Goal: Transaction & Acquisition: Book appointment/travel/reservation

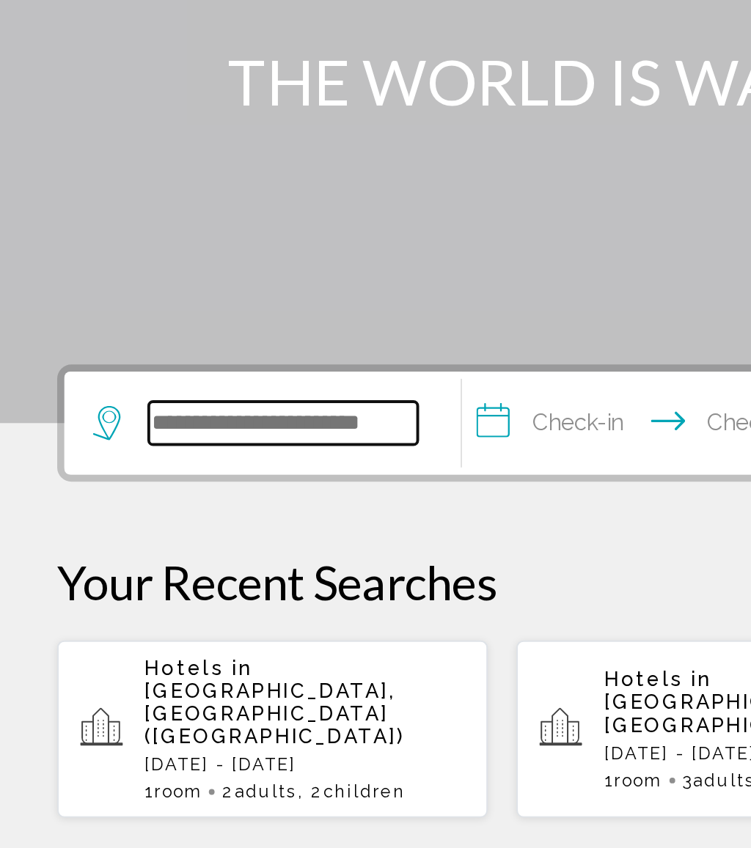
click at [188, 429] on input "Search widget" at bounding box center [145, 440] width 138 height 22
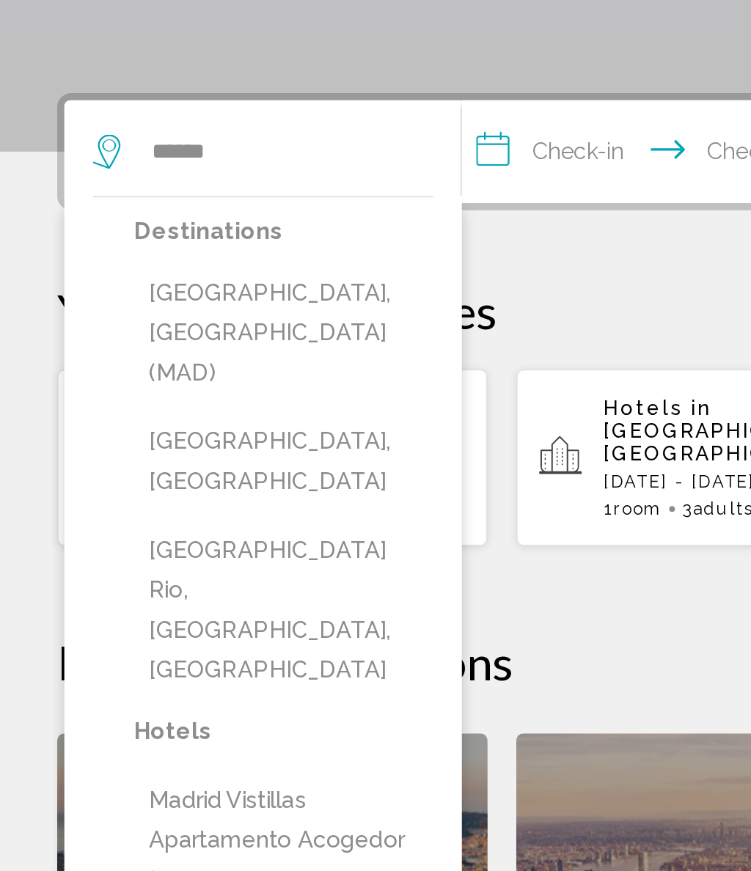
click at [164, 499] on button "[GEOGRAPHIC_DATA], [GEOGRAPHIC_DATA] (MAD)" at bounding box center [145, 533] width 153 height 69
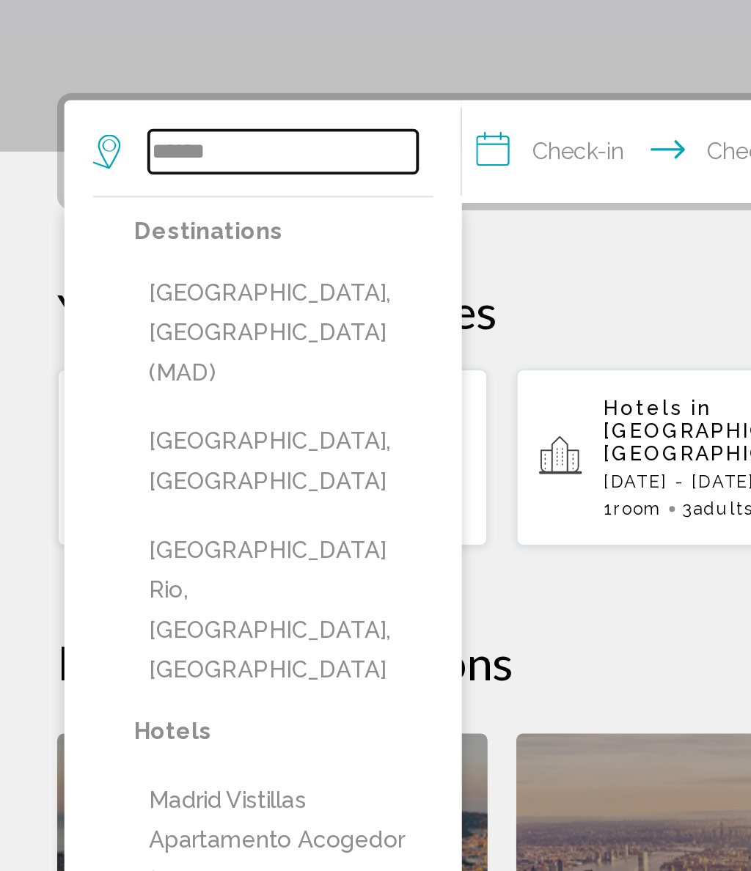
type input "**********"
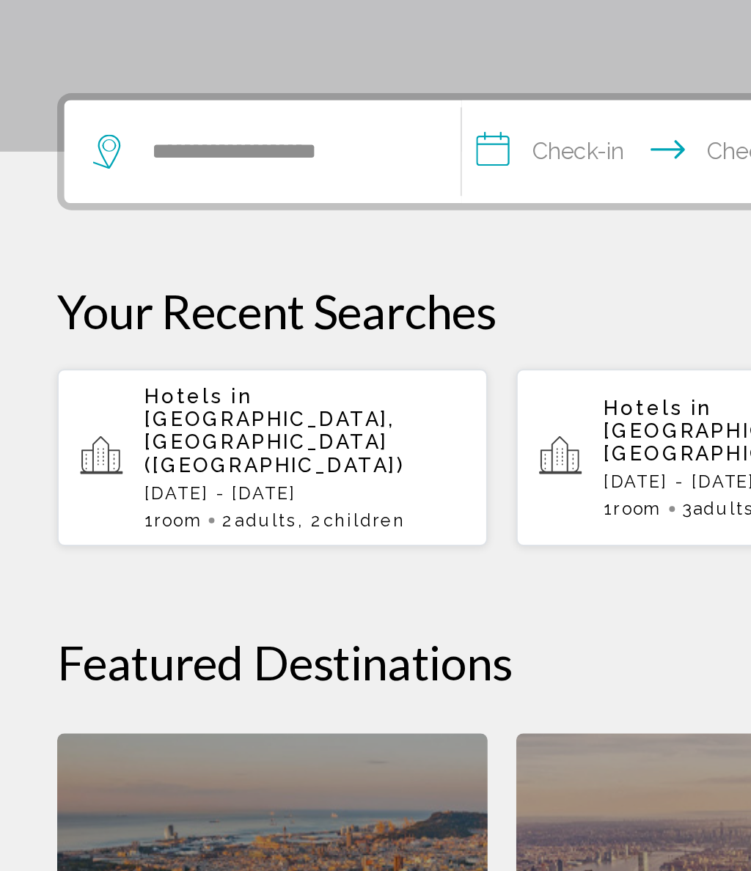
click at [290, 414] on input "**********" at bounding box center [338, 442] width 202 height 57
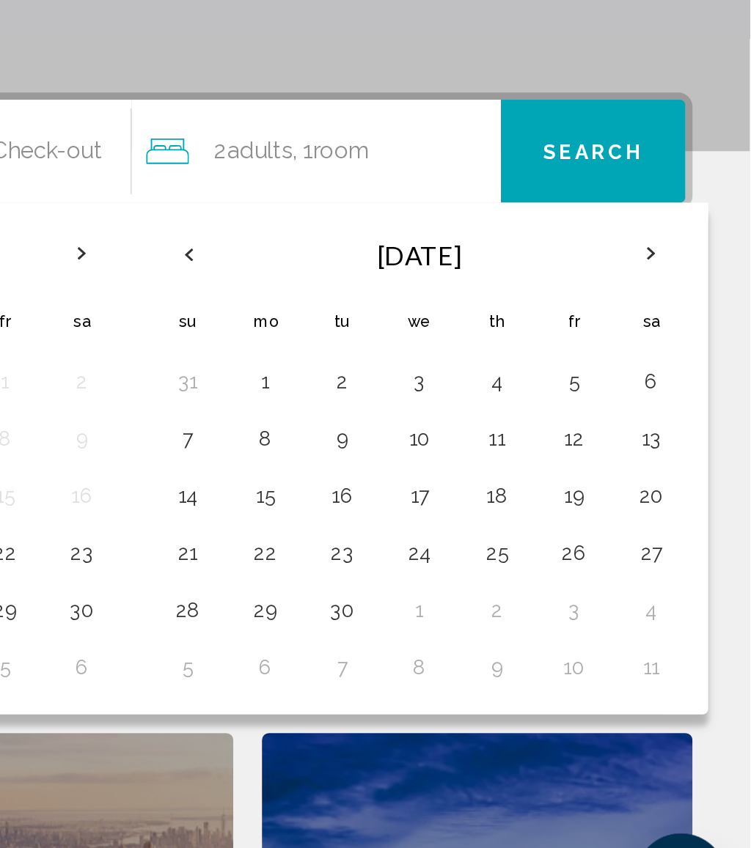
scroll to position [8, 0]
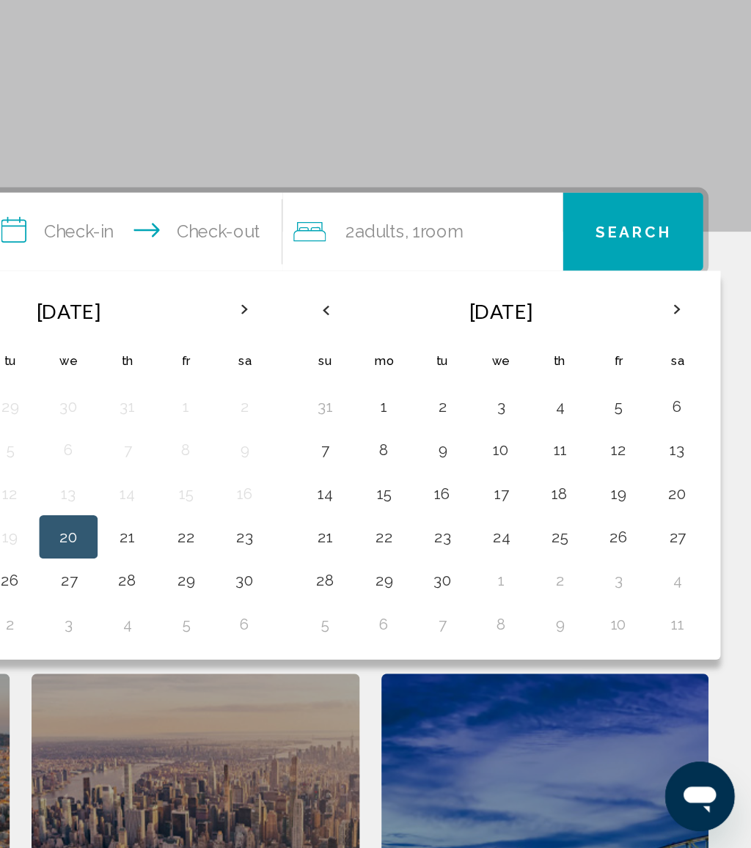
click at [681, 469] on th "Next month" at bounding box center [701, 485] width 40 height 32
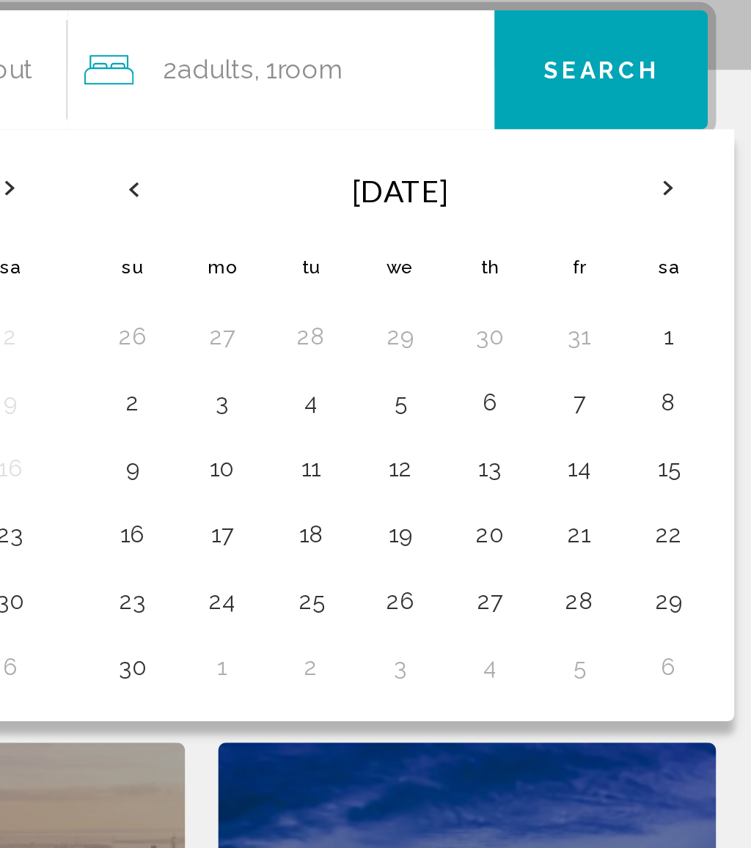
click at [451, 657] on button "23" at bounding box center [462, 667] width 23 height 21
click at [570, 657] on button "26" at bounding box center [581, 667] width 23 height 21
type input "**********"
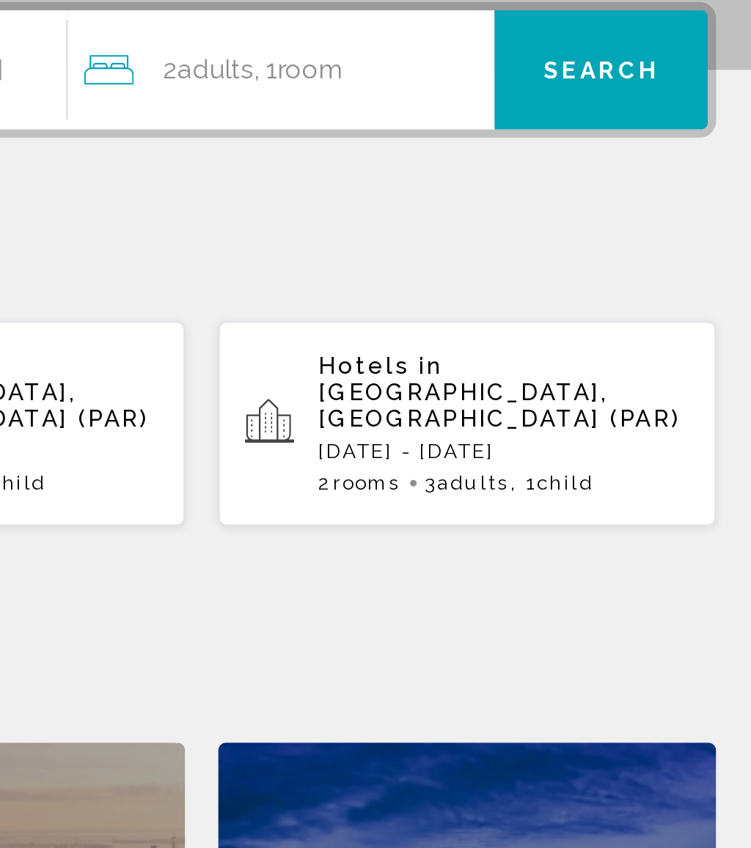
click at [441, 422] on div "2 Adult Adults , 1 Room rooms" at bounding box center [532, 432] width 182 height 21
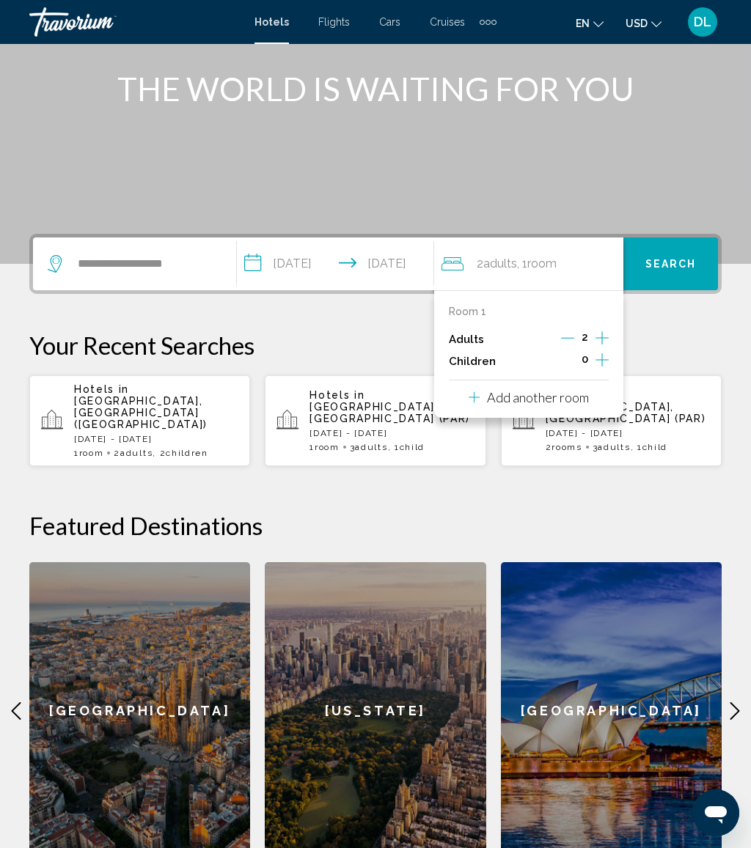
click at [587, 393] on p "Add another room" at bounding box center [538, 397] width 102 height 16
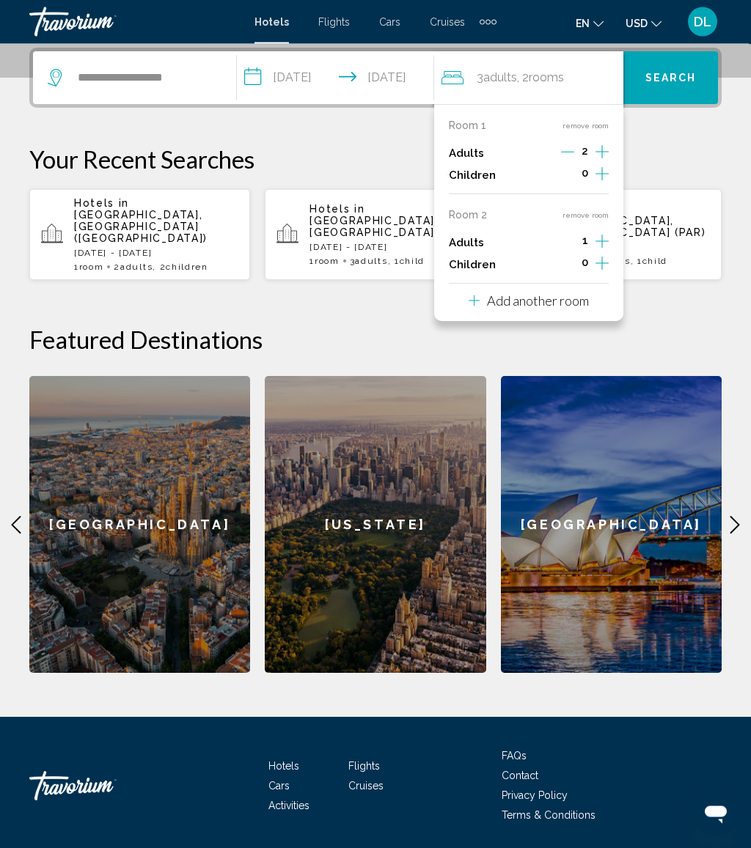
click at [609, 183] on icon "Increment children" at bounding box center [601, 175] width 13 height 18
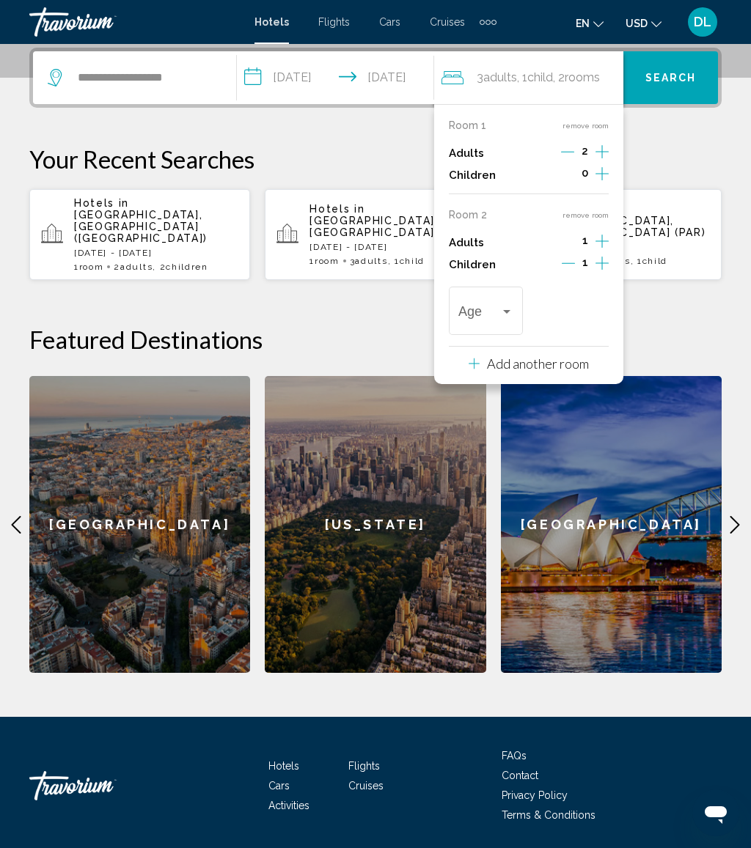
click at [513, 311] on div "Travelers: 3 adults, 1 child" at bounding box center [506, 312] width 13 height 12
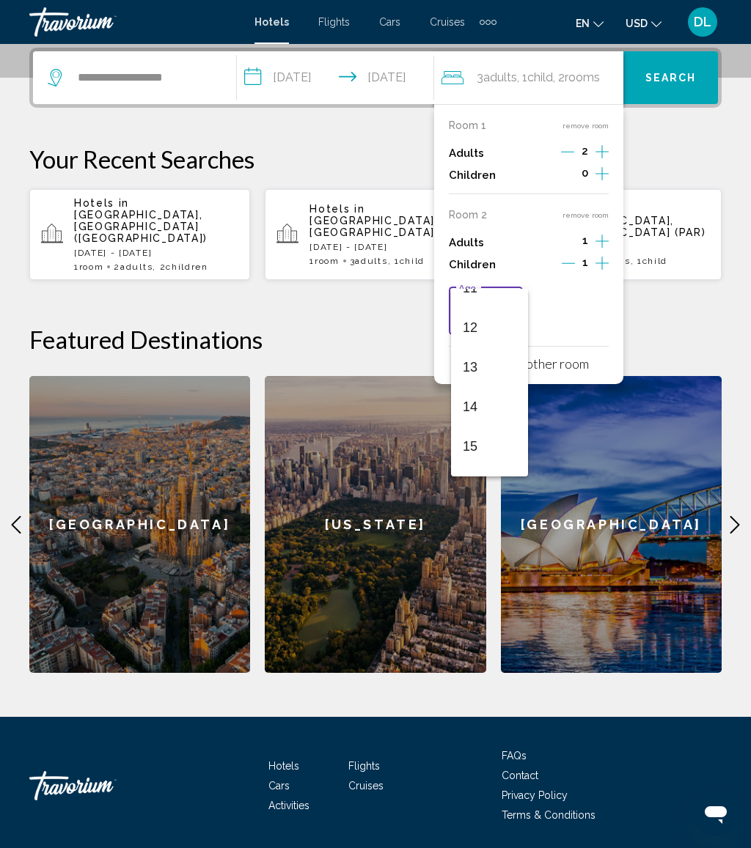
scroll to position [491, 0]
click at [510, 296] on span "12" at bounding box center [490, 294] width 54 height 40
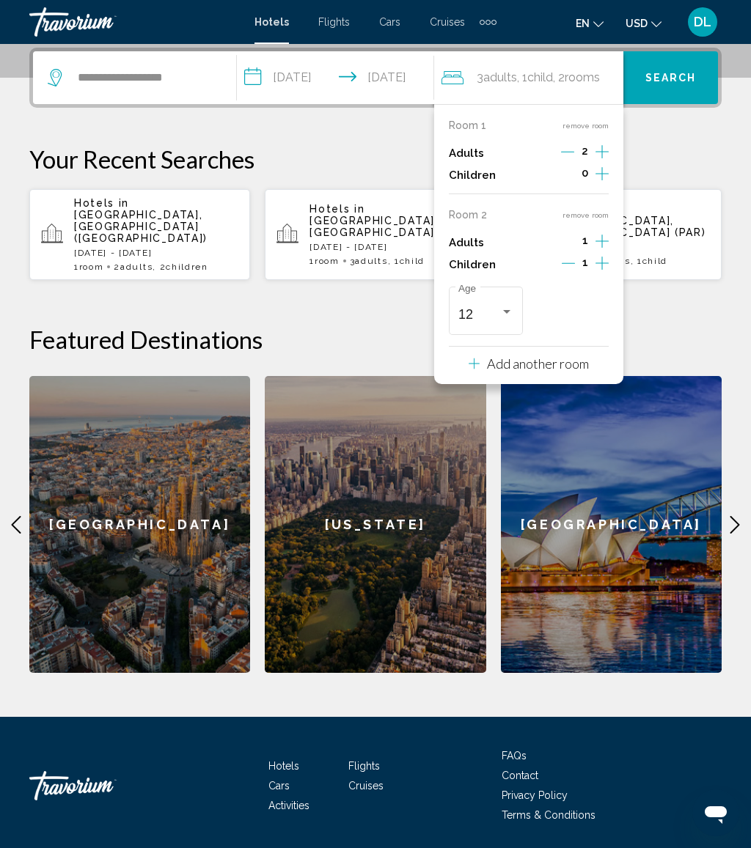
click at [682, 82] on span "Search" at bounding box center [670, 79] width 51 height 12
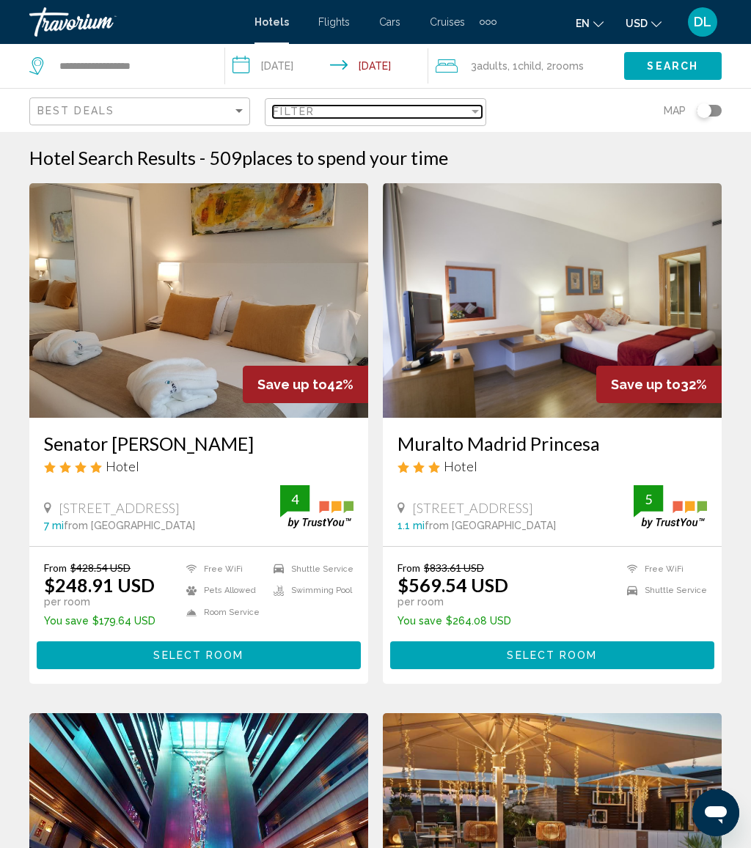
click at [423, 117] on div "Filter" at bounding box center [370, 112] width 195 height 12
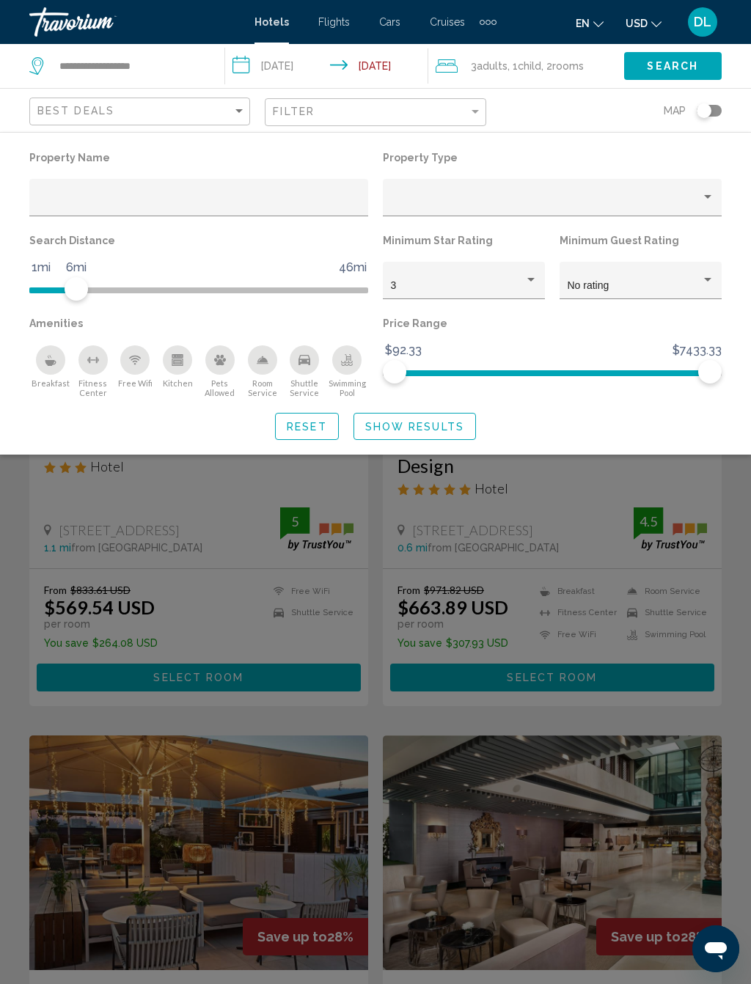
click at [433, 430] on span "Show Results" at bounding box center [414, 427] width 99 height 12
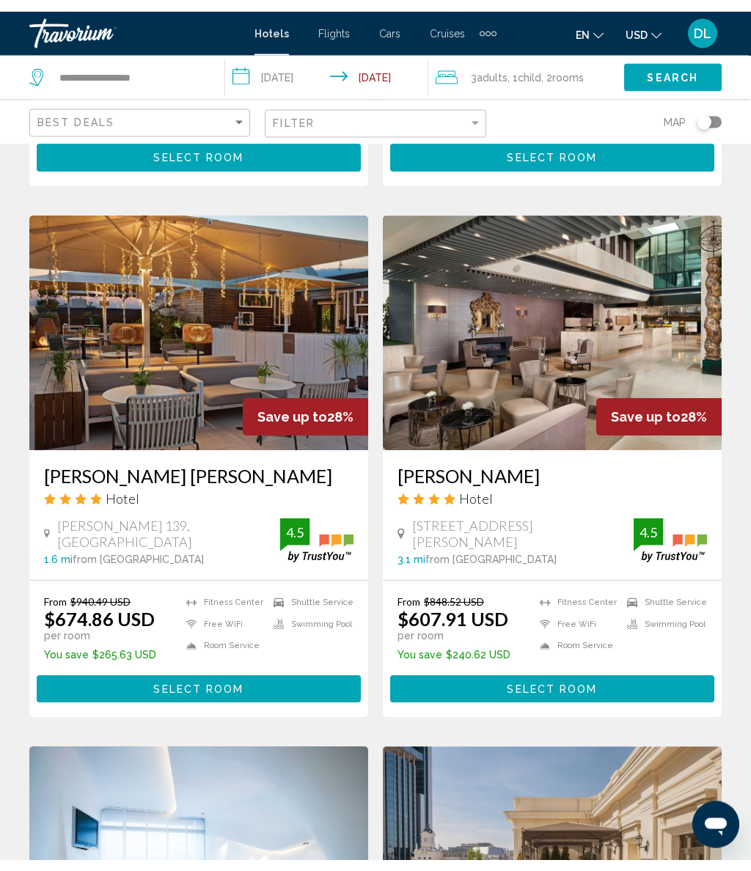
scroll to position [527, 0]
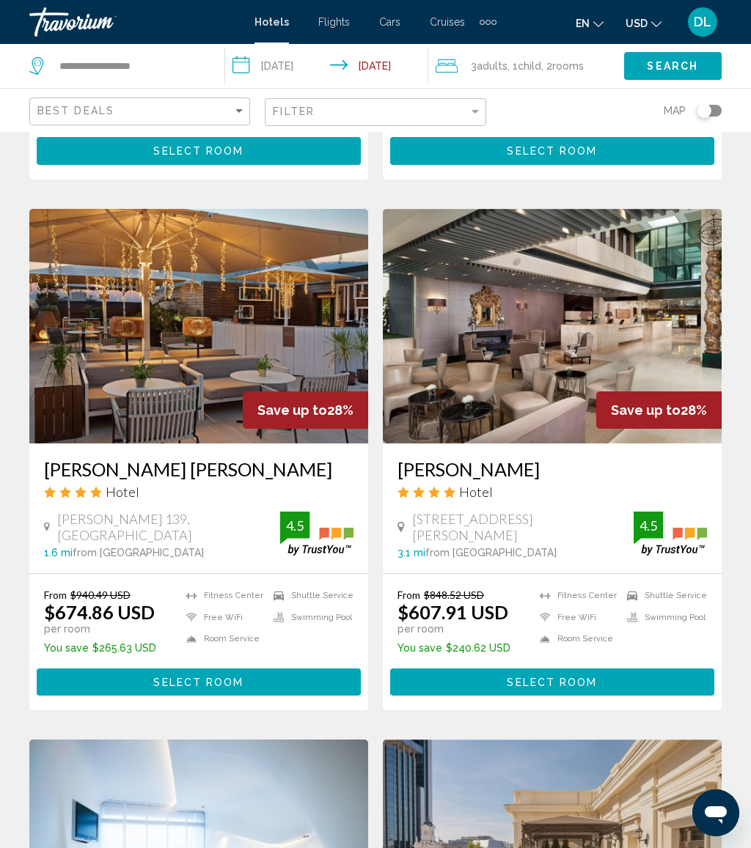
click at [297, 70] on input "**********" at bounding box center [329, 68] width 209 height 48
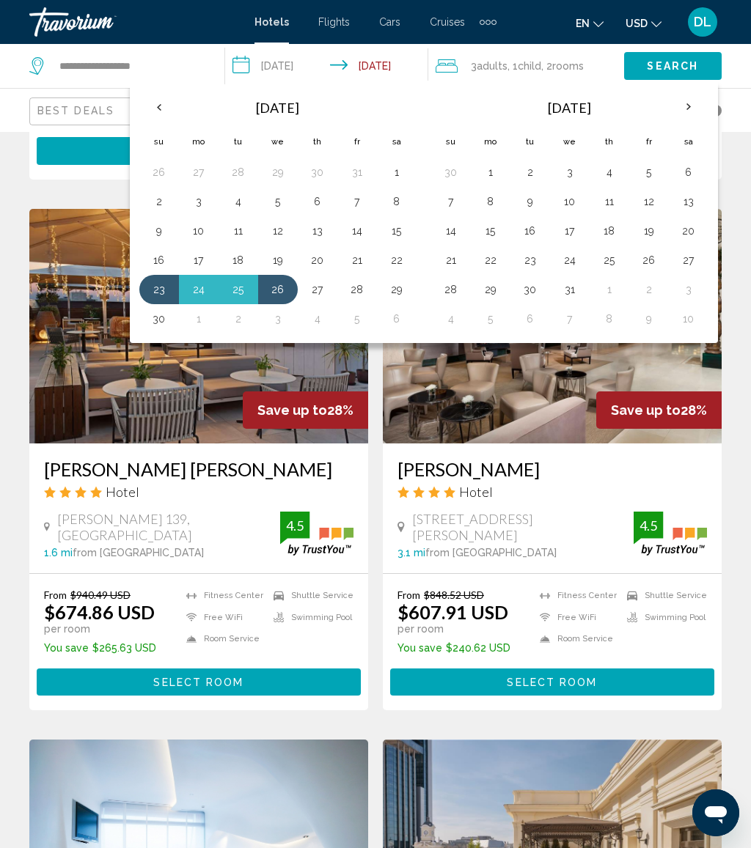
click at [276, 287] on button "26" at bounding box center [277, 289] width 23 height 21
click at [163, 325] on button "30" at bounding box center [158, 319] width 23 height 21
type input "**********"
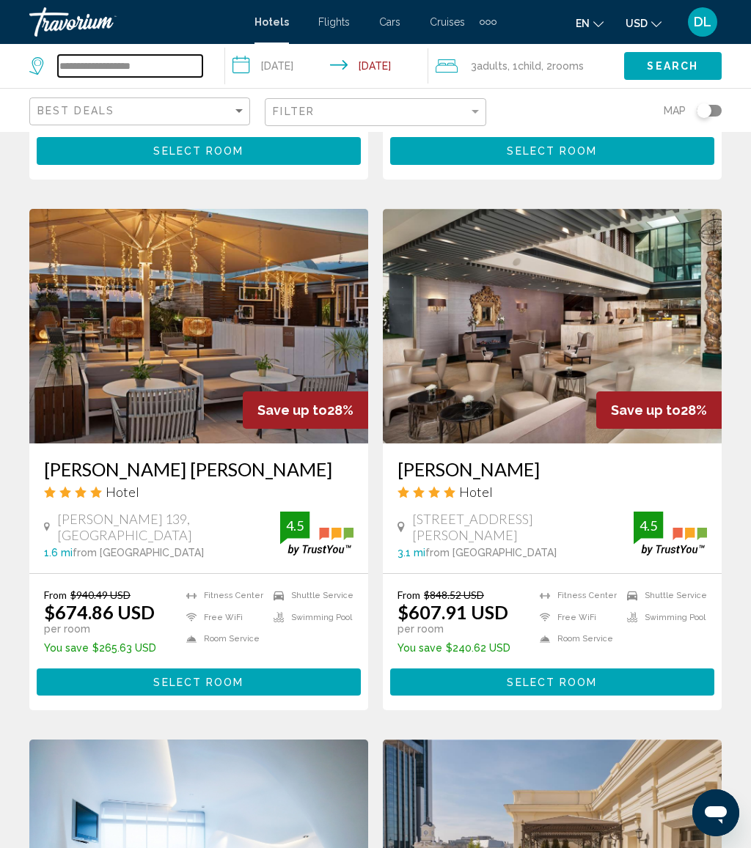
click at [174, 70] on input "**********" at bounding box center [130, 66] width 144 height 22
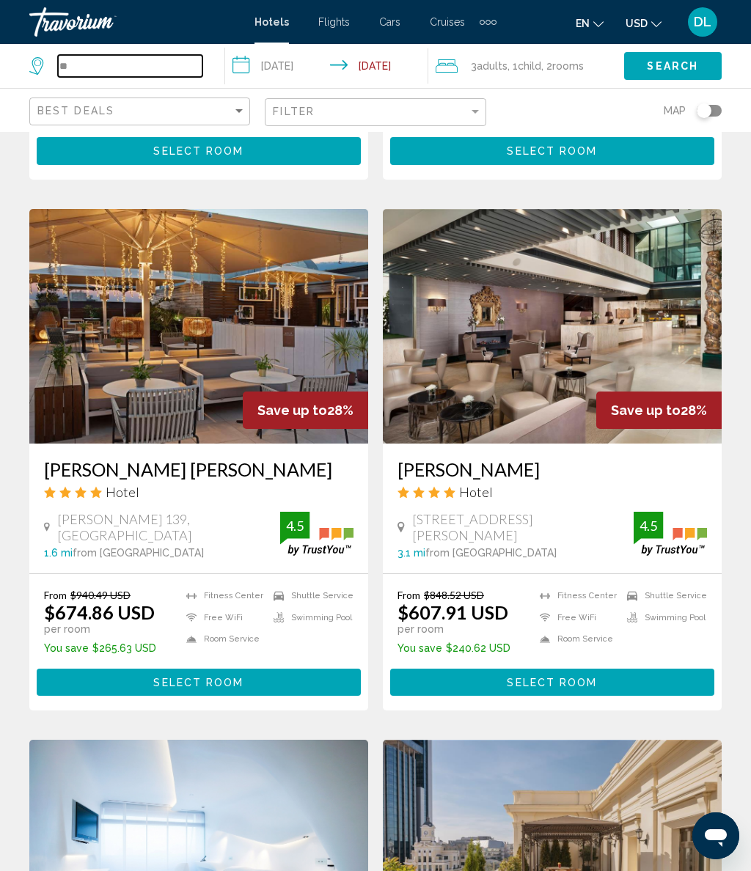
type input "*"
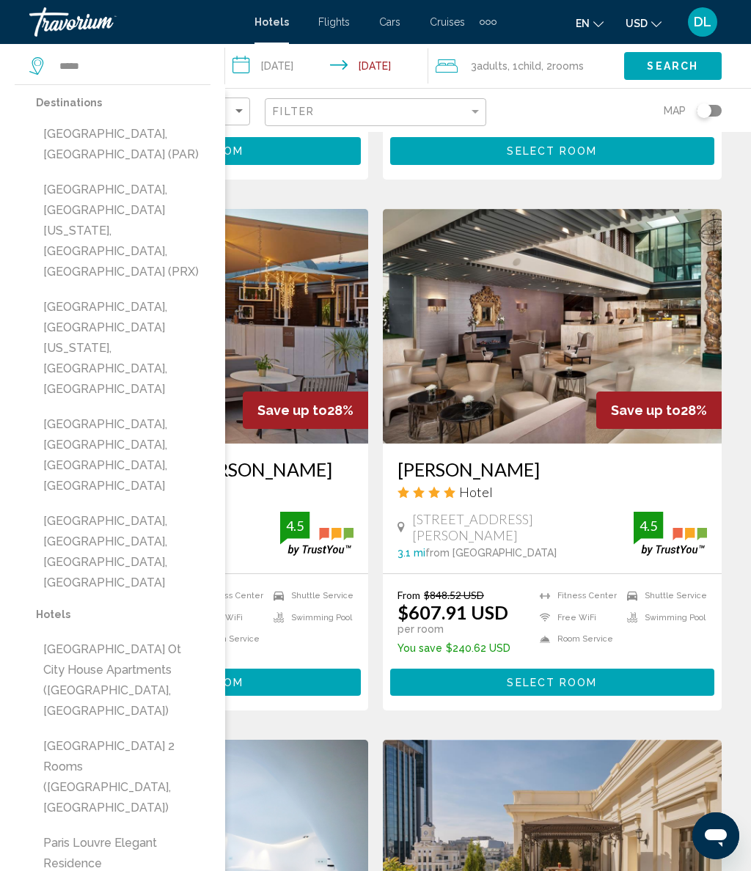
click at [157, 126] on button "[GEOGRAPHIC_DATA], [GEOGRAPHIC_DATA] (PAR)" at bounding box center [123, 144] width 175 height 48
type input "**********"
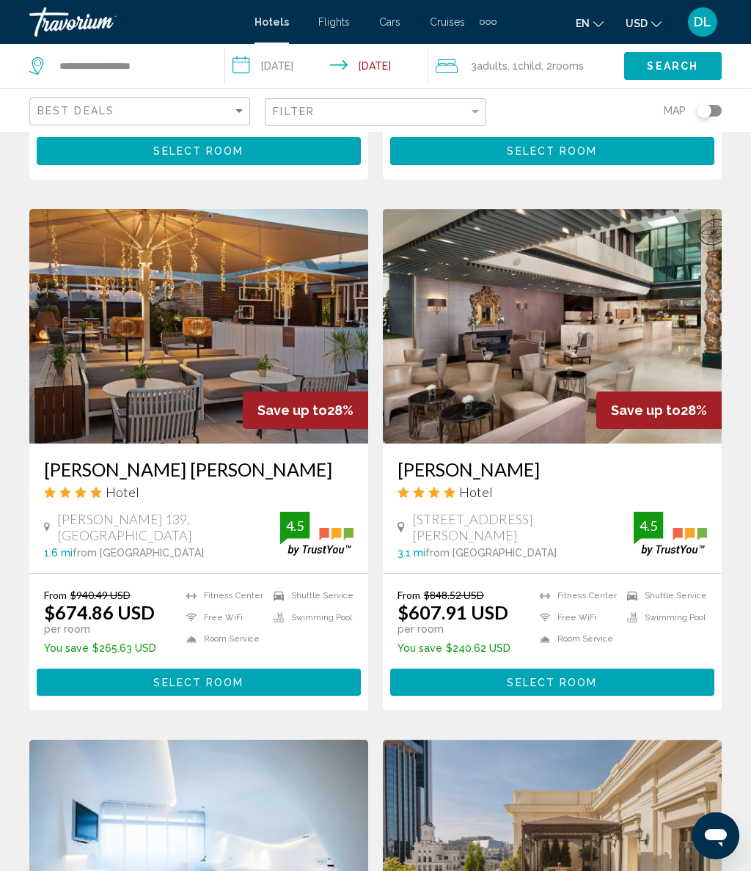
click at [681, 53] on button "Search" at bounding box center [673, 65] width 98 height 27
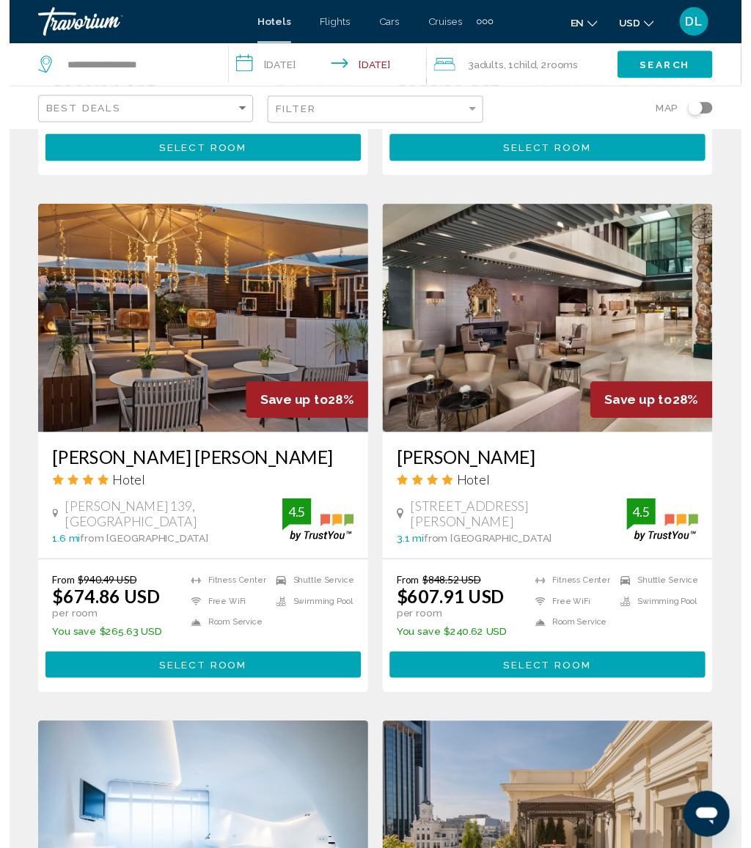
scroll to position [0, 0]
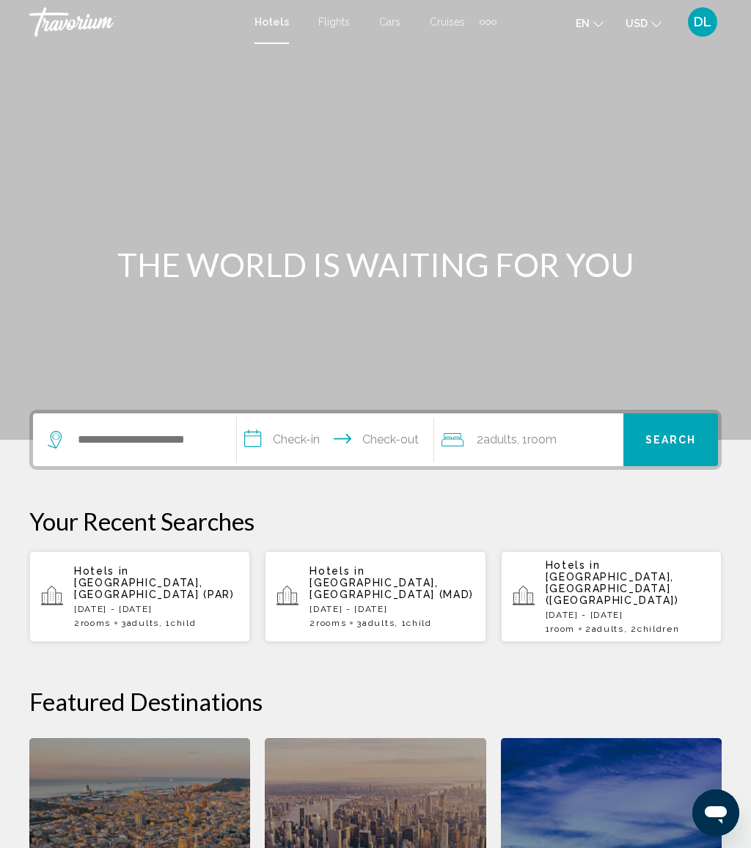
click at [194, 604] on p "[DATE] - [DATE]" at bounding box center [156, 609] width 164 height 10
click at [169, 448] on input "Search widget" at bounding box center [145, 440] width 138 height 22
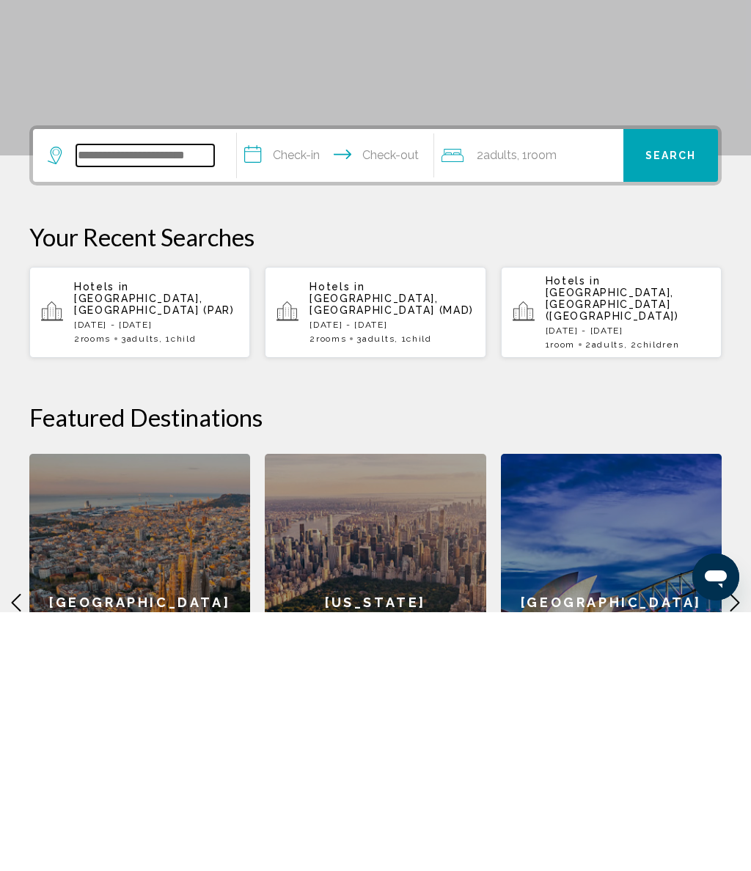
scroll to position [103, 0]
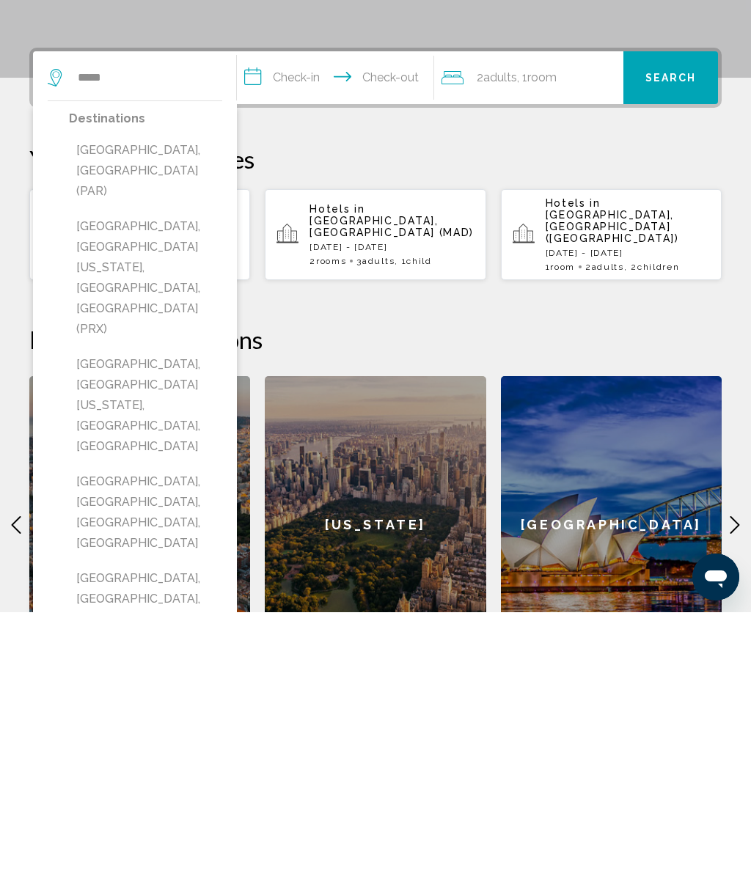
click at [180, 395] on button "[GEOGRAPHIC_DATA], [GEOGRAPHIC_DATA] (PAR)" at bounding box center [145, 429] width 153 height 69
type input "**********"
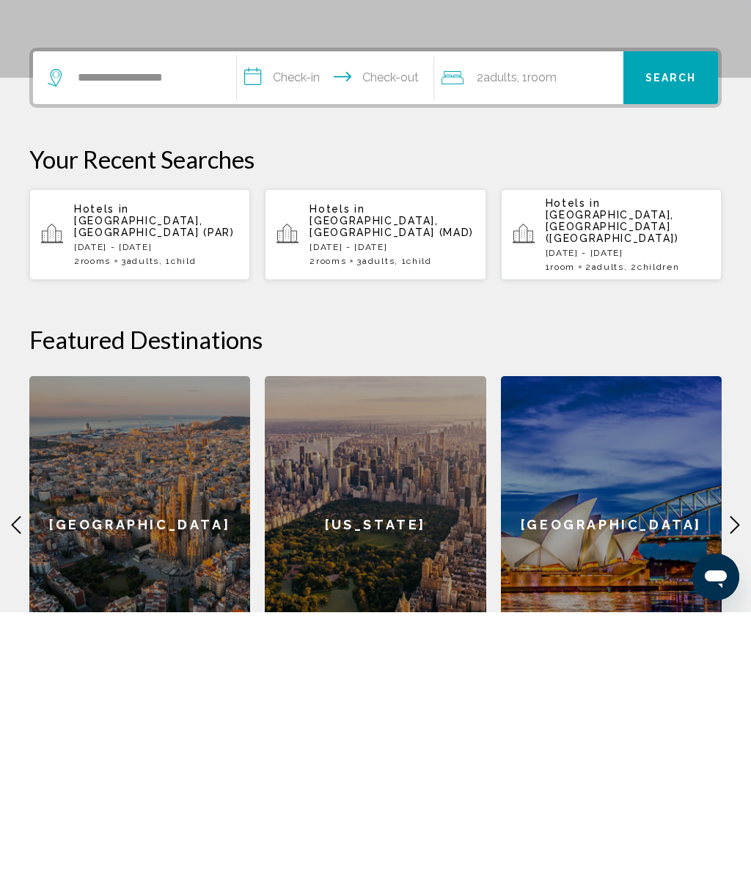
click at [315, 310] on input "**********" at bounding box center [338, 338] width 202 height 57
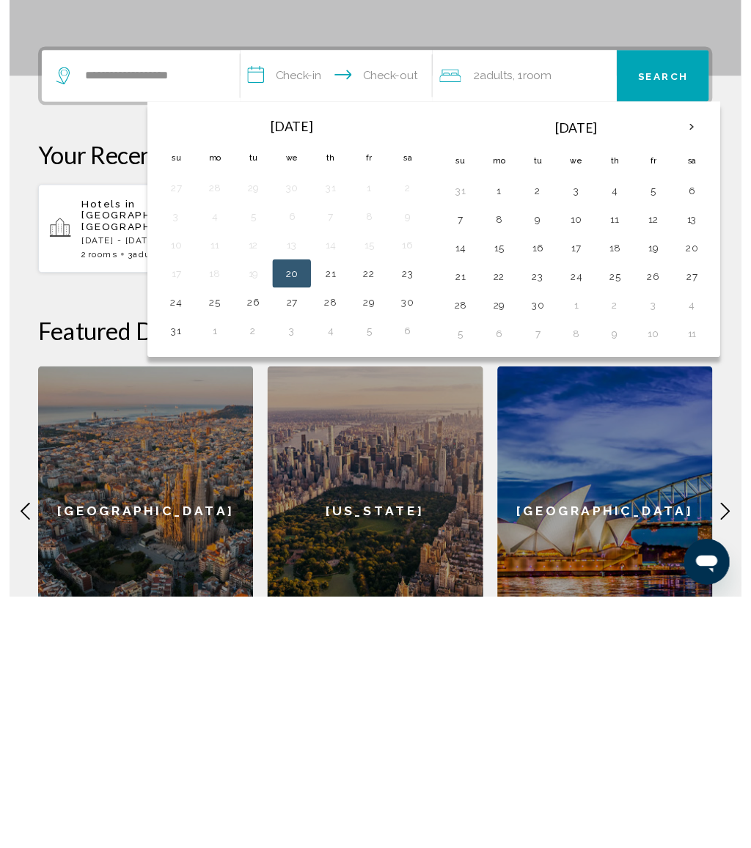
scroll to position [362, 0]
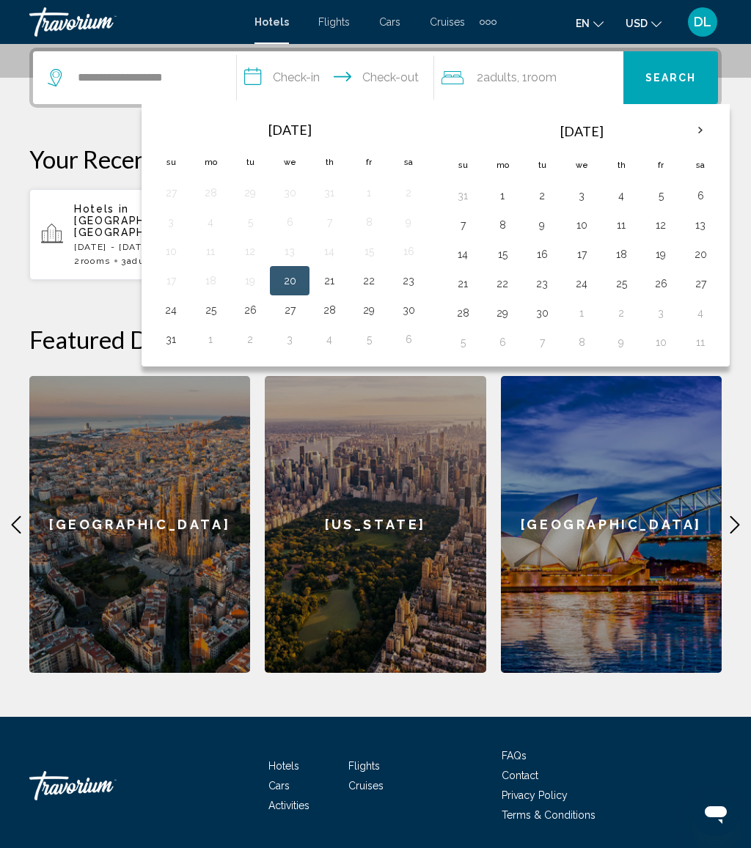
click at [695, 142] on th "Next month" at bounding box center [701, 130] width 40 height 32
click at [708, 140] on th "Next month" at bounding box center [701, 130] width 40 height 32
click at [589, 318] on button "26" at bounding box center [581, 313] width 23 height 21
click at [474, 339] on button "30" at bounding box center [462, 342] width 23 height 21
type input "**********"
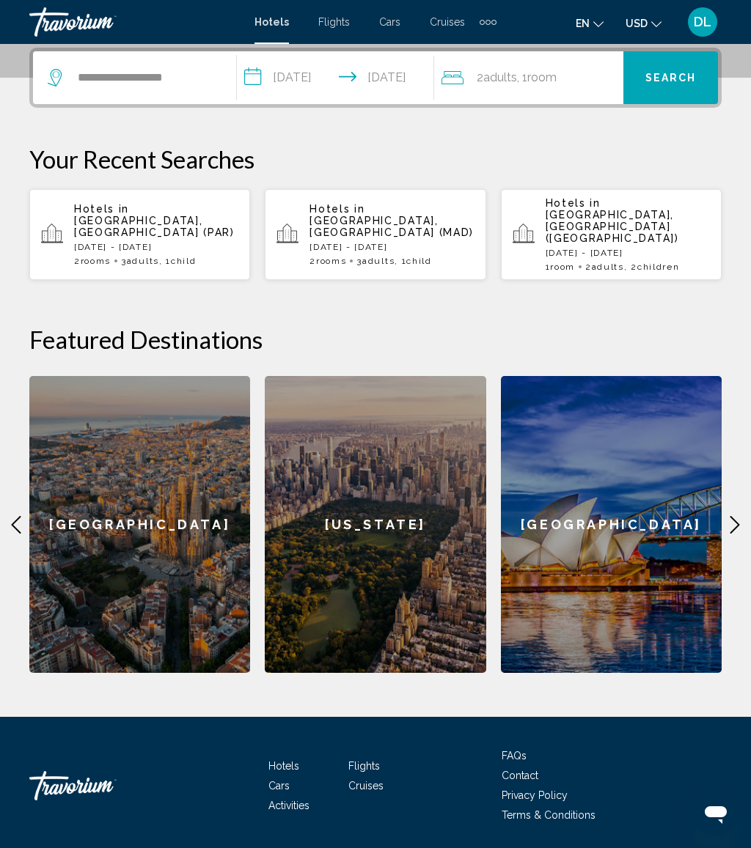
click at [584, 93] on div "2 Adult Adults , 1 Room rooms" at bounding box center [532, 77] width 182 height 53
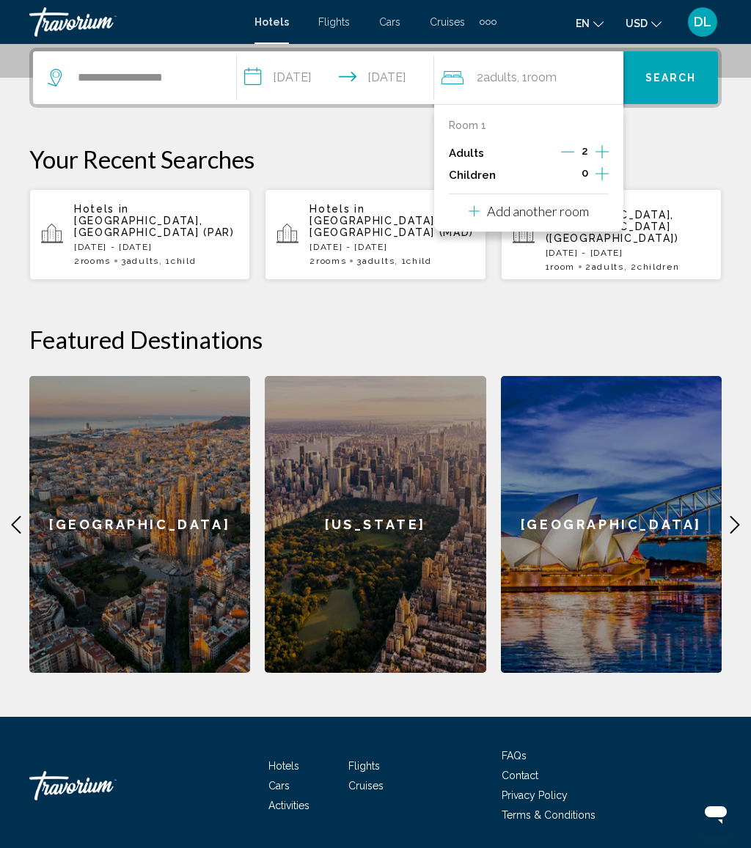
click at [583, 213] on p "Add another room" at bounding box center [538, 211] width 102 height 16
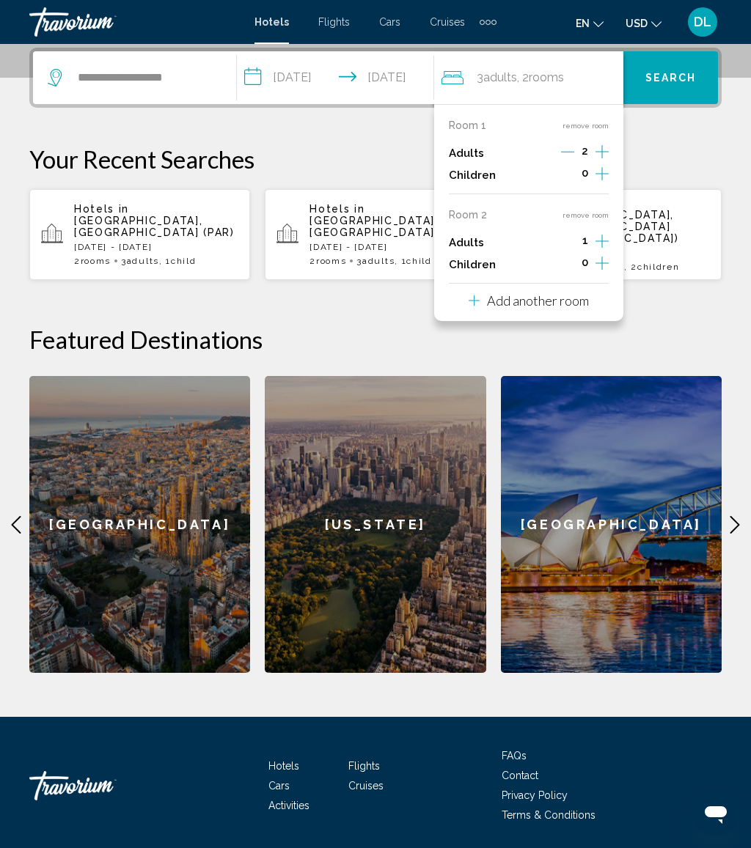
click at [607, 164] on button "Increment adults" at bounding box center [601, 153] width 13 height 22
click at [574, 235] on icon "Decrement adults" at bounding box center [567, 241] width 13 height 13
click at [609, 186] on button "Increment children" at bounding box center [601, 175] width 13 height 22
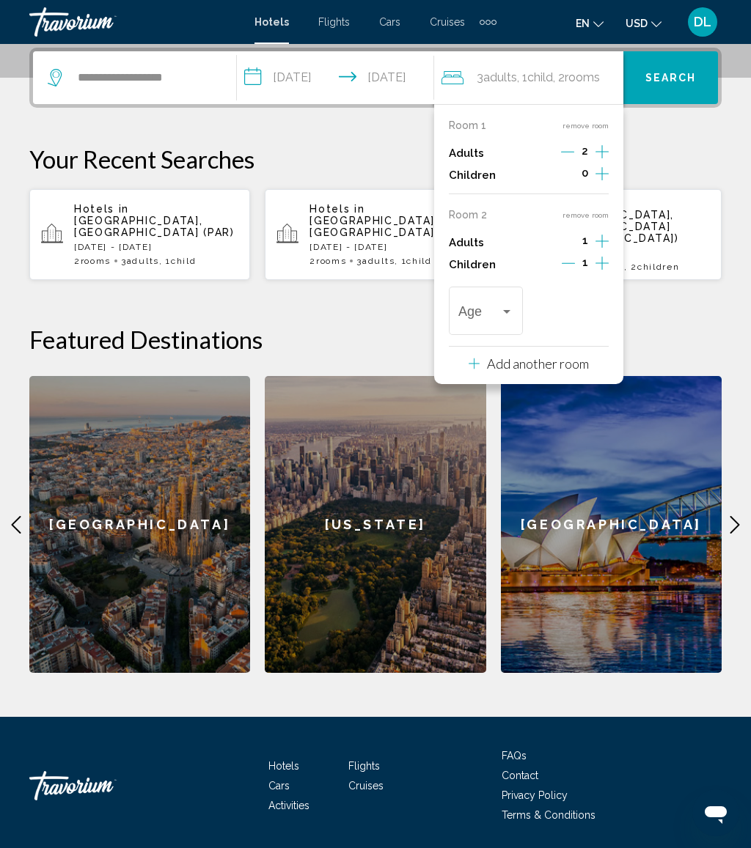
click at [513, 307] on div "Travelers: 3 adults, 1 child" at bounding box center [506, 312] width 13 height 12
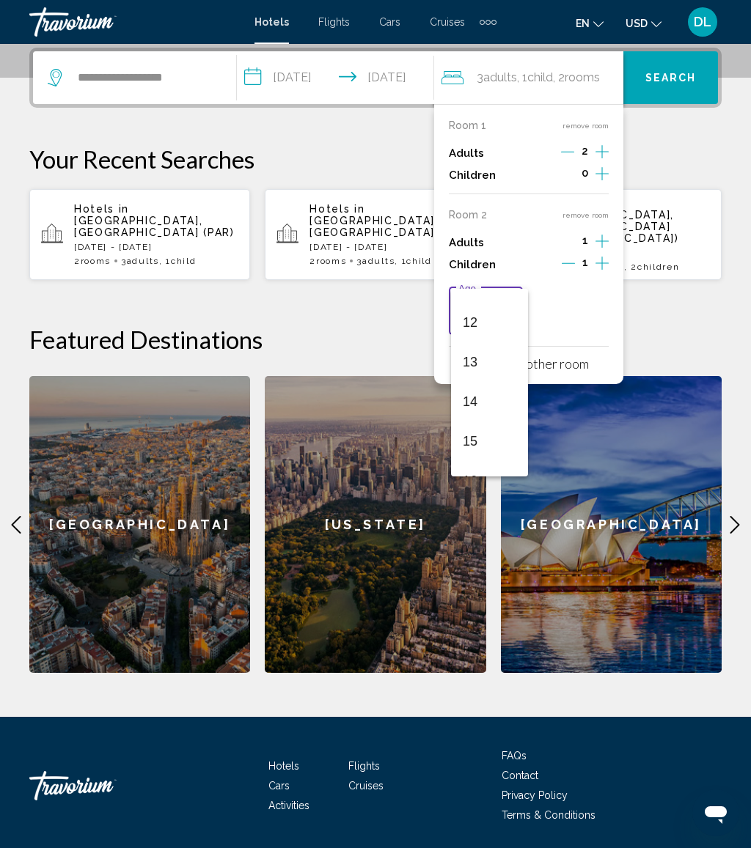
scroll to position [462, 0]
click at [490, 322] on span "12" at bounding box center [490, 322] width 54 height 40
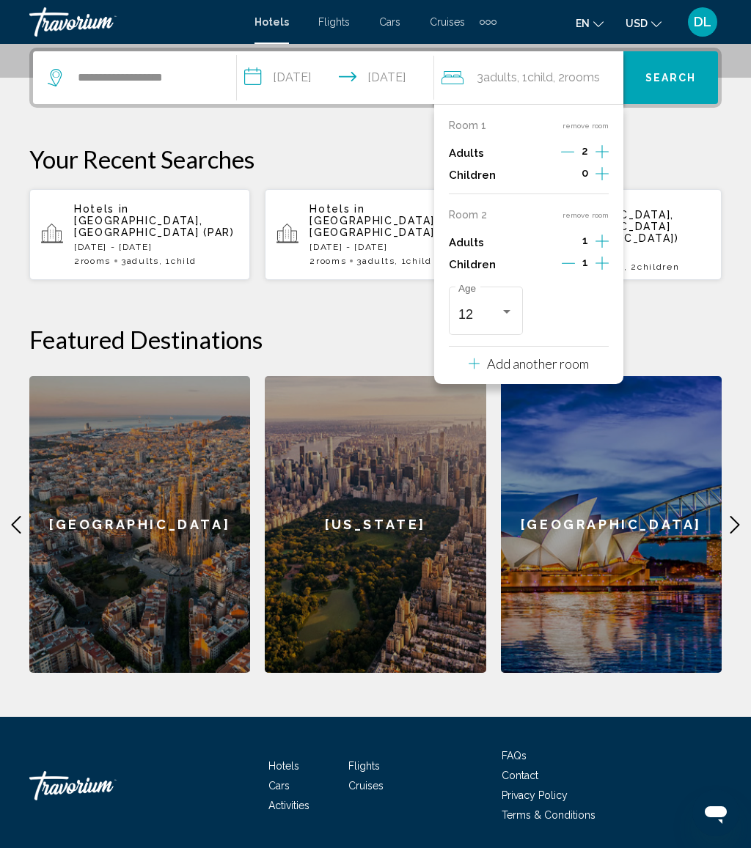
click at [680, 76] on span "Search" at bounding box center [670, 79] width 51 height 12
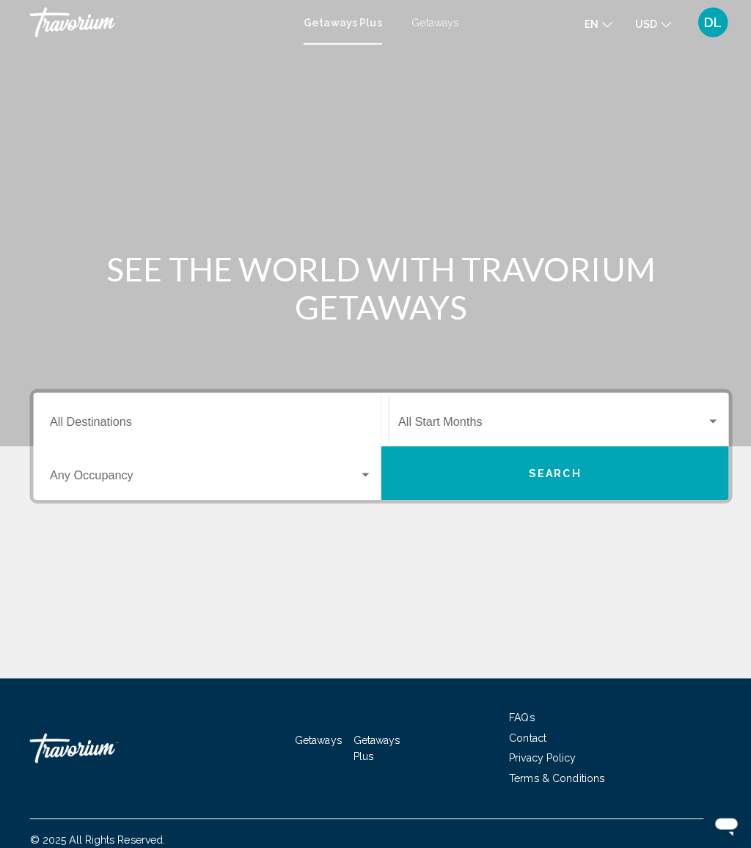
click at [425, 23] on span "Getaways" at bounding box center [429, 22] width 46 height 12
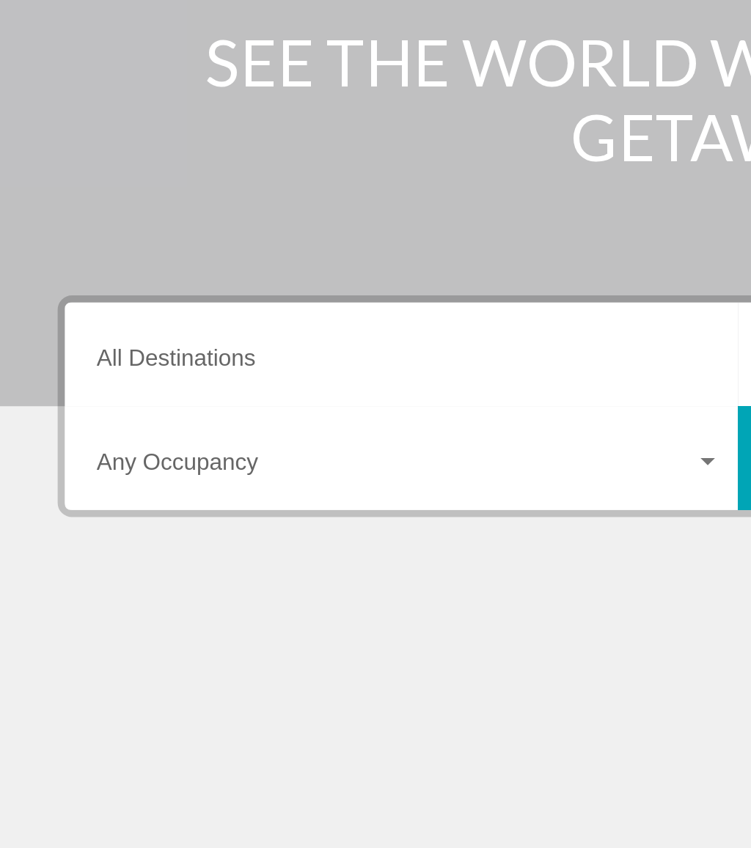
click at [147, 412] on input "Destination All Destinations" at bounding box center [208, 418] width 318 height 13
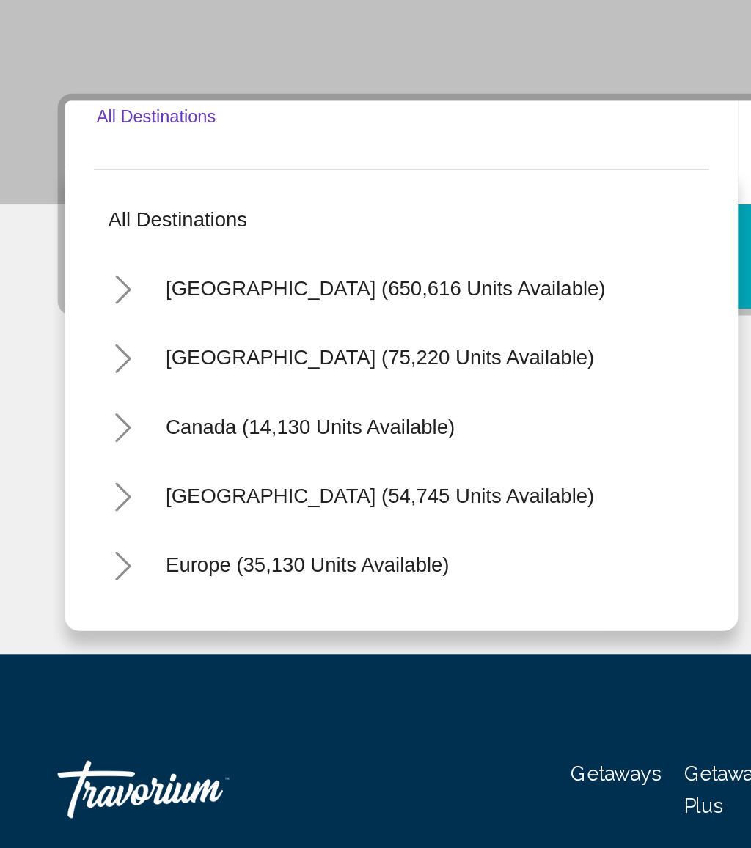
click at [59, 617] on icon "Toggle Europe (35,130 units available)" at bounding box center [62, 624] width 11 height 15
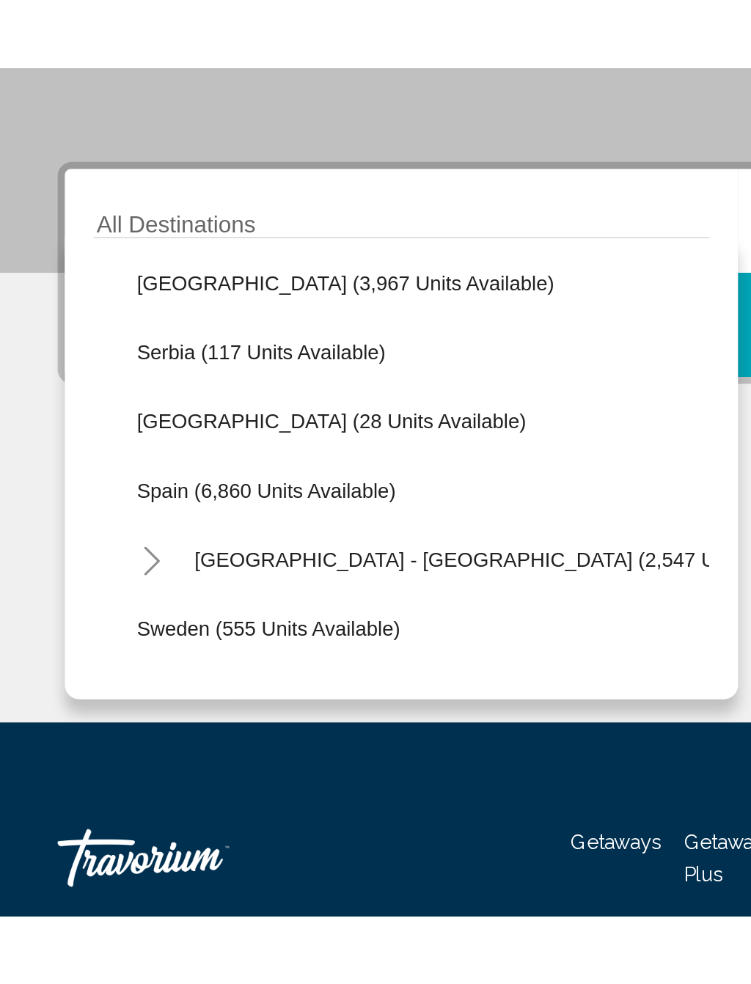
scroll to position [673, 0]
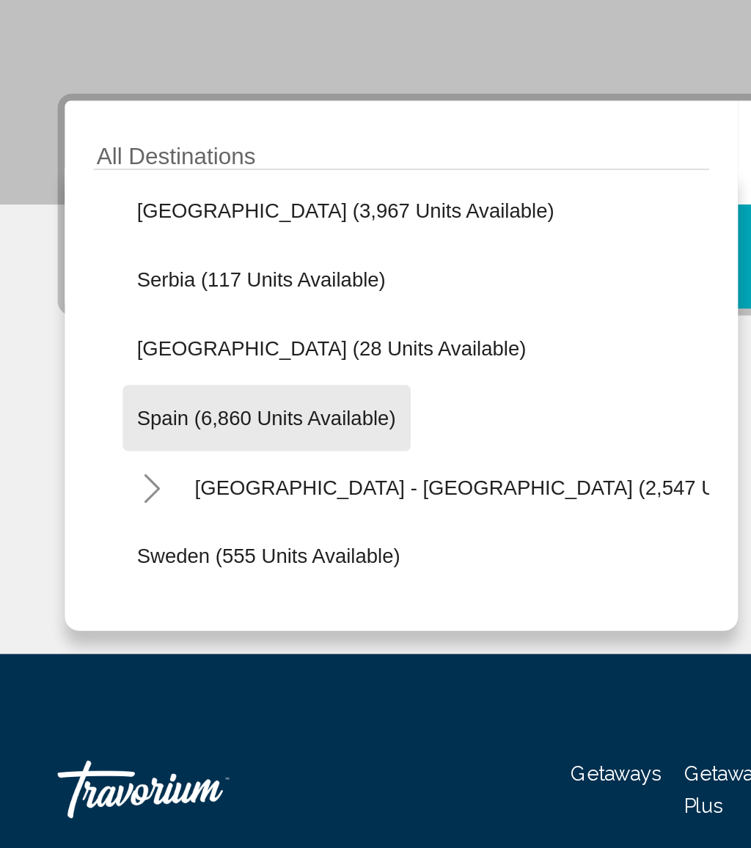
click at [175, 543] on span "Spain (6,860 units available)" at bounding box center [136, 549] width 132 height 12
type input "**********"
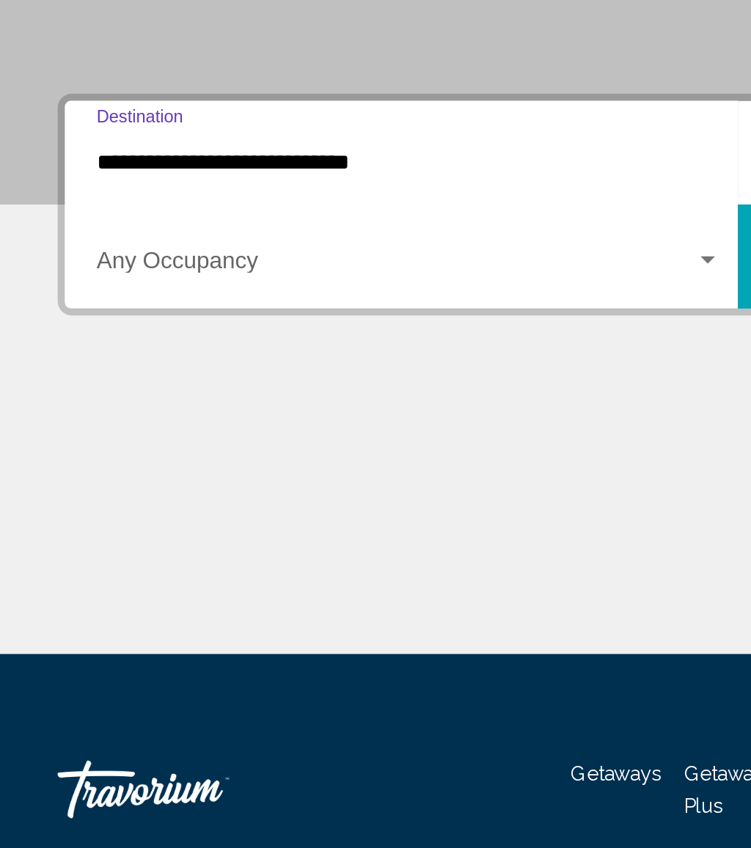
click at [186, 465] on span "Search widget" at bounding box center [201, 471] width 304 height 13
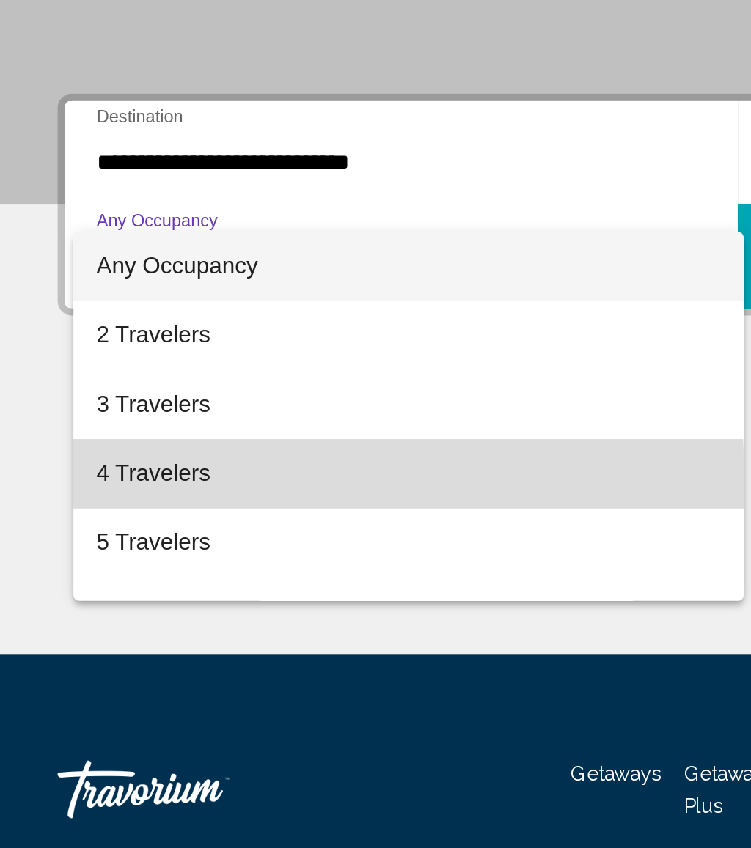
click at [104, 560] on span "4 Travelers" at bounding box center [208, 577] width 318 height 35
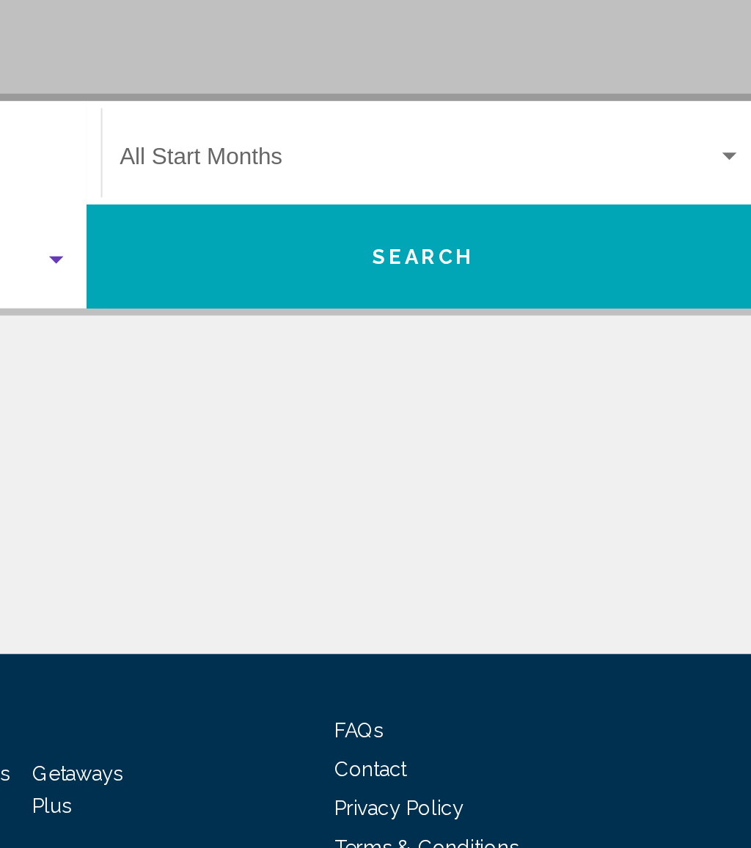
click at [392, 412] on span "Search widget" at bounding box center [544, 418] width 304 height 13
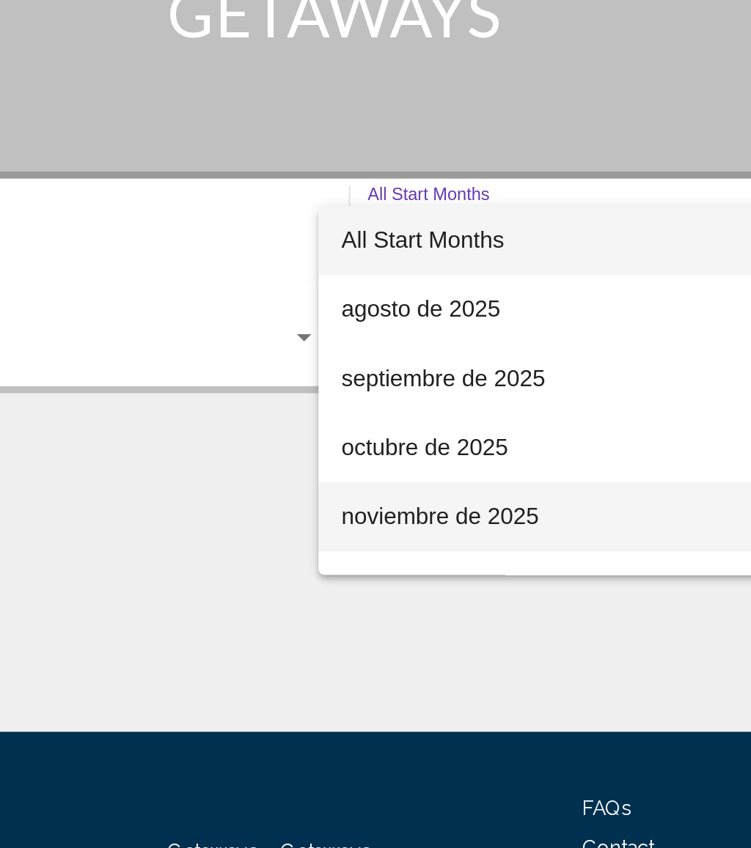
click at [379, 542] on span "noviembre de 2025" at bounding box center [537, 559] width 317 height 35
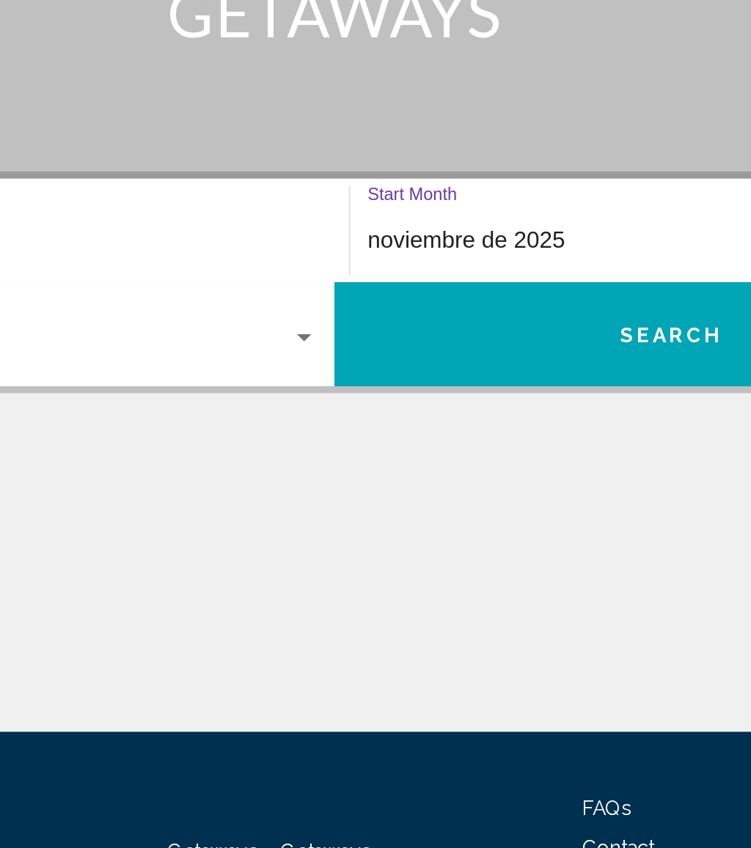
click at [375, 440] on button "Search" at bounding box center [546, 466] width 342 height 53
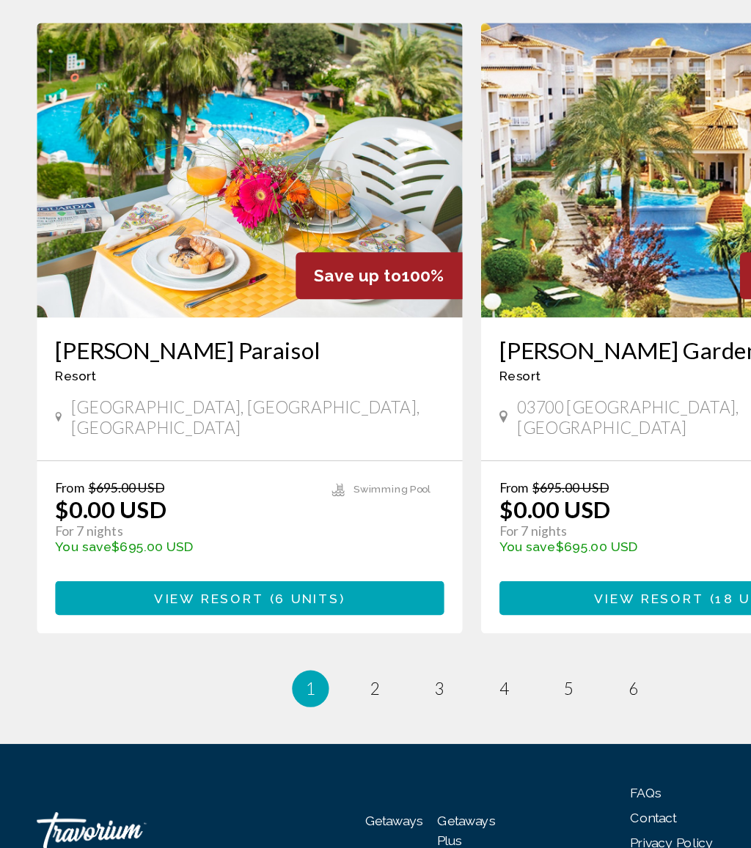
scroll to position [2546, 0]
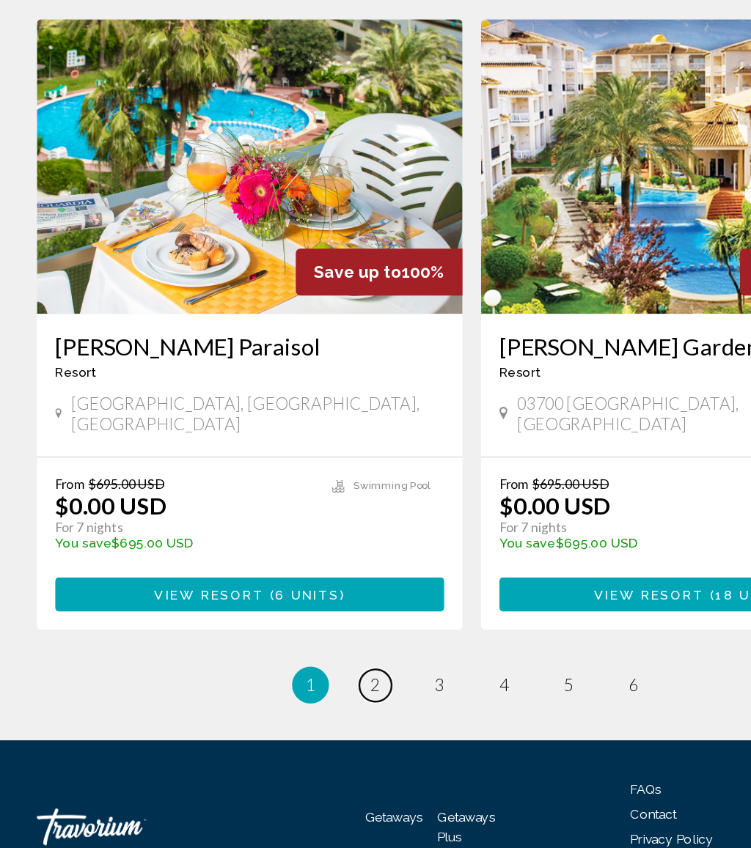
click at [296, 711] on span "2" at bounding box center [298, 719] width 7 height 16
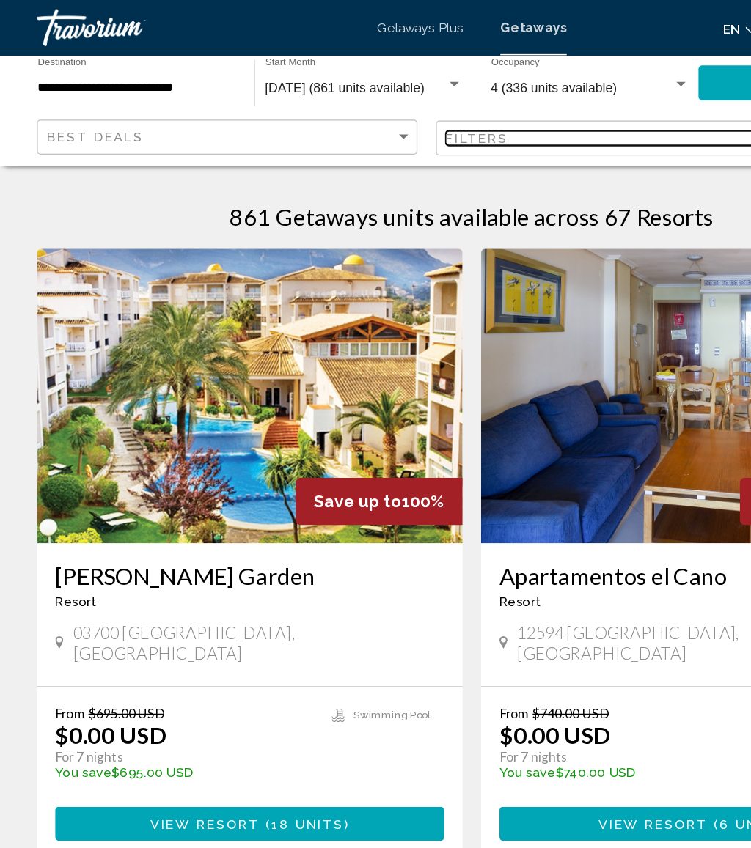
click at [433, 114] on div "Filters" at bounding box center [493, 110] width 277 height 12
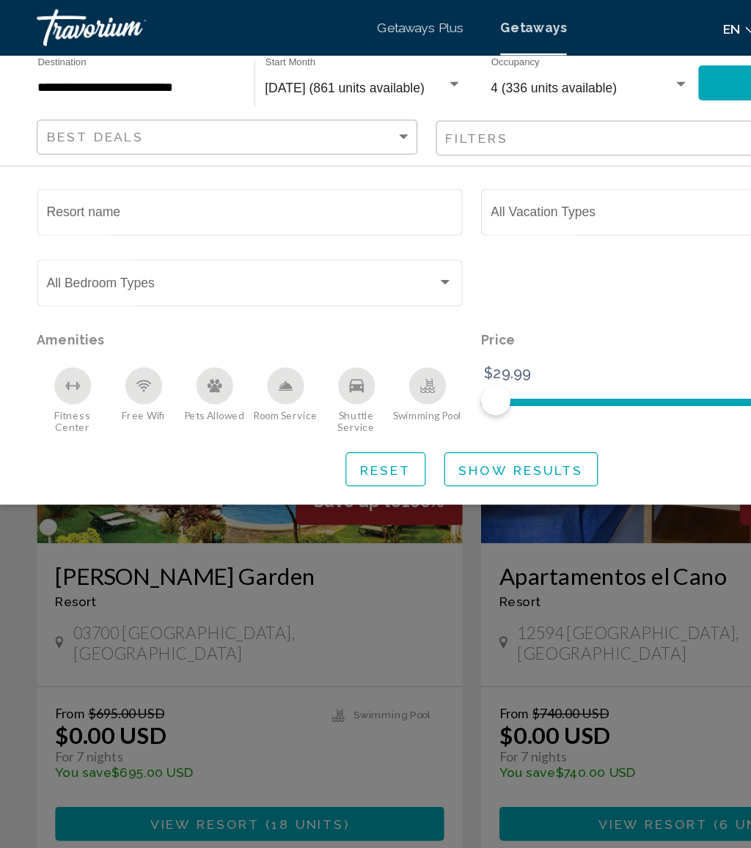
click at [156, 169] on input "Resort name" at bounding box center [198, 172] width 323 height 12
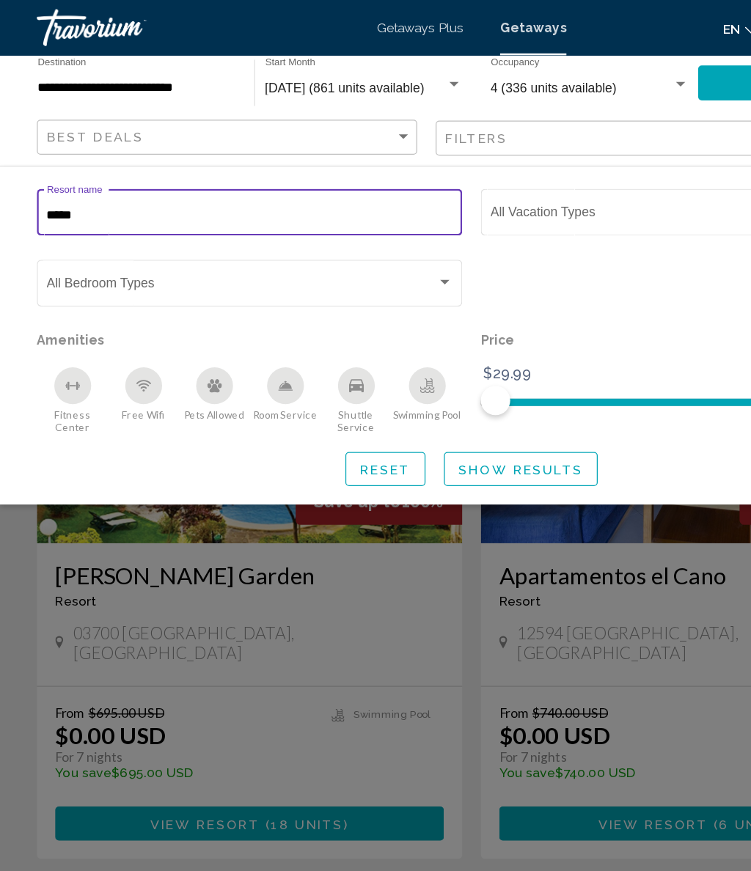
type input "******"
click at [417, 370] on span "Show Results" at bounding box center [414, 374] width 99 height 12
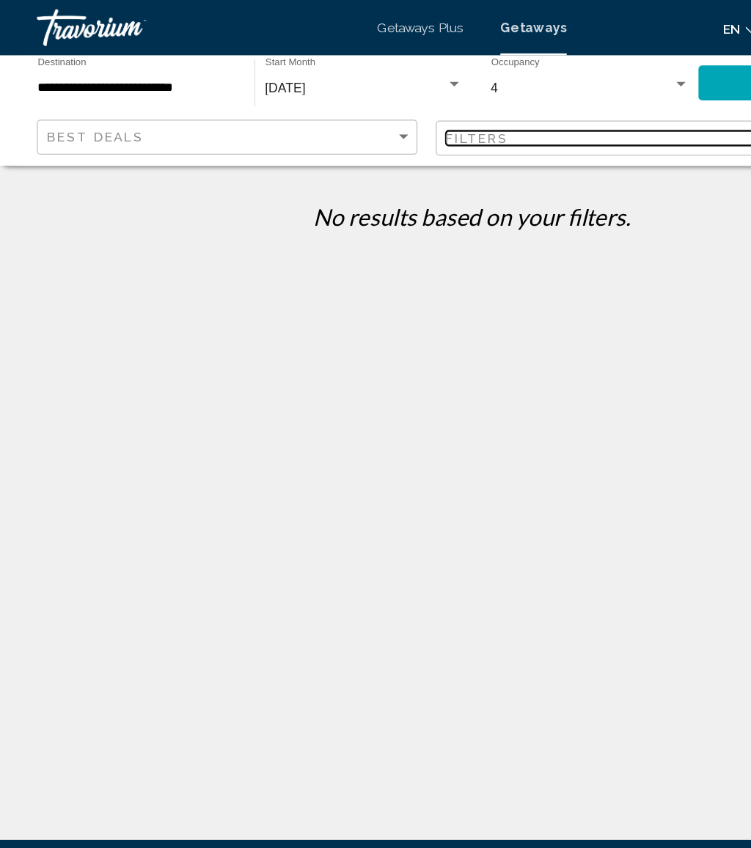
click at [429, 114] on div "Filters" at bounding box center [493, 110] width 277 height 12
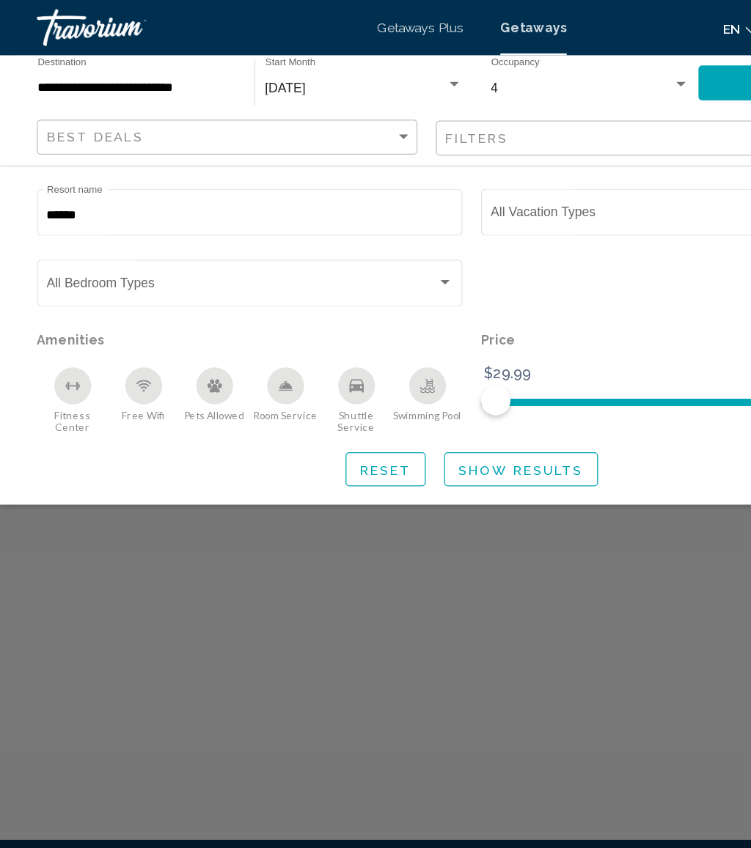
click at [127, 177] on input "******" at bounding box center [198, 172] width 323 height 12
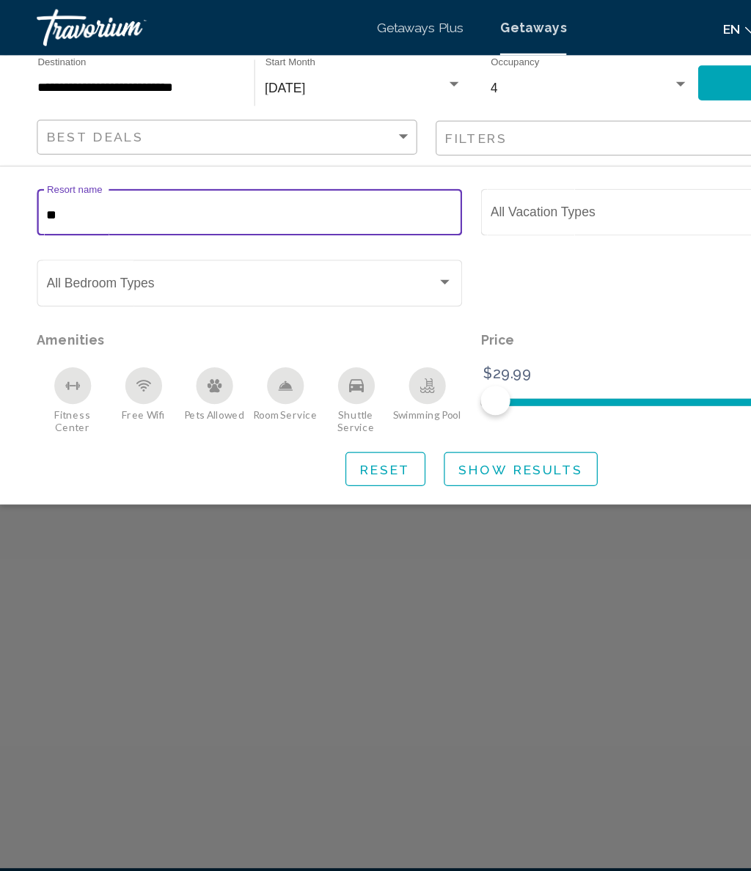
type input "*"
click at [136, 68] on input "**********" at bounding box center [109, 71] width 158 height 12
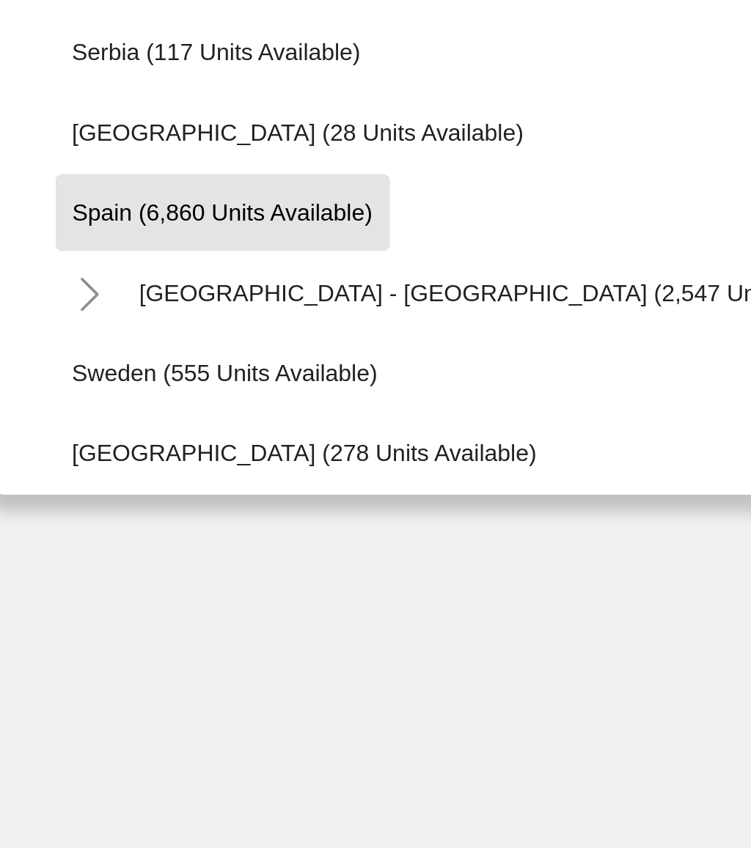
scroll to position [710, 0]
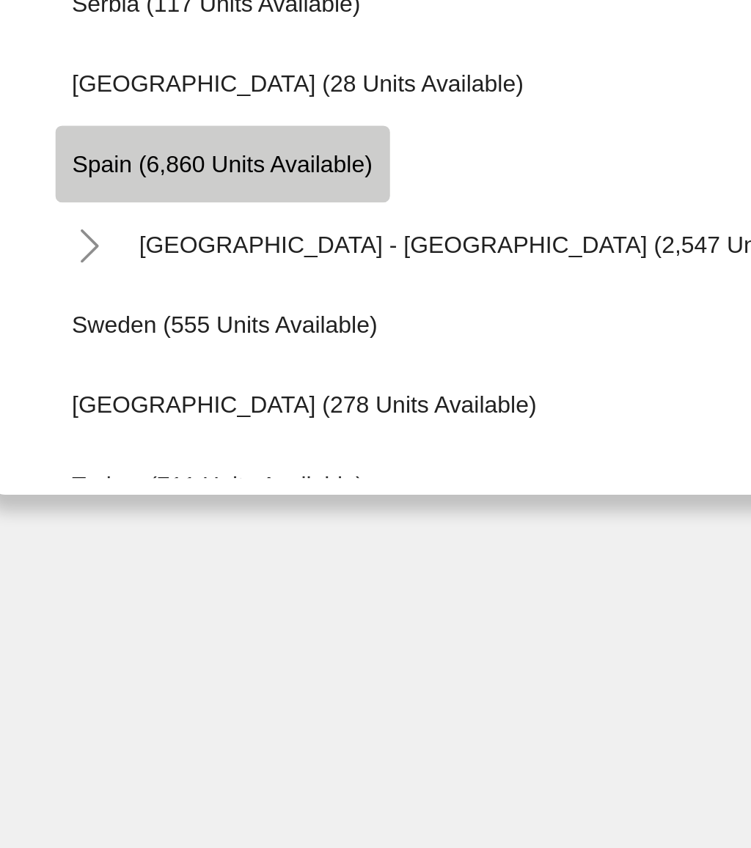
click at [136, 154] on span "Spain (6,860 units available)" at bounding box center [103, 160] width 132 height 12
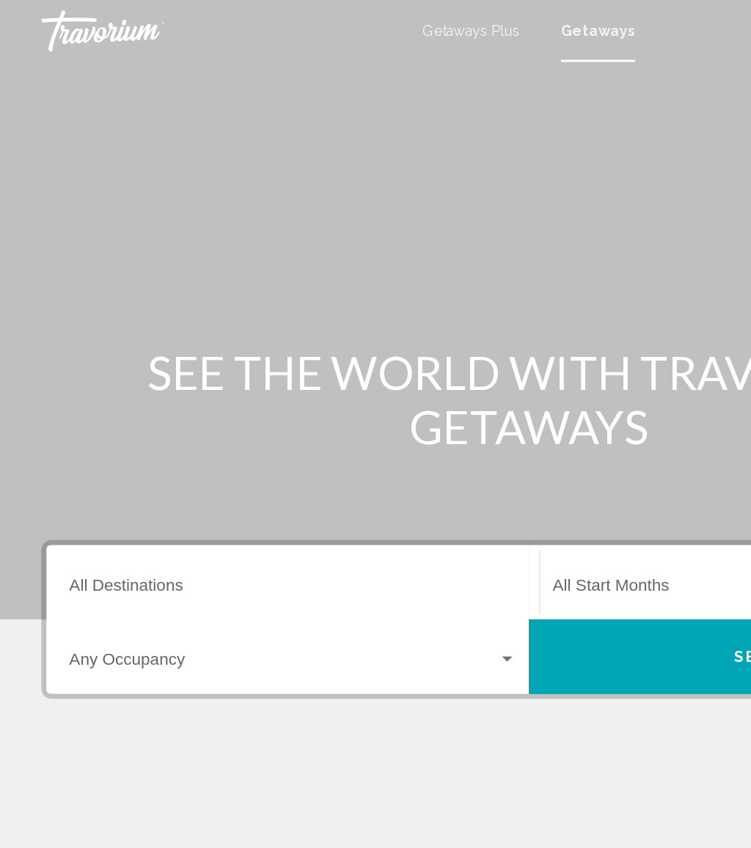
click at [358, 16] on span "Getaways Plus" at bounding box center [334, 22] width 69 height 12
click at [156, 406] on div "Destination All Destinations" at bounding box center [208, 414] width 318 height 46
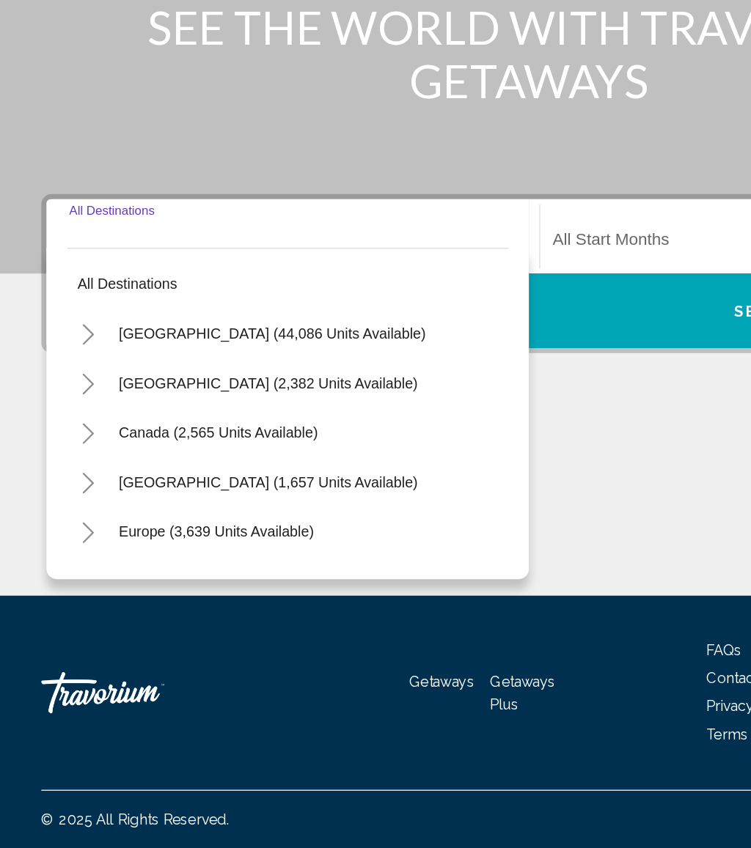
click at [69, 609] on button "Toggle Europe (3,639 units available)" at bounding box center [62, 623] width 29 height 29
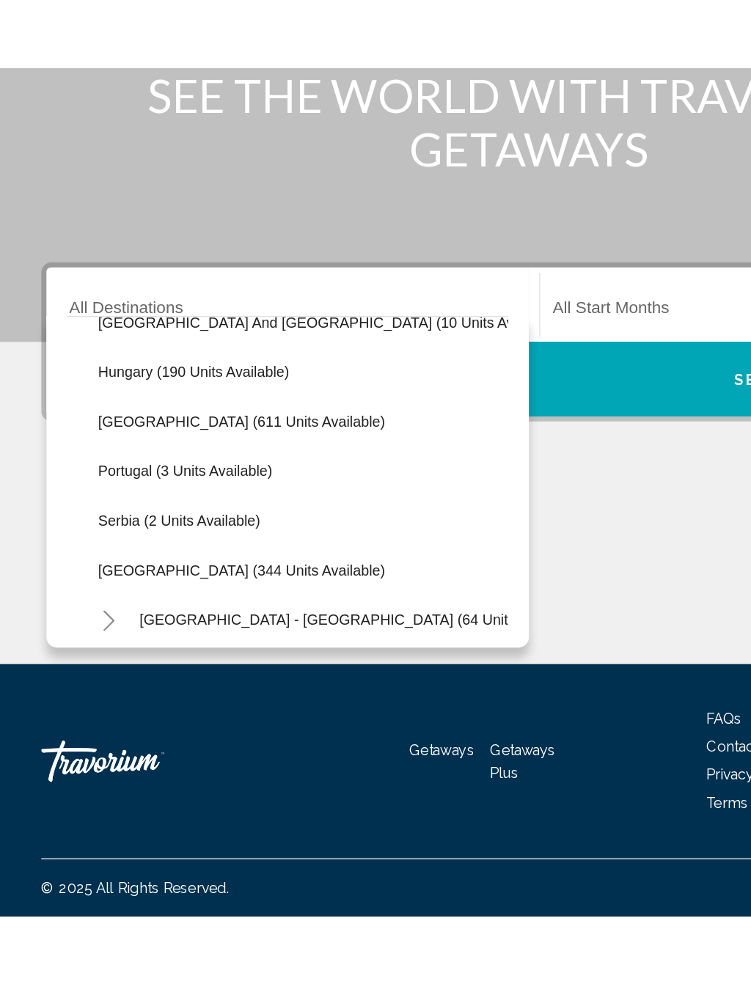
scroll to position [526, 0]
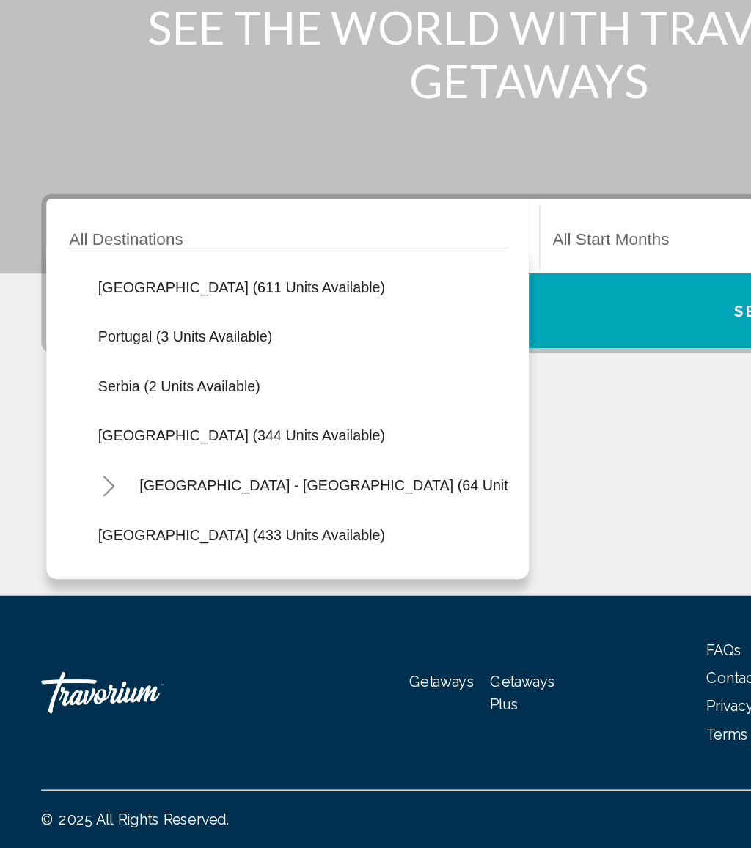
click at [172, 538] on button "Spain (344 units available)" at bounding box center [171, 555] width 219 height 34
type input "**********"
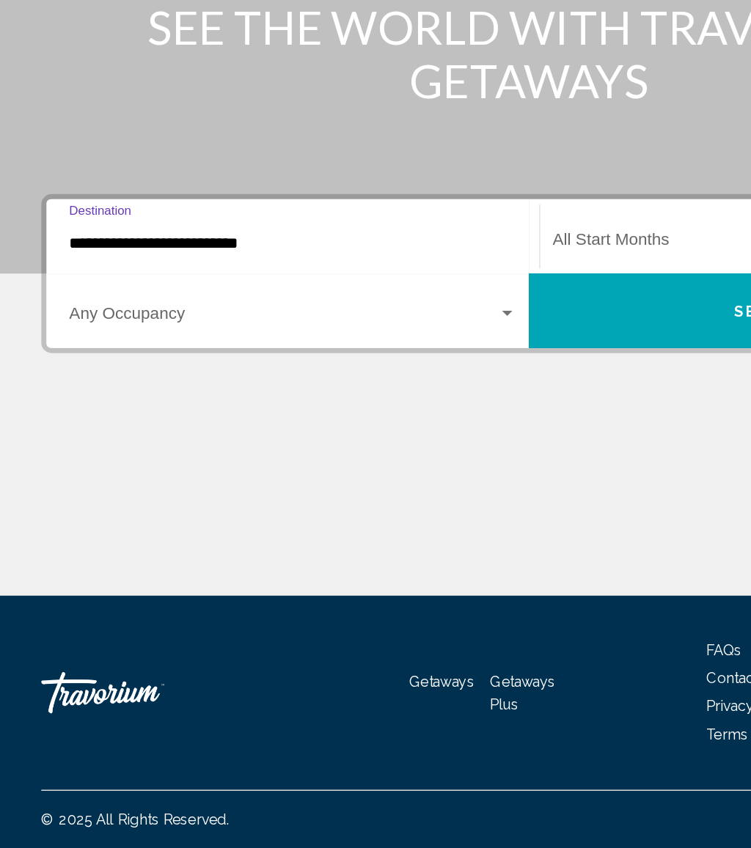
click at [345, 444] on div "Occupancy Any Occupancy" at bounding box center [208, 467] width 318 height 46
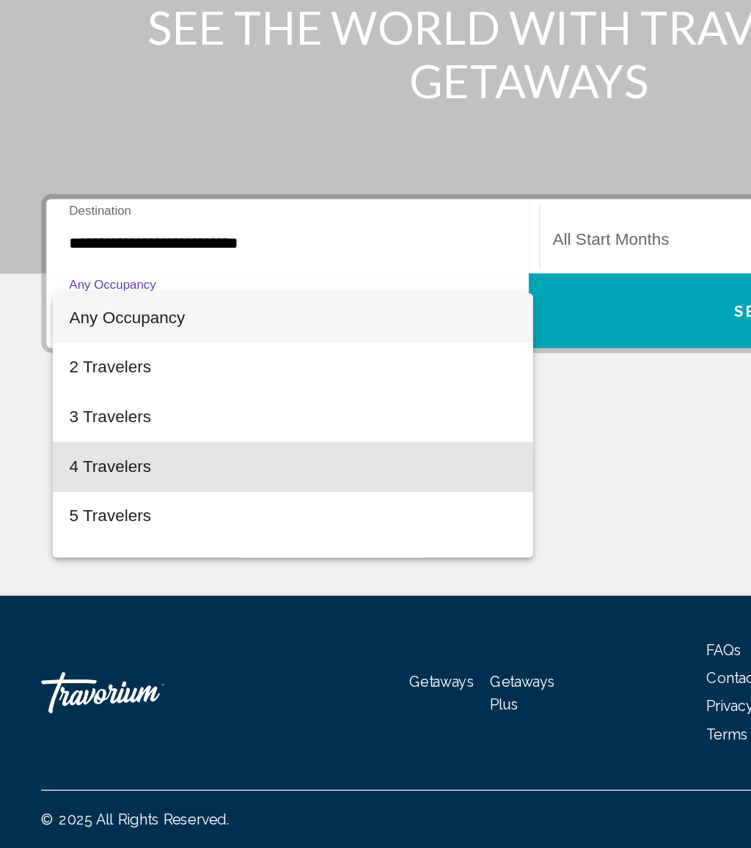
click at [146, 560] on span "4 Travelers" at bounding box center [208, 577] width 318 height 35
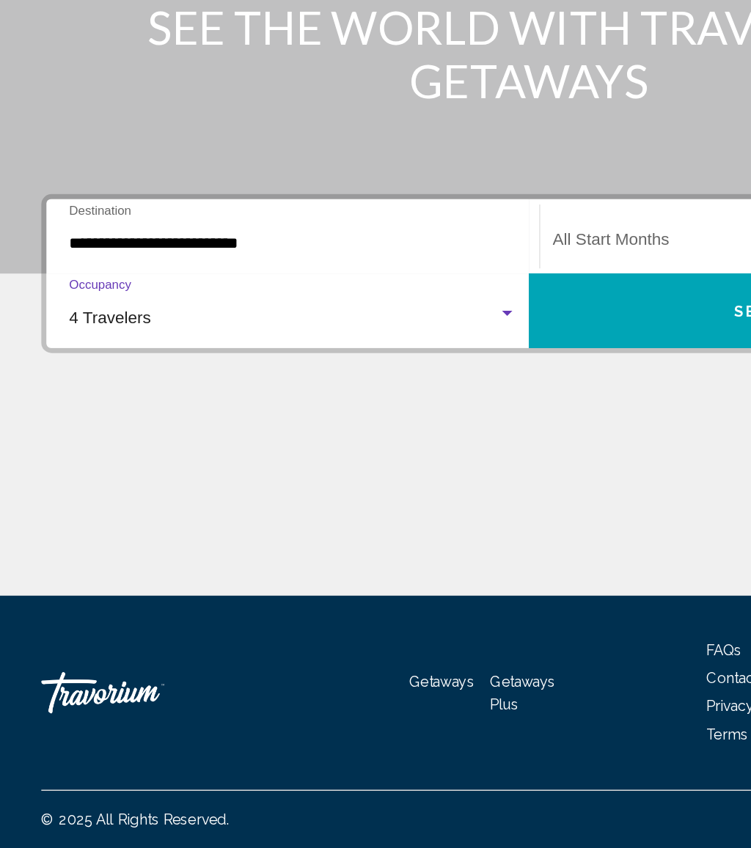
click at [451, 412] on span "Search widget" at bounding box center [544, 418] width 304 height 13
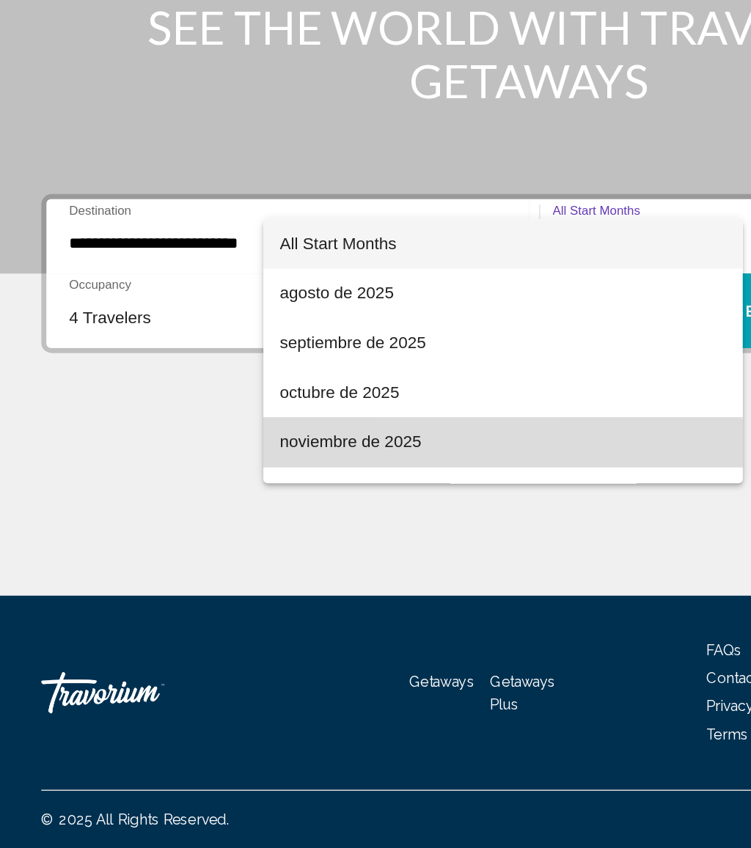
click at [331, 542] on span "noviembre de 2025" at bounding box center [357, 559] width 317 height 35
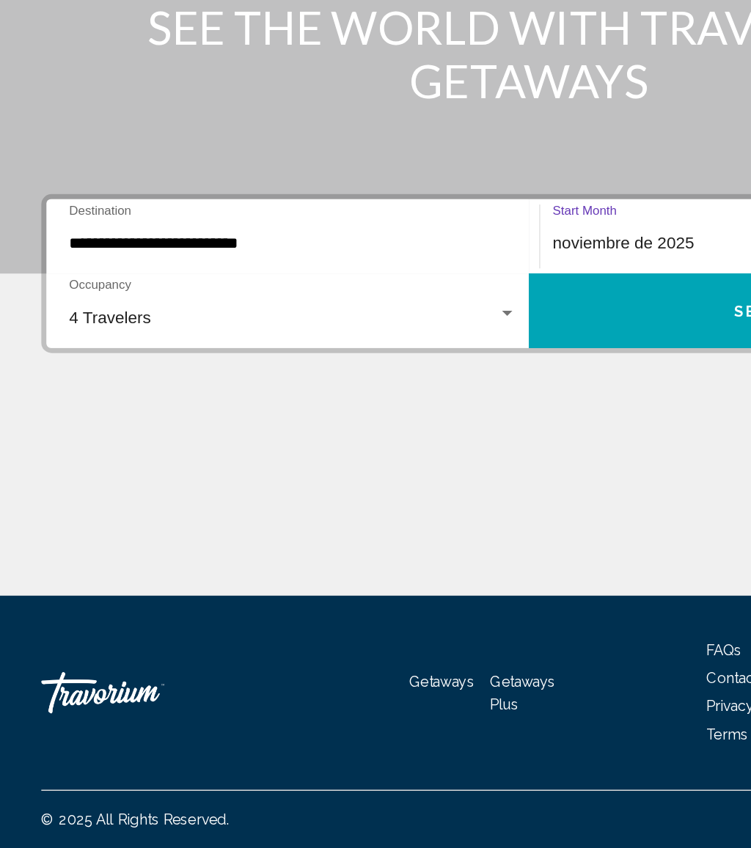
click at [479, 440] on button "Search" at bounding box center [546, 466] width 342 height 53
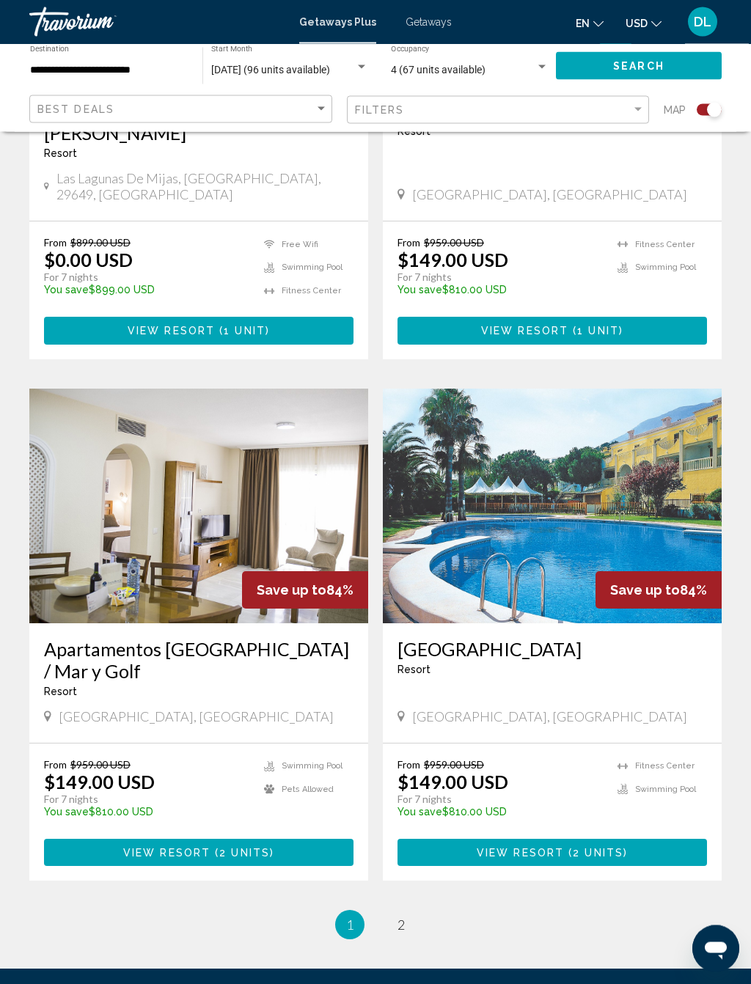
scroll to position [2921, 0]
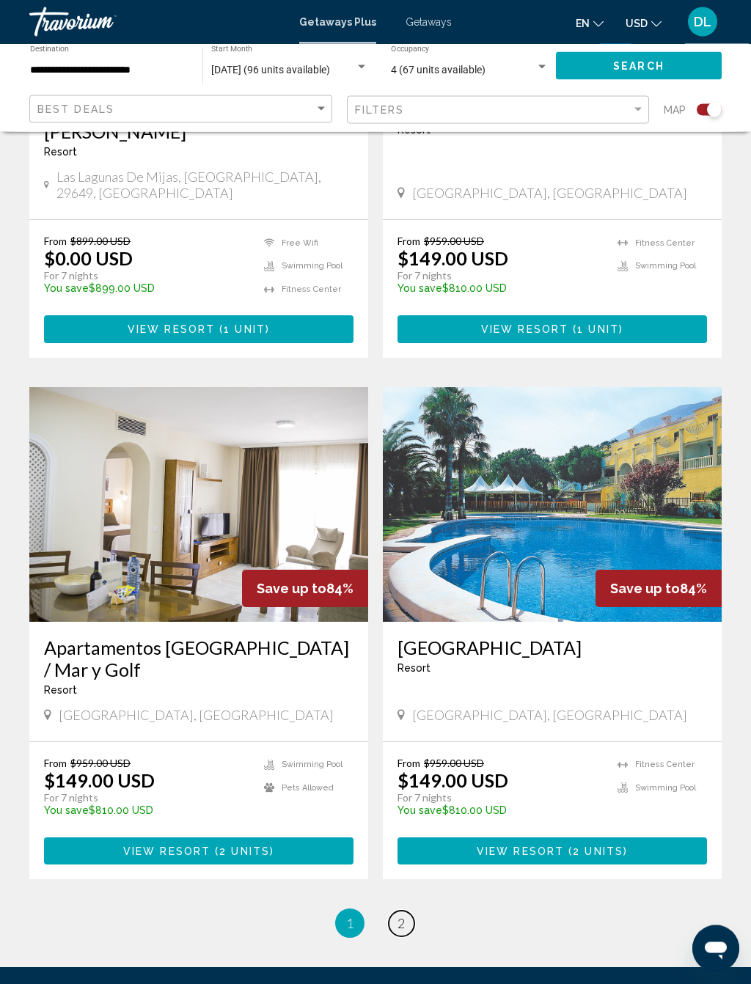
click at [398, 848] on span "2" at bounding box center [400, 924] width 7 height 16
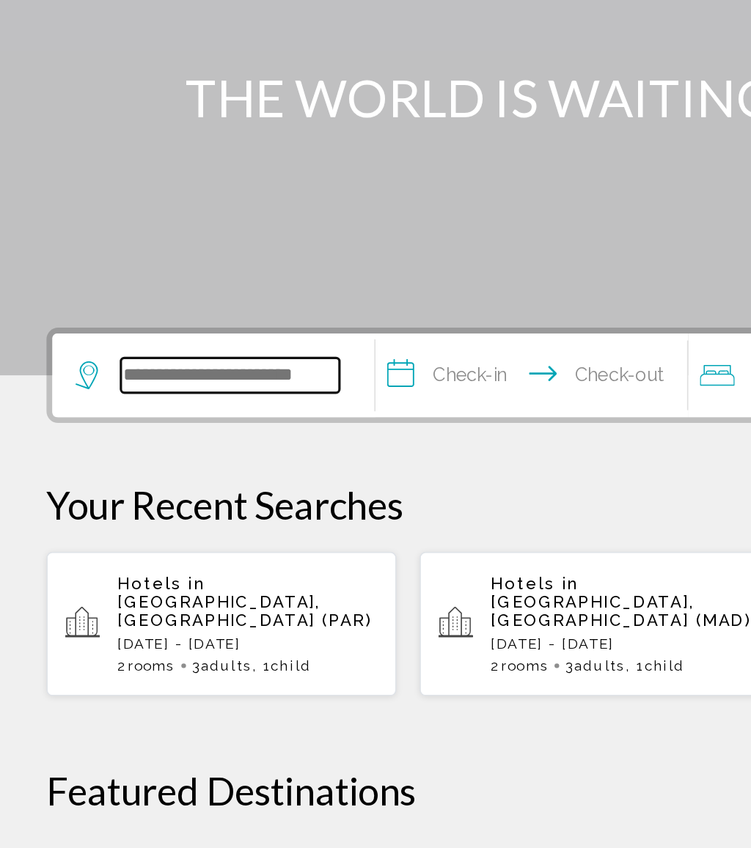
click at [165, 429] on input "Search widget" at bounding box center [145, 440] width 138 height 22
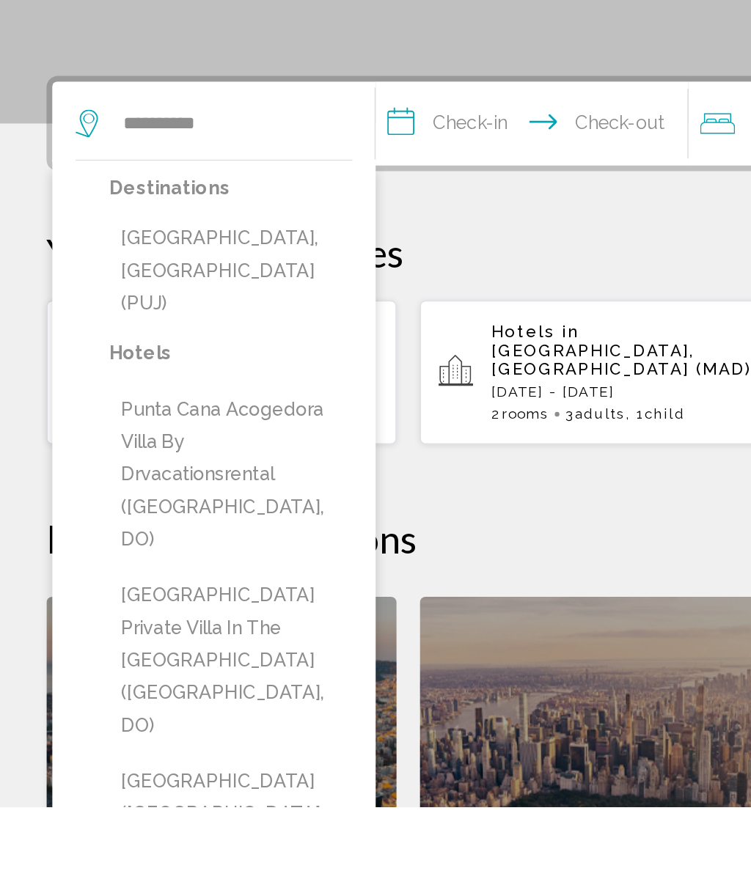
click at [174, 499] on button "[GEOGRAPHIC_DATA], [GEOGRAPHIC_DATA] (PUJ)" at bounding box center [145, 533] width 153 height 69
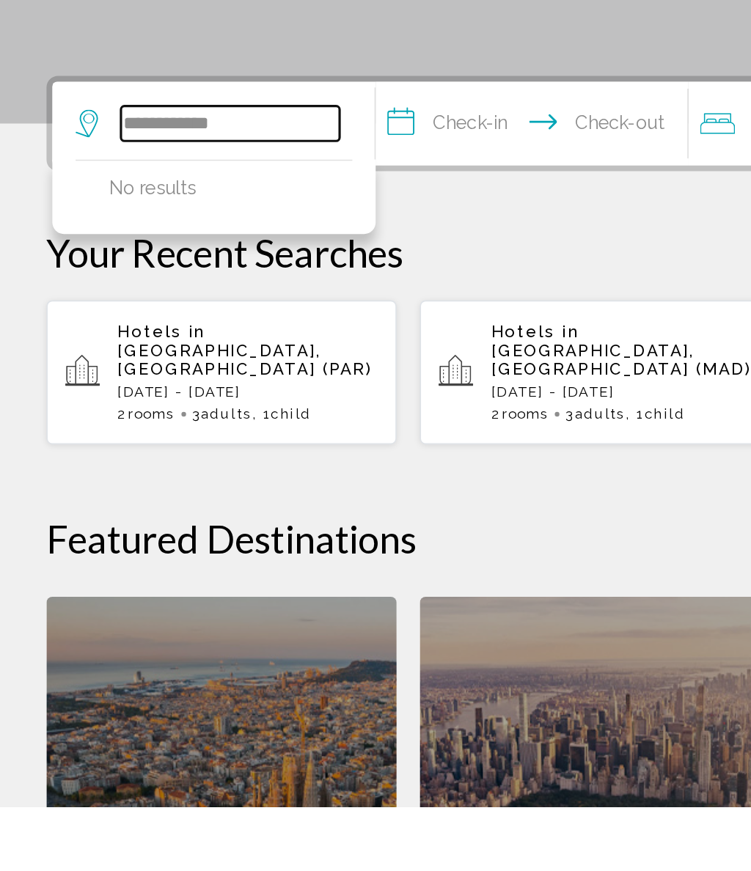
type input "*****"
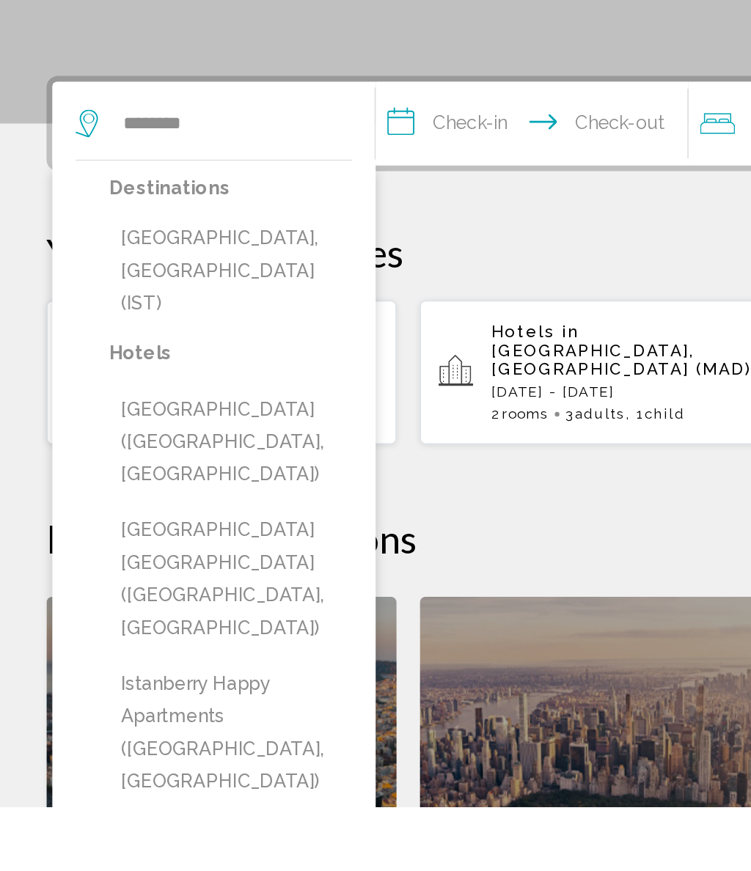
click at [177, 499] on button "[GEOGRAPHIC_DATA], [GEOGRAPHIC_DATA] (IST)" at bounding box center [145, 533] width 153 height 69
type input "**********"
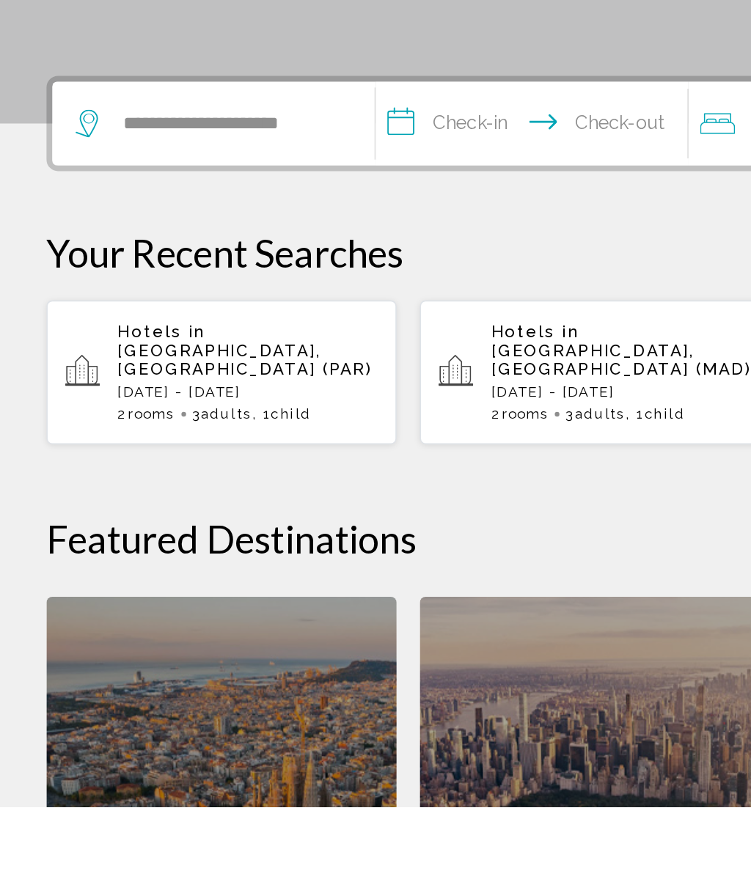
click at [314, 414] on input "**********" at bounding box center [338, 442] width 202 height 57
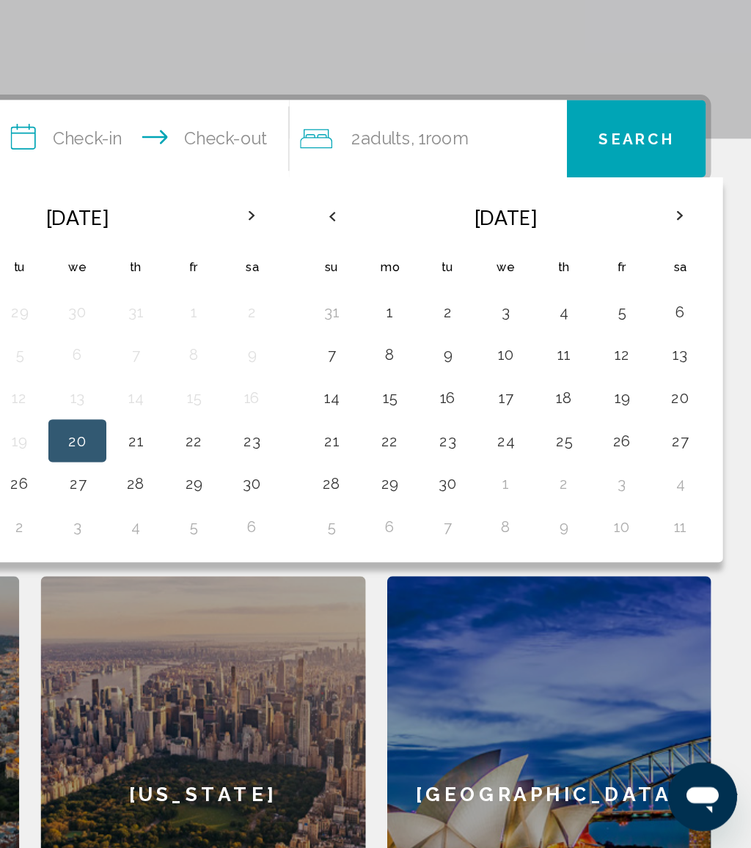
click at [609, 502] on button "11" at bounding box center [620, 512] width 23 height 21
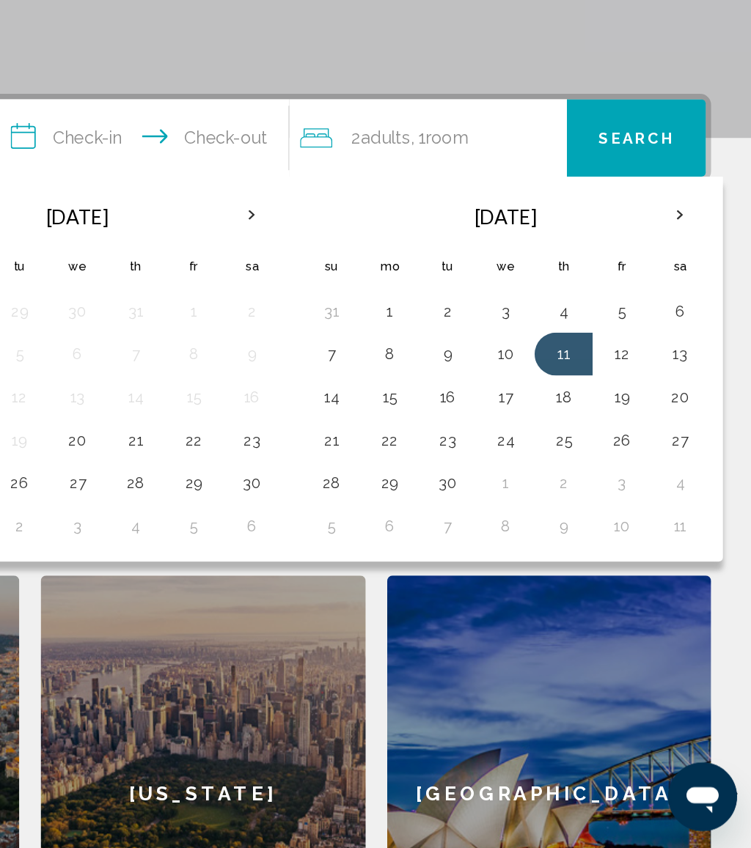
click at [530, 530] on button "16" at bounding box center [541, 540] width 23 height 21
type input "**********"
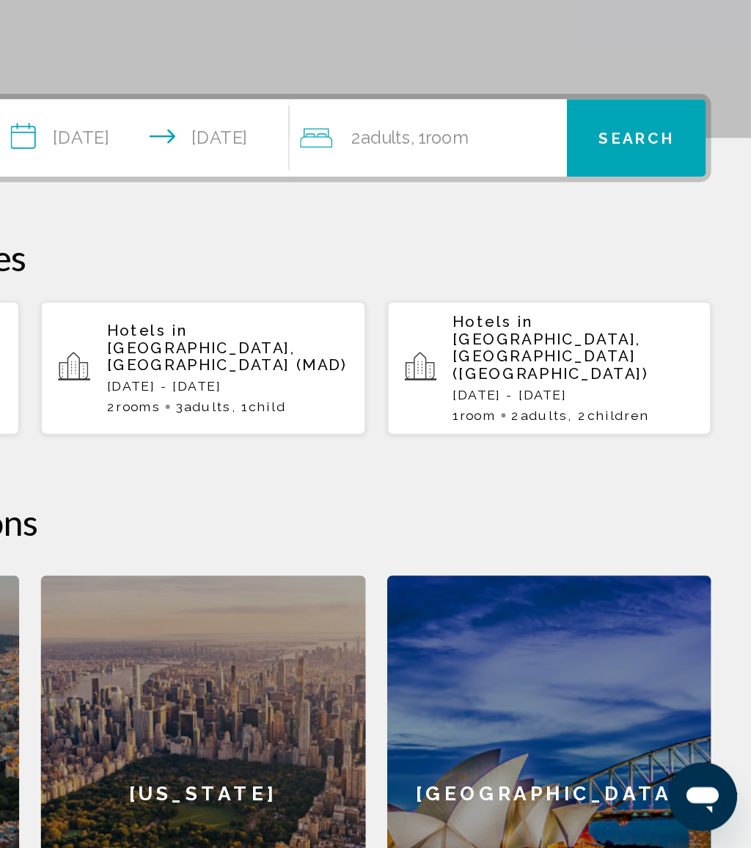
click at [645, 359] on span "Search" at bounding box center [670, 365] width 51 height 12
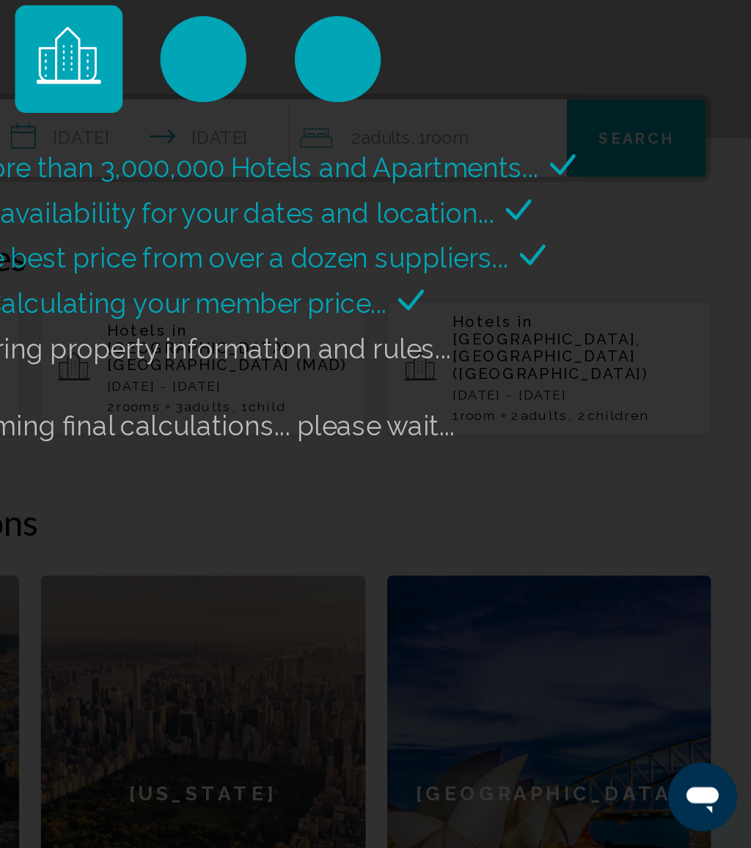
scroll to position [166, 0]
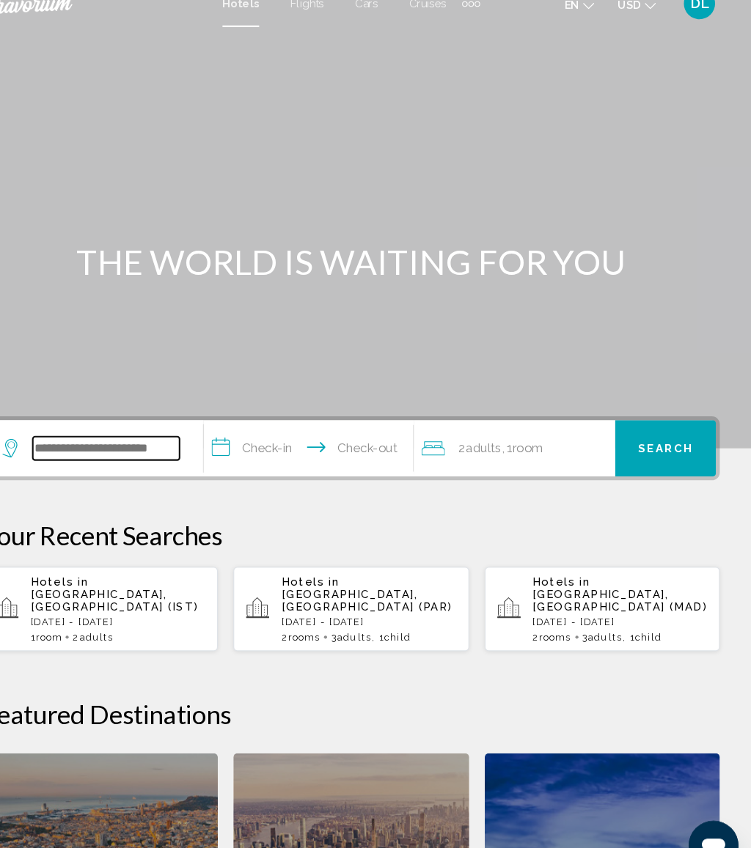
click at [122, 429] on input "Search widget" at bounding box center [145, 440] width 138 height 22
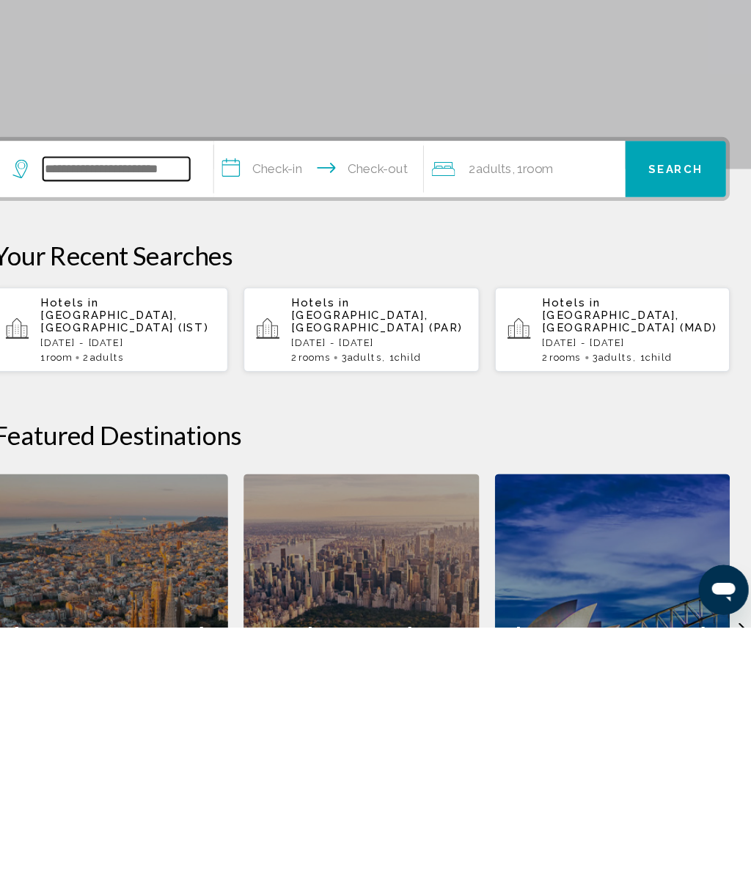
scroll to position [66, 0]
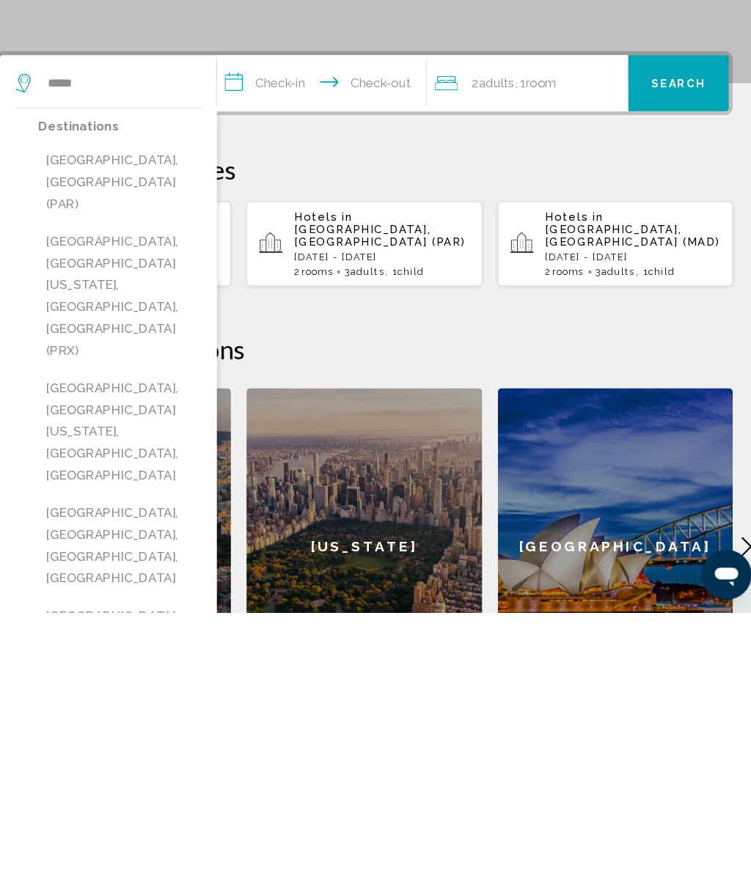
click at [144, 433] on button "[GEOGRAPHIC_DATA], [GEOGRAPHIC_DATA] (PAR)" at bounding box center [145, 467] width 153 height 69
type input "**********"
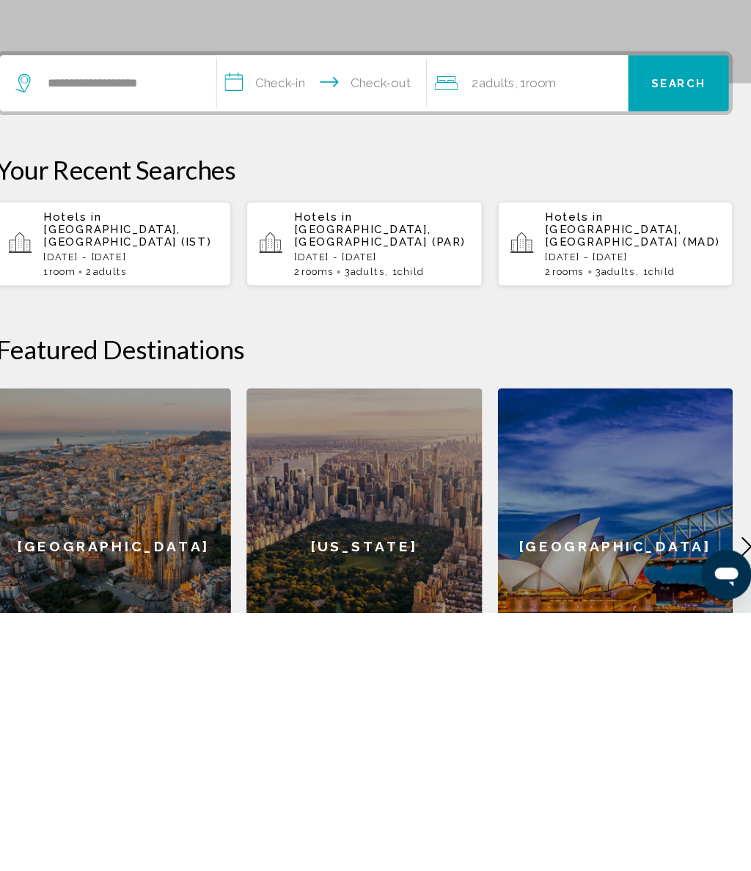
click at [287, 348] on input "**********" at bounding box center [338, 376] width 202 height 57
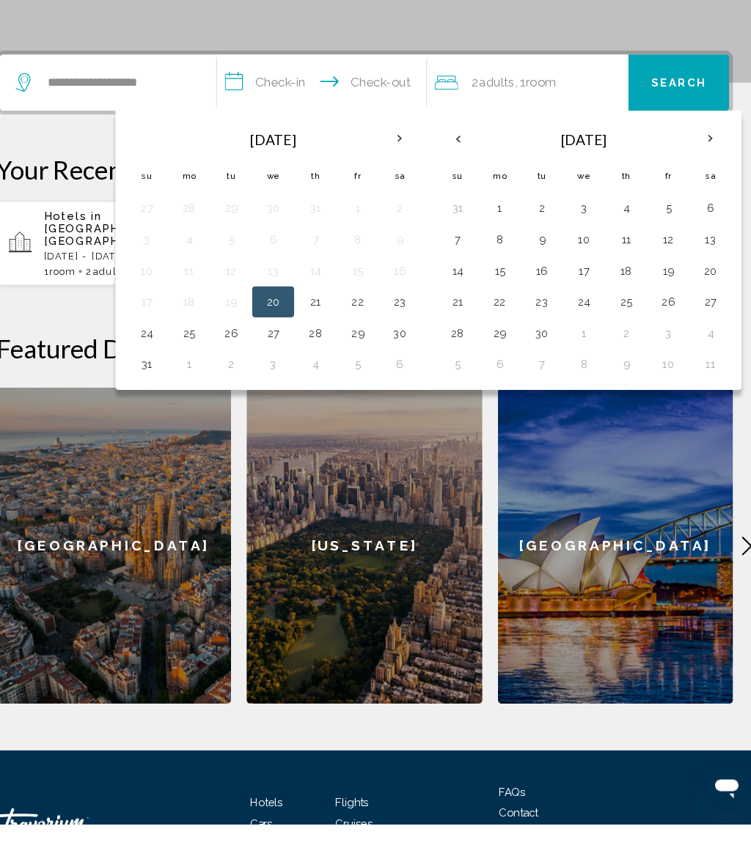
scroll to position [311, 0]
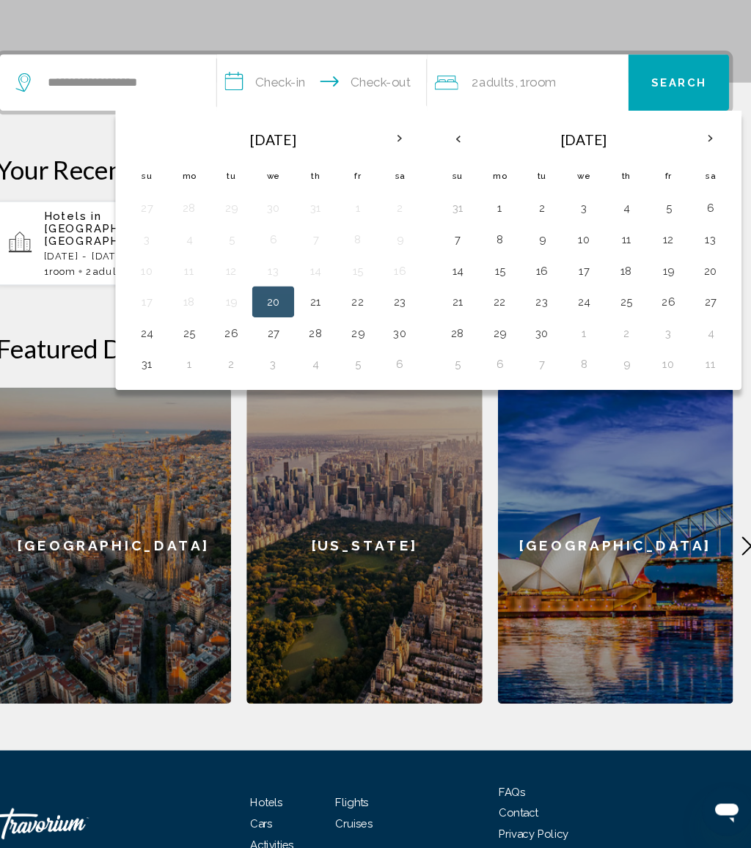
click at [667, 155] on div "Aug 2025 Su Mo Tu We Th Fr Sa 27 28 29 30 31 1 2 3 4 5 6 7 8 9 10 11 12 13 14 1…" at bounding box center [436, 286] width 588 height 263
click at [681, 166] on th "Next month" at bounding box center [701, 182] width 40 height 32
click at [683, 166] on th "Next month" at bounding box center [701, 182] width 40 height 32
click at [570, 354] on button "26" at bounding box center [581, 364] width 23 height 21
click at [451, 384] on button "30" at bounding box center [462, 394] width 23 height 21
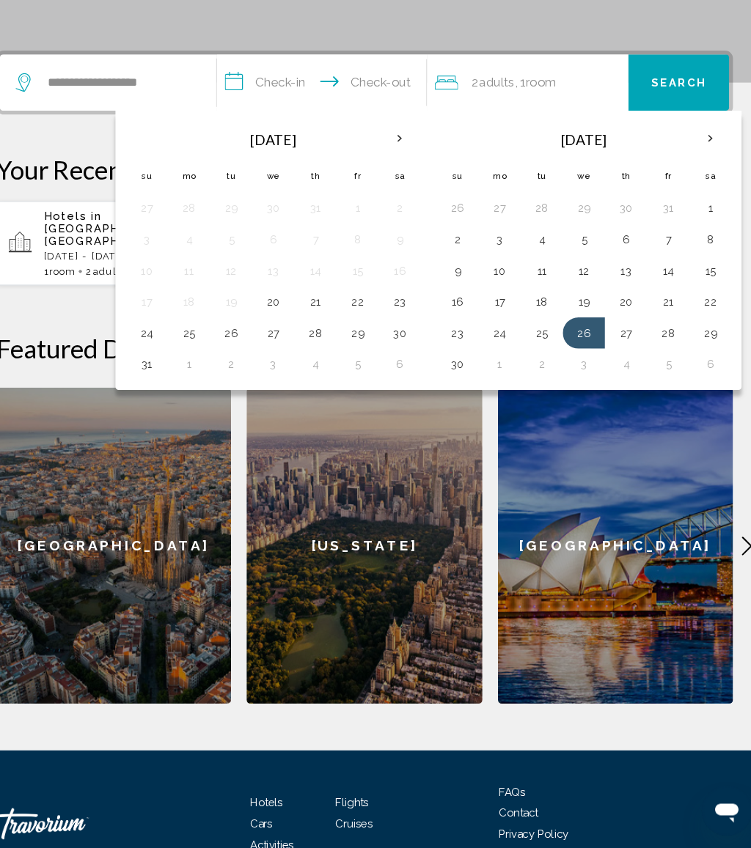
type input "**********"
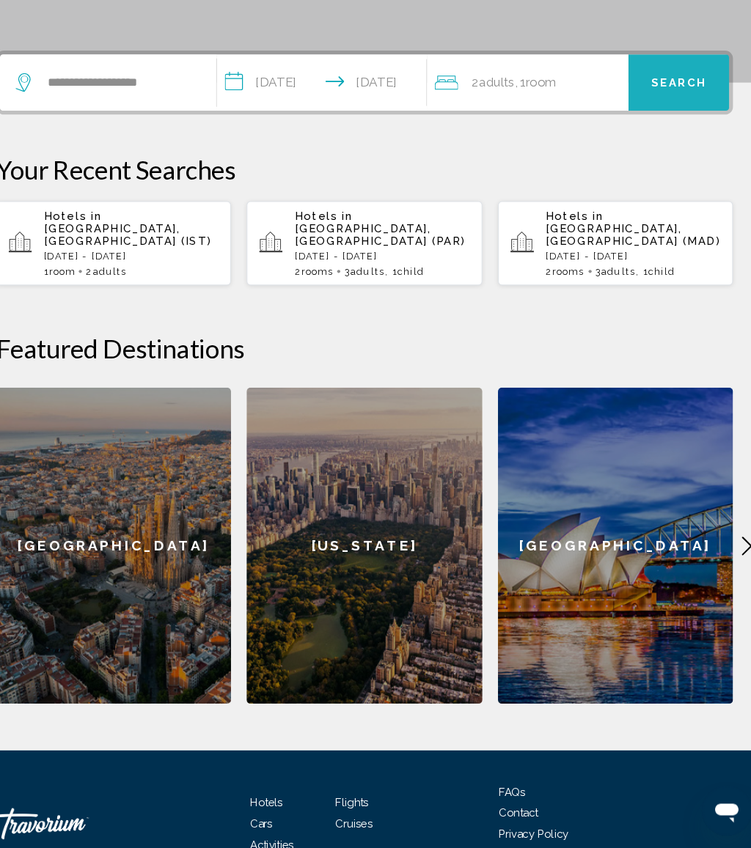
click at [648, 124] on span "Search" at bounding box center [670, 130] width 51 height 12
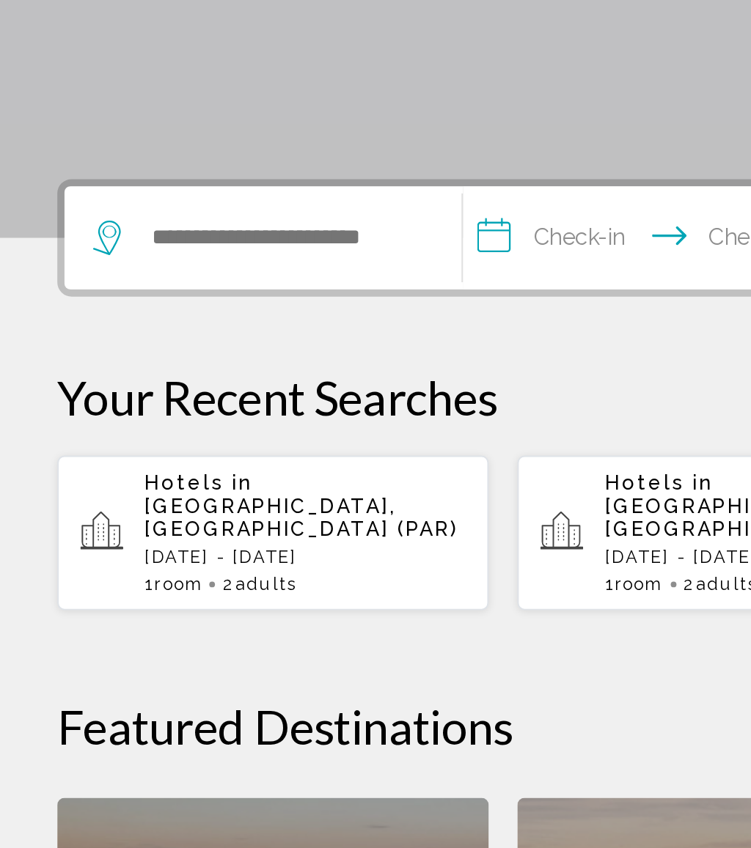
click at [180, 560] on div "Hotels in Paris, France (PAR) Wed, 26 Nov - Sun, 30 Nov 1 Room rooms 2 Adult Ad…" at bounding box center [156, 591] width 164 height 63
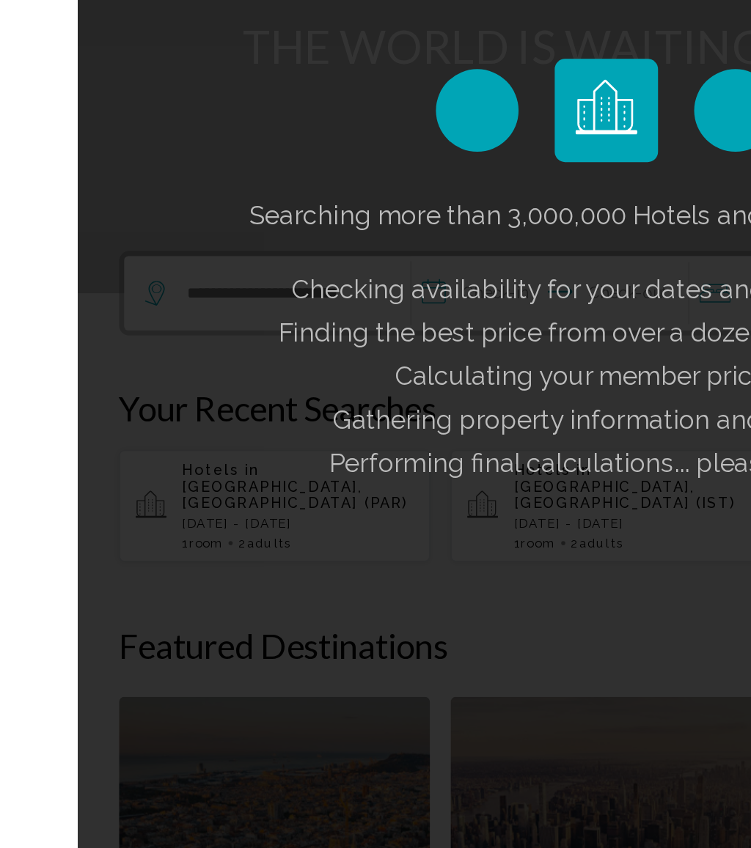
scroll to position [38, 0]
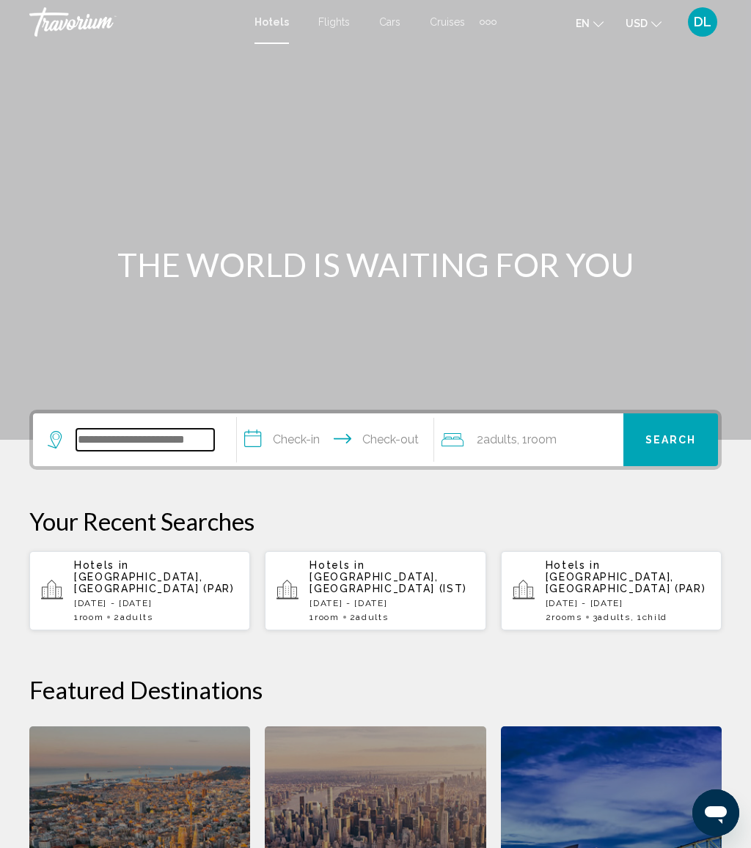
click at [181, 441] on input "Search widget" at bounding box center [145, 440] width 138 height 22
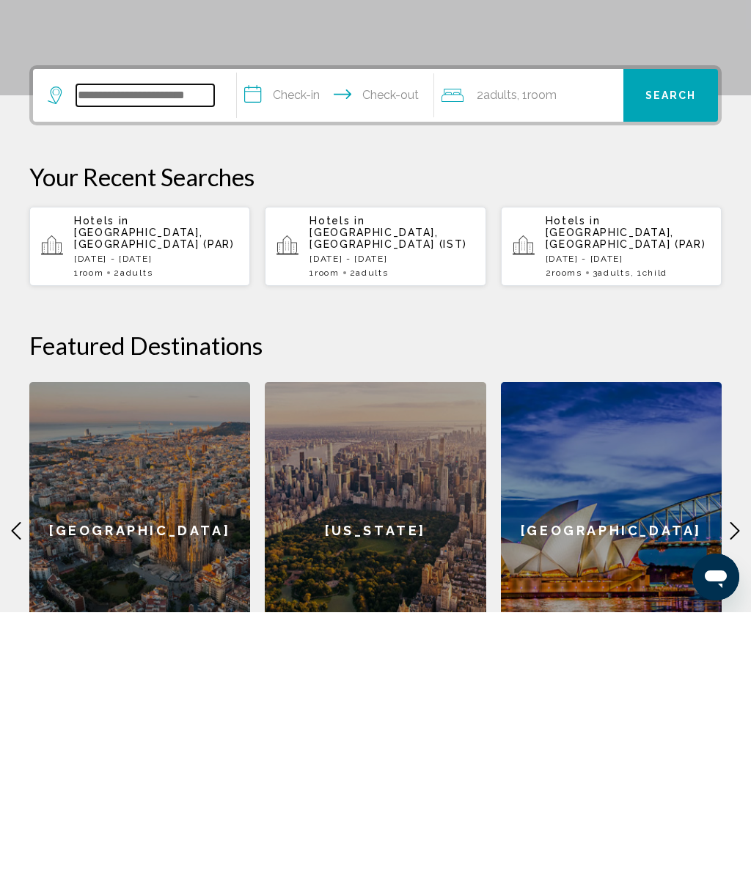
scroll to position [103, 0]
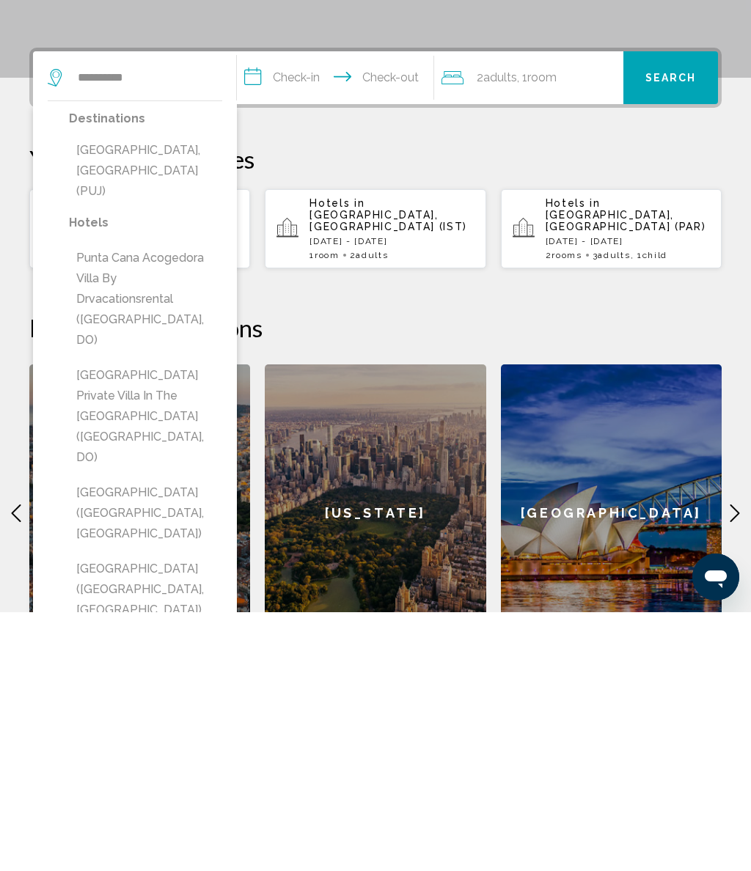
click at [174, 395] on button "[GEOGRAPHIC_DATA], [GEOGRAPHIC_DATA] (PUJ)" at bounding box center [145, 429] width 153 height 69
type input "**********"
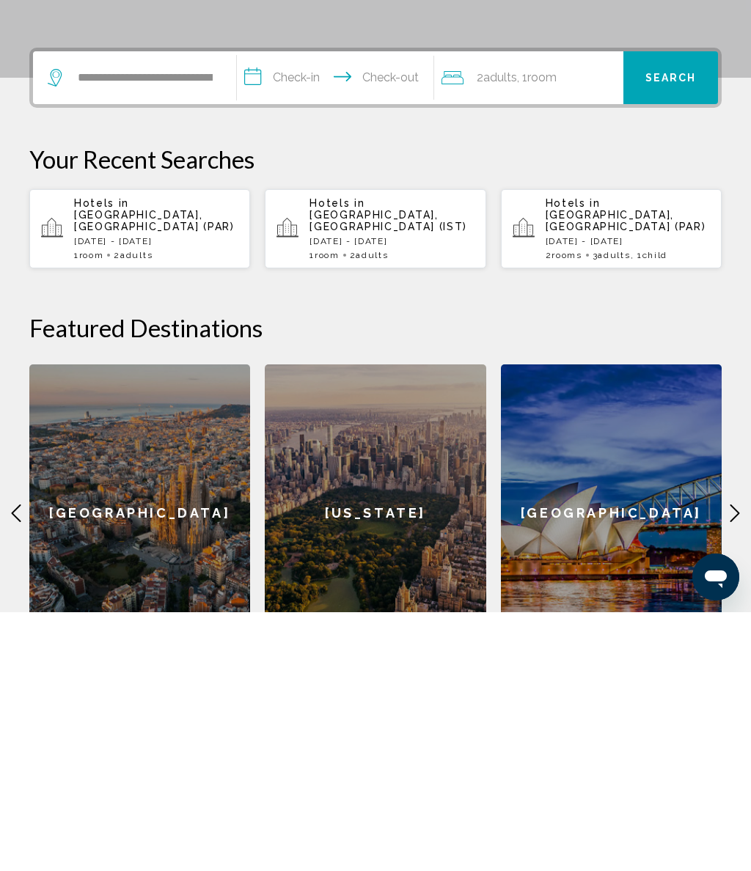
click at [327, 310] on input "**********" at bounding box center [338, 338] width 202 height 57
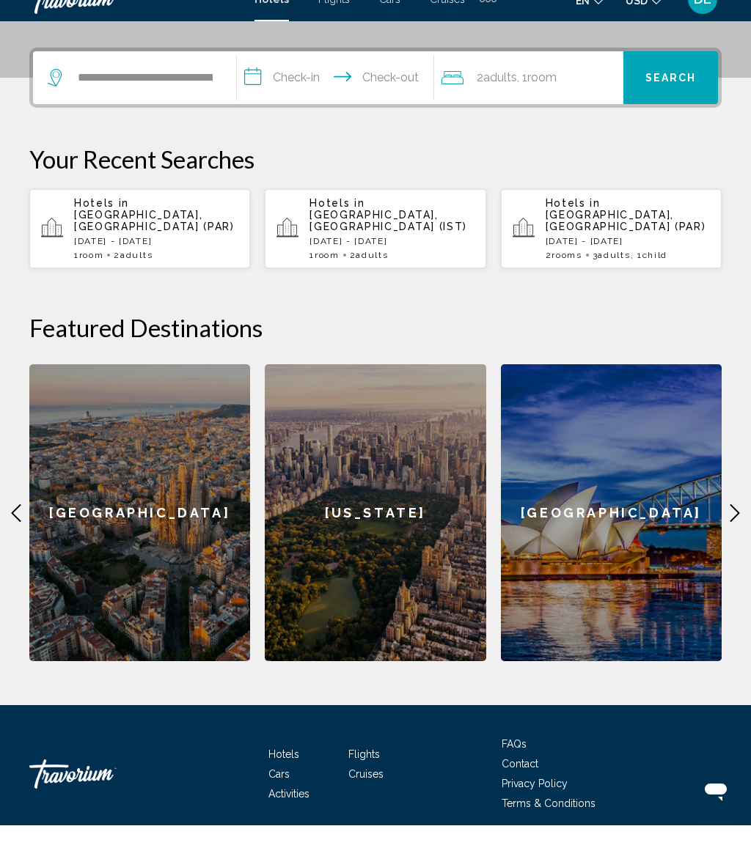
scroll to position [362, 0]
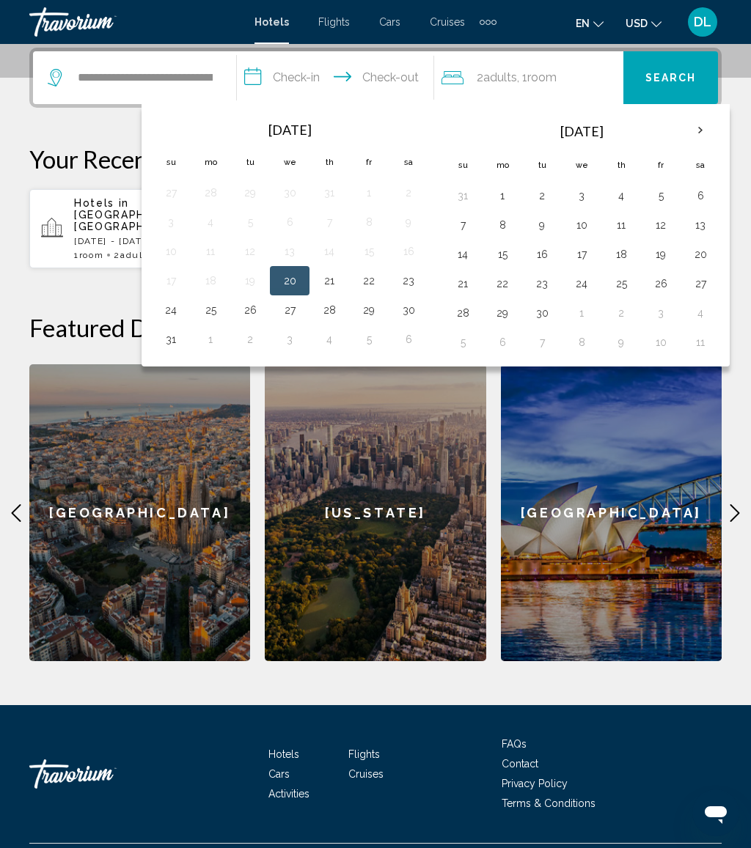
click at [554, 224] on button "9" at bounding box center [541, 225] width 23 height 21
click at [511, 263] on button "15" at bounding box center [502, 254] width 23 height 21
type input "**********"
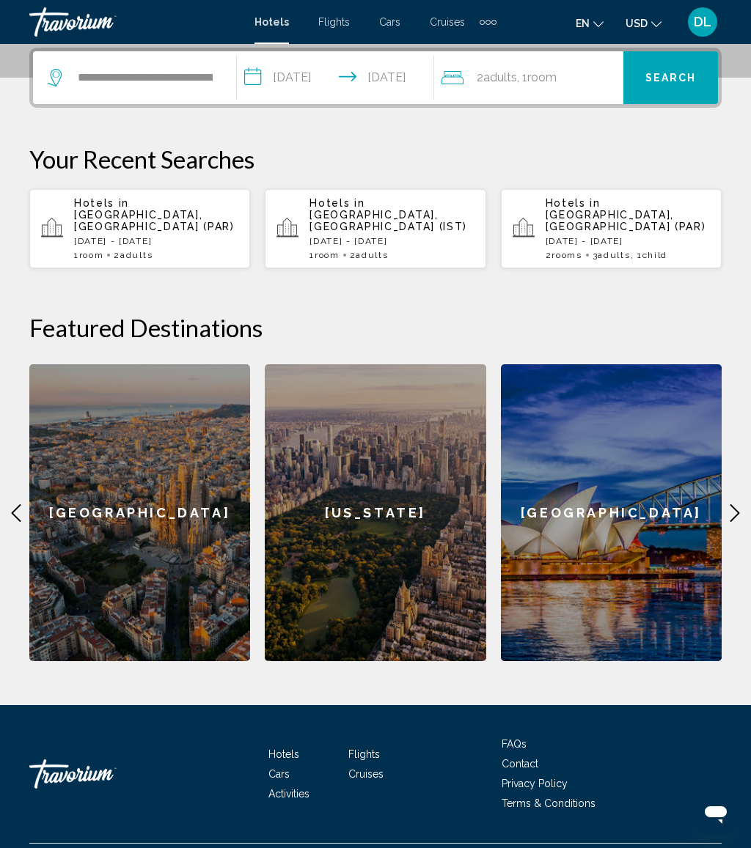
click at [576, 92] on div "2 Adult Adults , 1 Room rooms" at bounding box center [532, 77] width 182 height 53
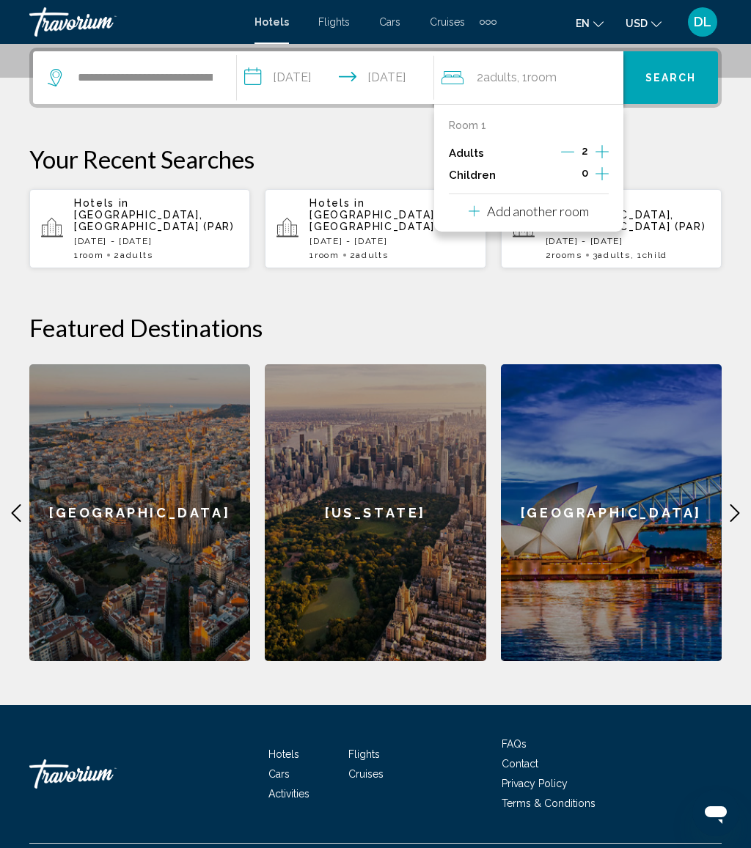
click at [587, 211] on p "Add another room" at bounding box center [538, 211] width 102 height 16
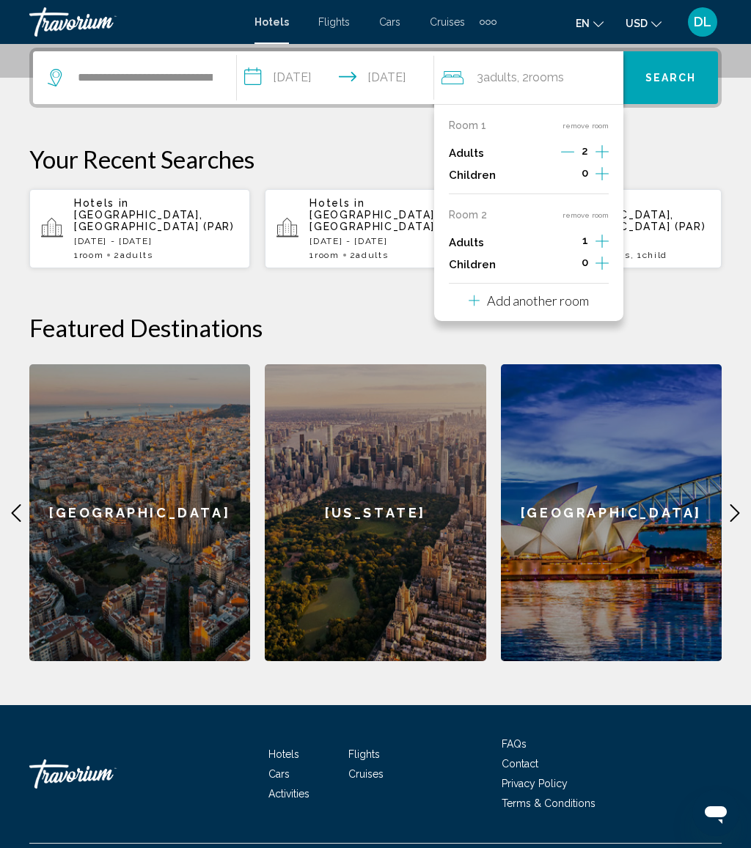
click at [604, 180] on icon "Increment children" at bounding box center [601, 173] width 13 height 13
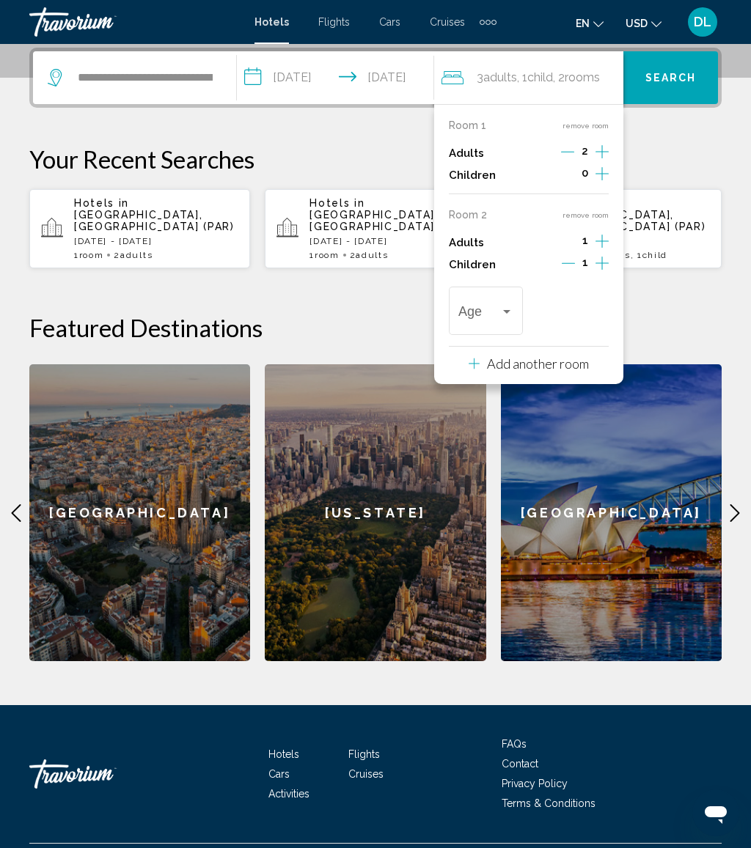
click at [509, 309] on div "Travelers: 3 adults, 1 child" at bounding box center [506, 312] width 13 height 12
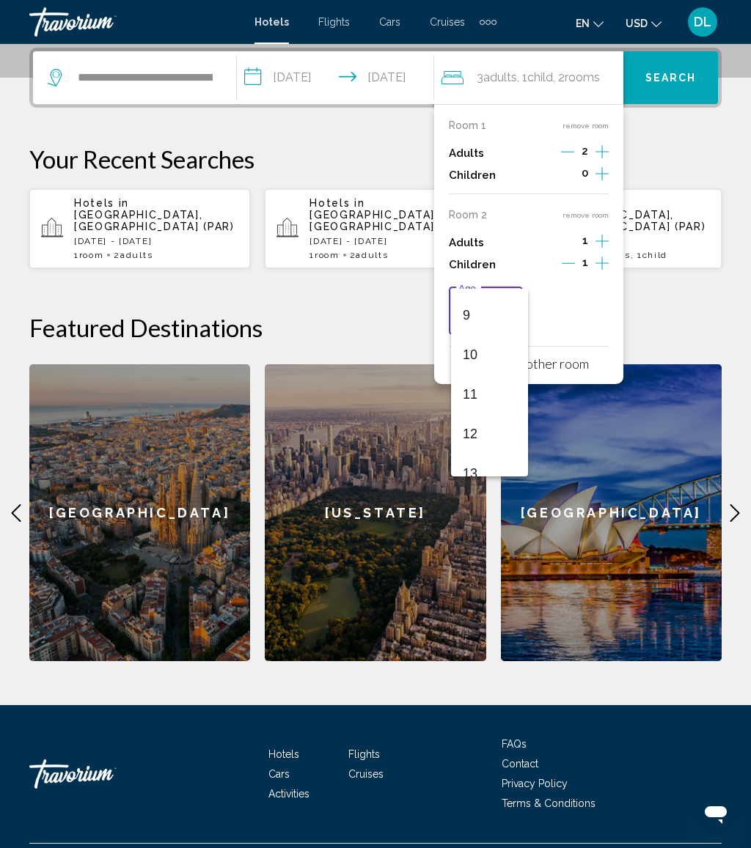
scroll to position [433, 0]
click at [488, 356] on span "12" at bounding box center [490, 351] width 54 height 40
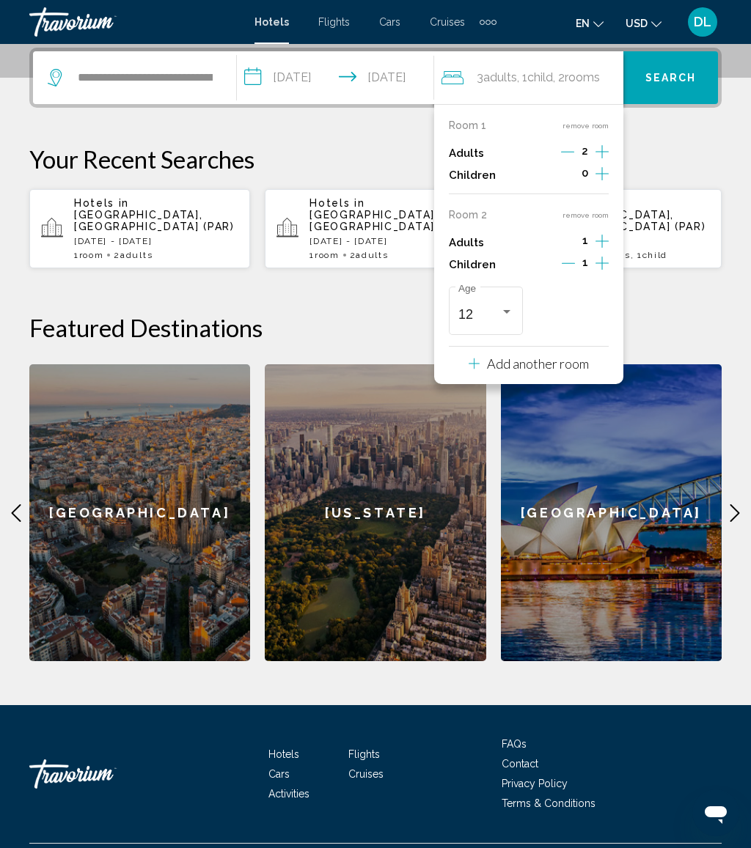
click at [664, 73] on span "Search" at bounding box center [670, 79] width 51 height 12
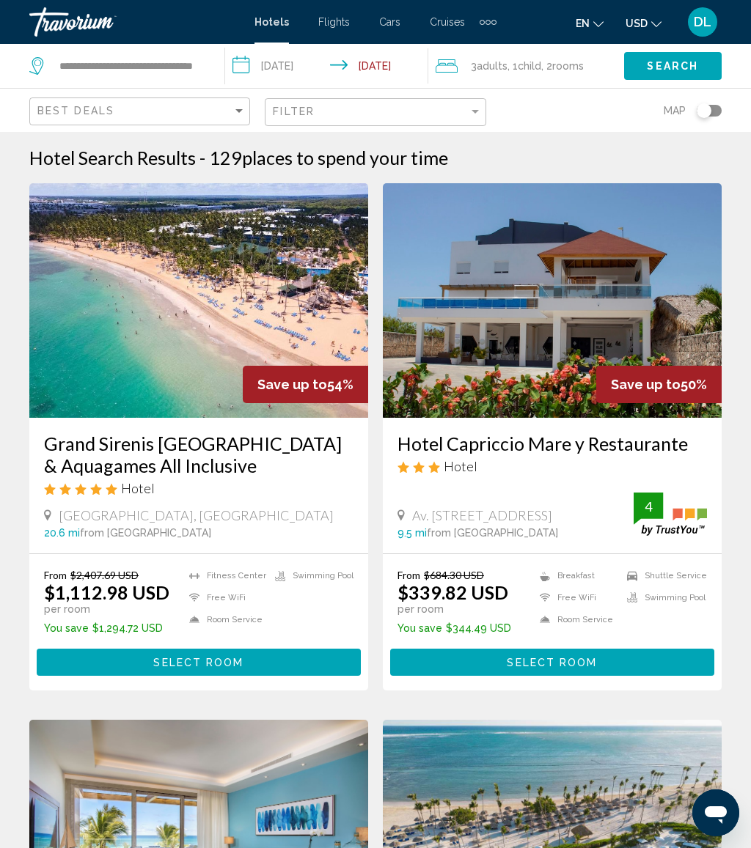
click at [312, 670] on button "Select Room" at bounding box center [199, 662] width 324 height 27
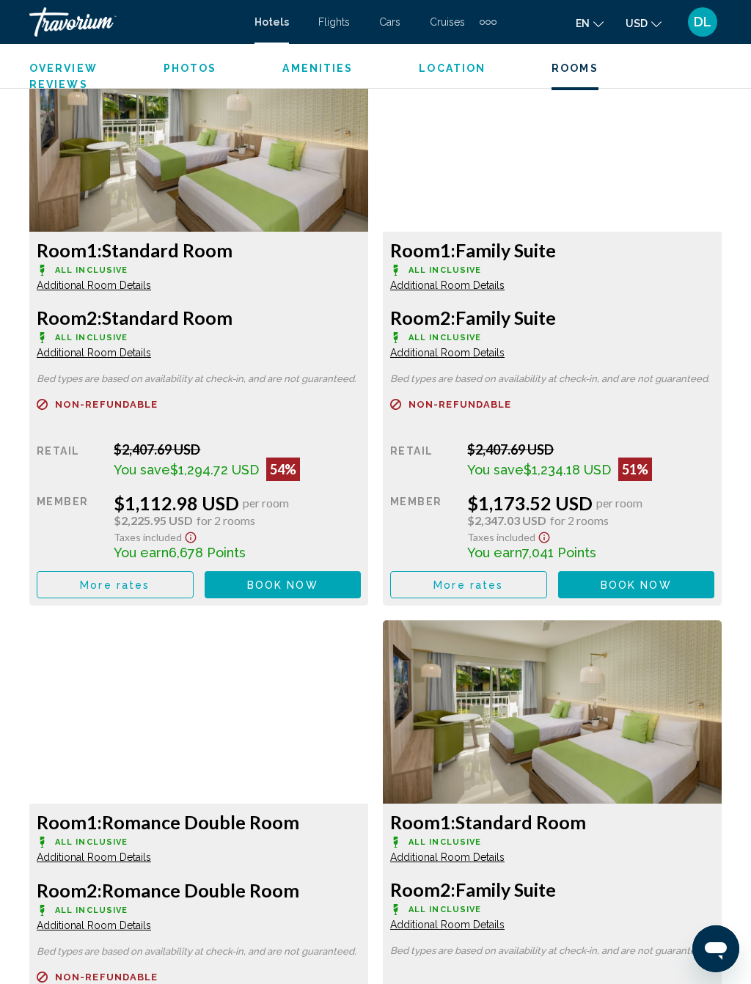
scroll to position [2475, 0]
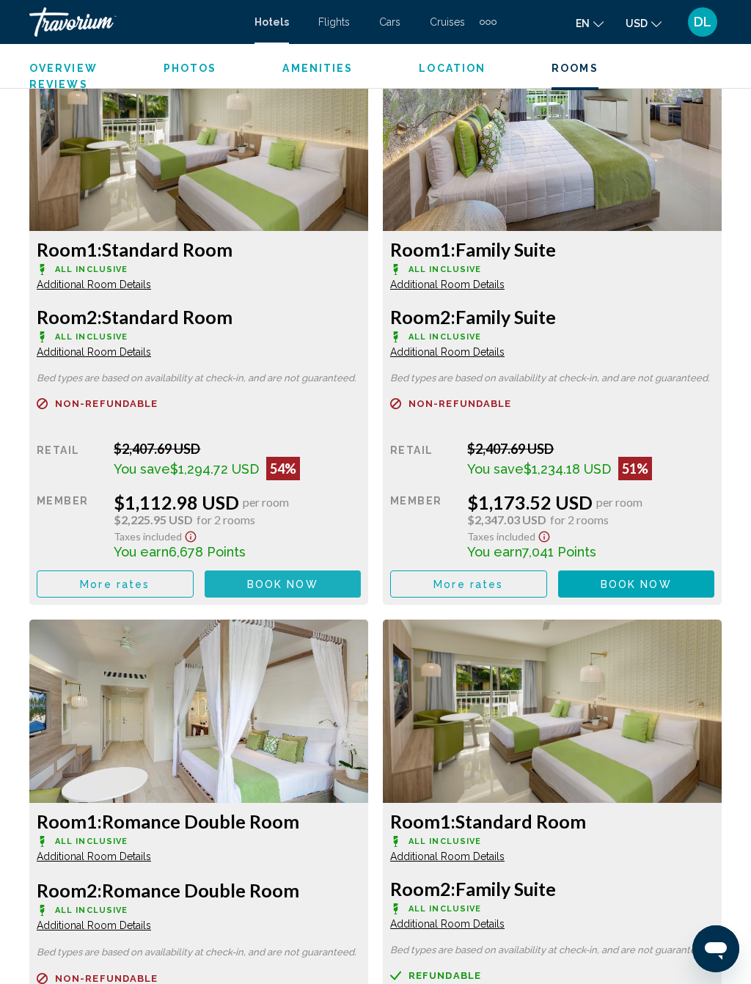
click at [300, 584] on span "Book now" at bounding box center [282, 585] width 71 height 12
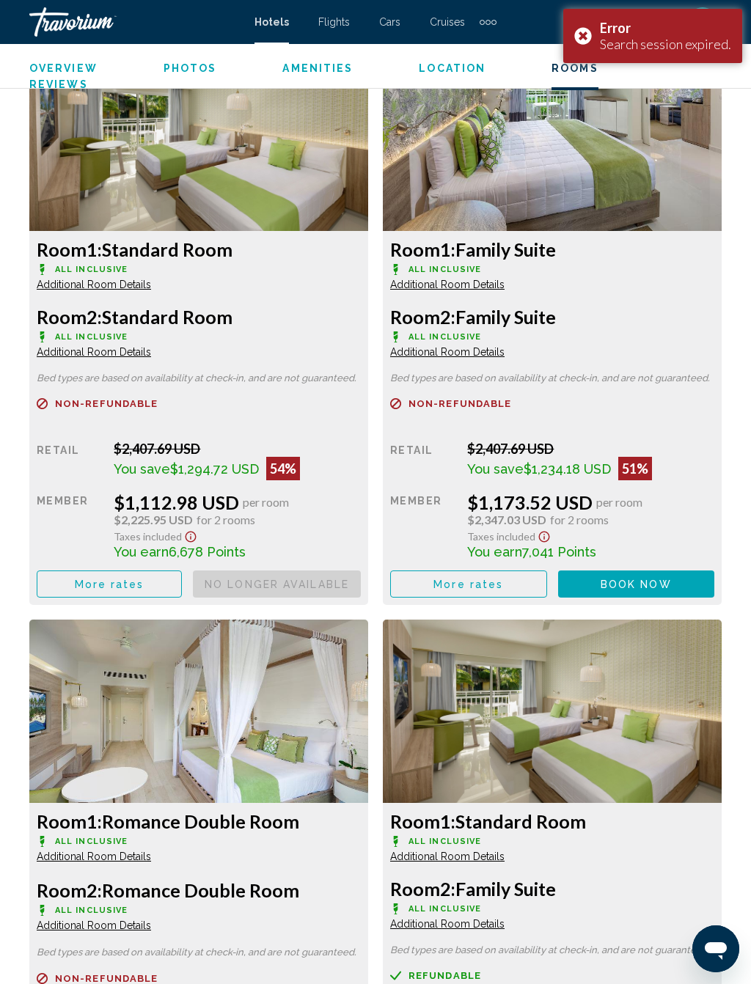
click at [361, 595] on button "Book now No longer available" at bounding box center [277, 584] width 168 height 27
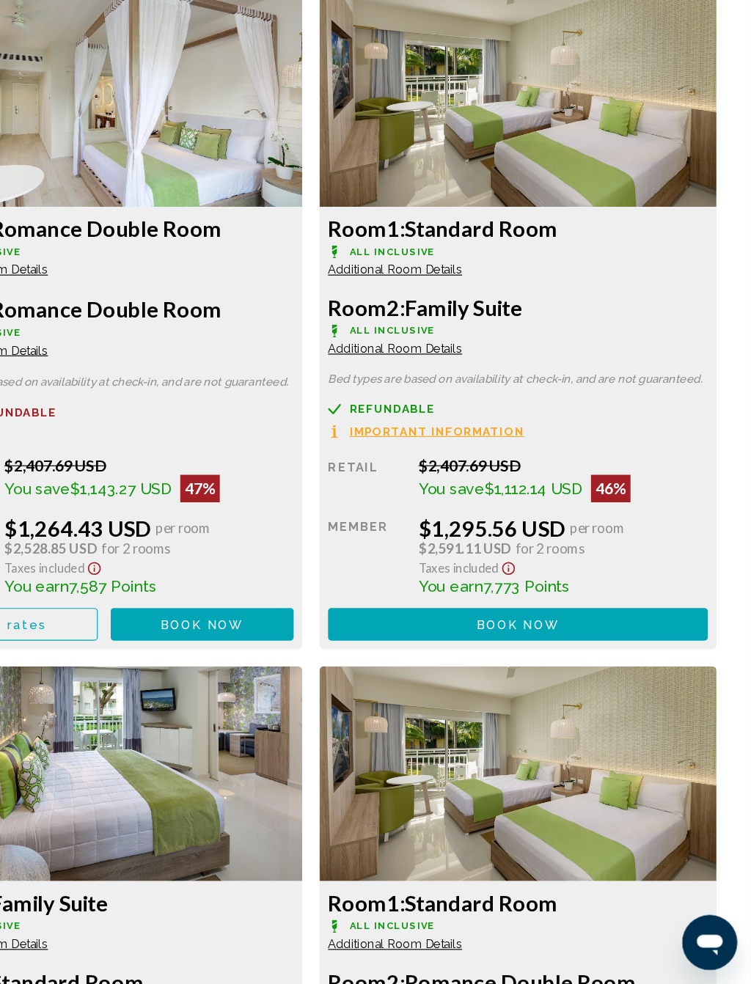
scroll to position [2969, 0]
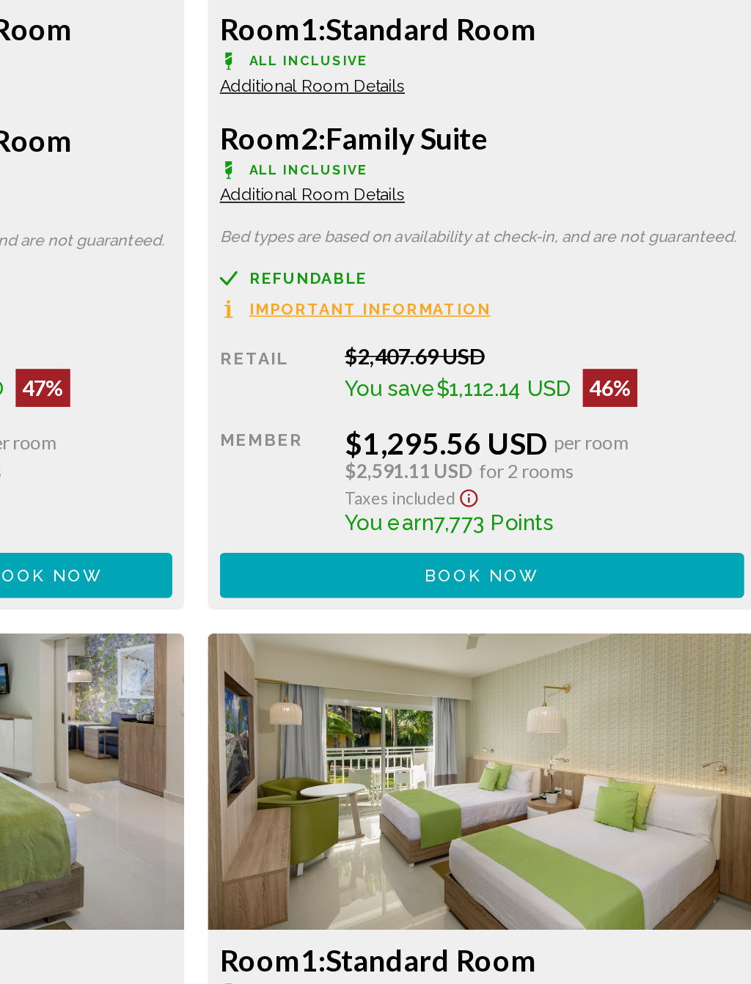
click at [339, 103] on button "Book now No longer available" at bounding box center [277, 89] width 168 height 27
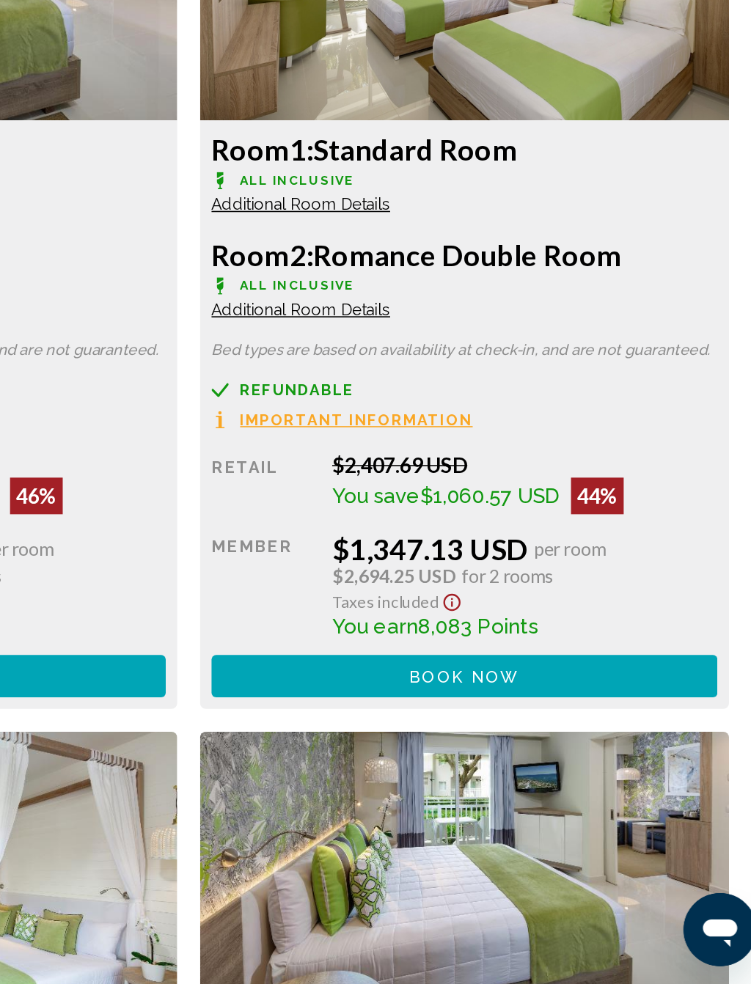
scroll to position [3433, 0]
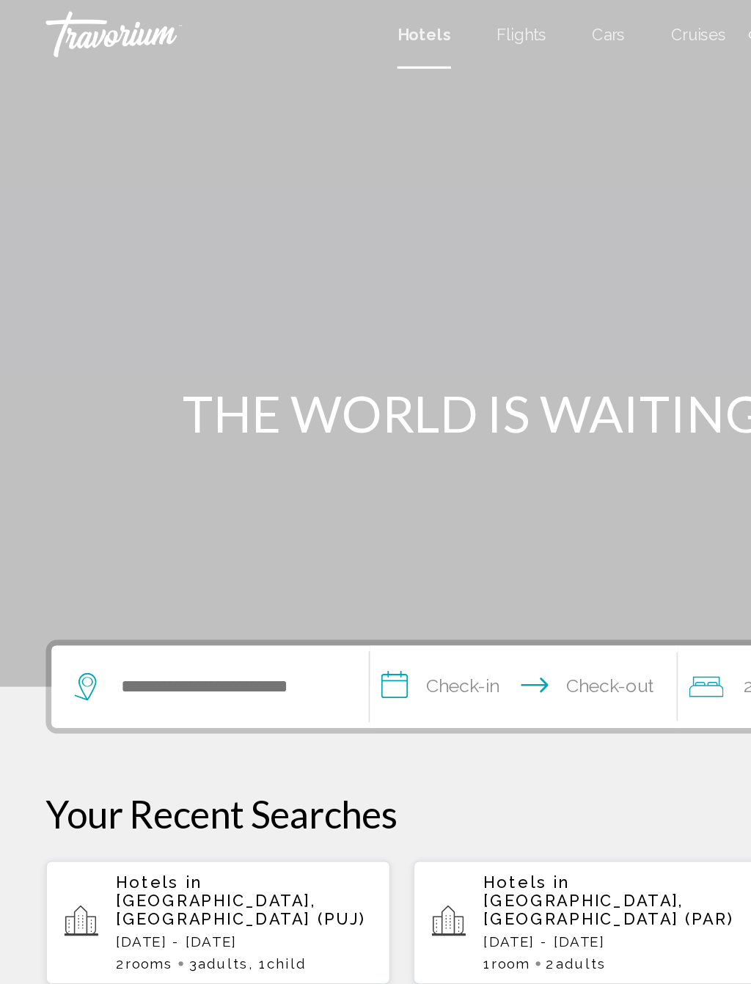
click at [383, 598] on p "[DATE] - [DATE]" at bounding box center [391, 603] width 164 height 10
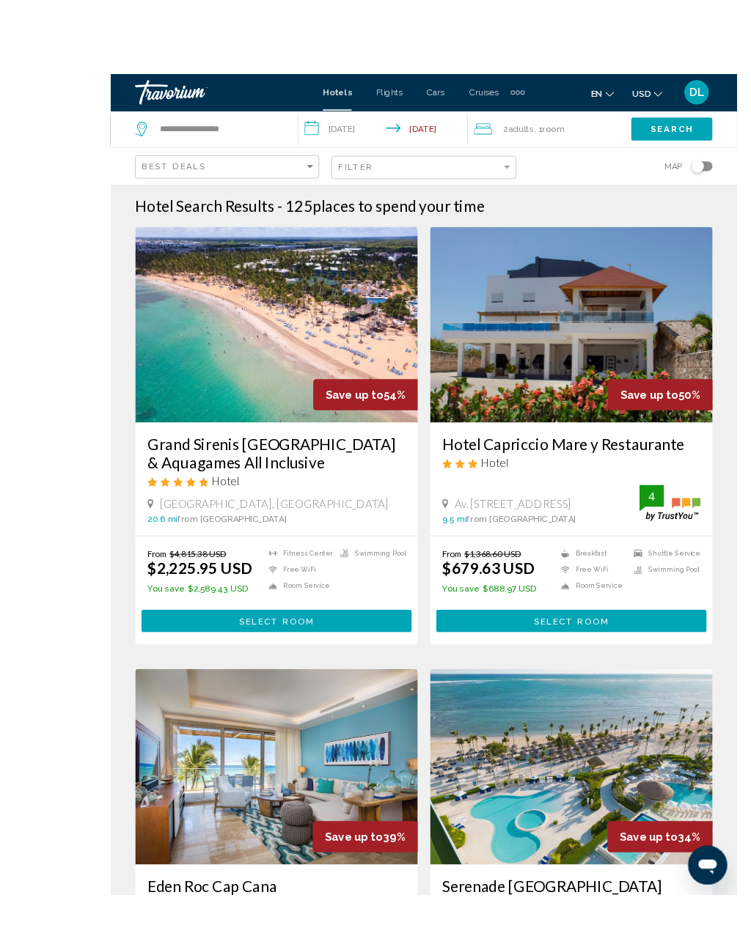
scroll to position [2, 0]
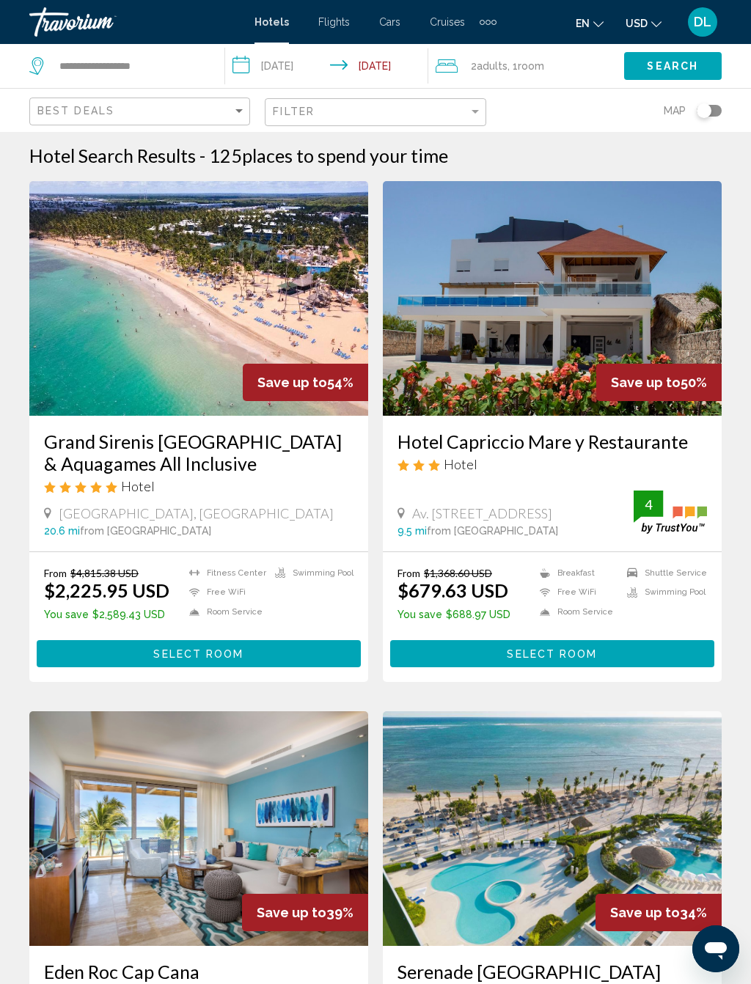
click at [683, 53] on button "Search" at bounding box center [673, 65] width 98 height 27
click at [697, 67] on span "Search" at bounding box center [672, 67] width 51 height 12
click at [183, 77] on input "**********" at bounding box center [130, 66] width 144 height 22
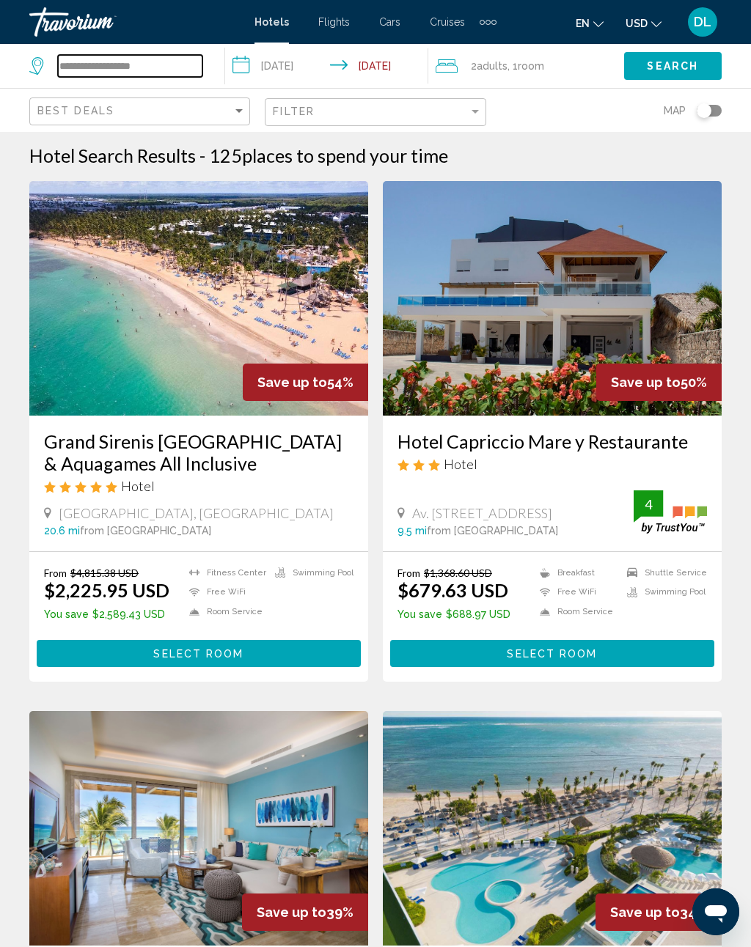
scroll to position [1, 0]
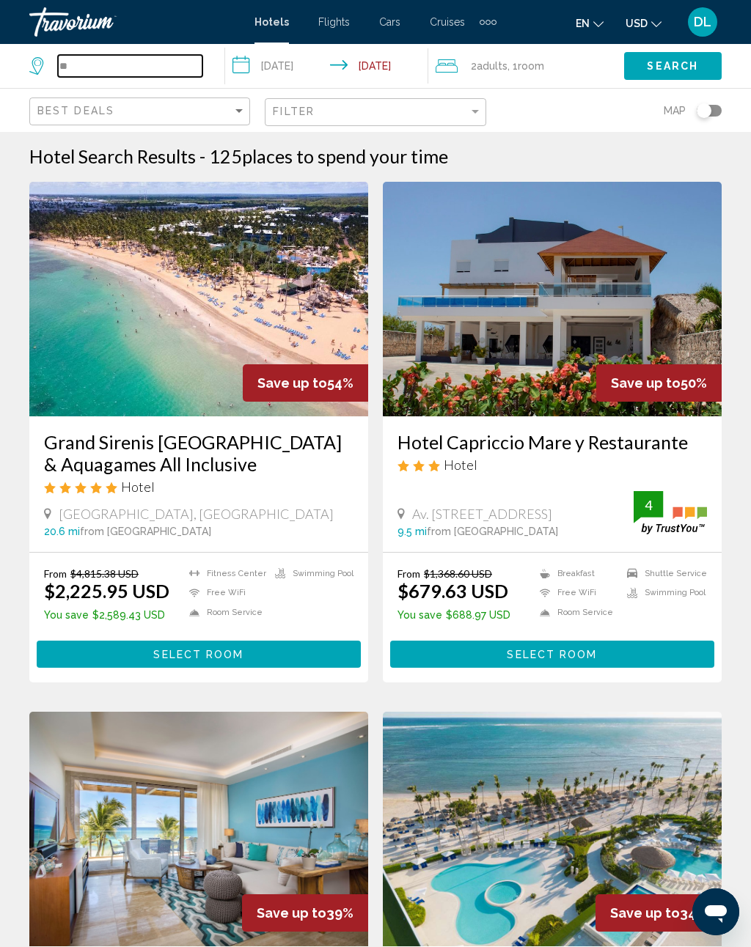
type input "*"
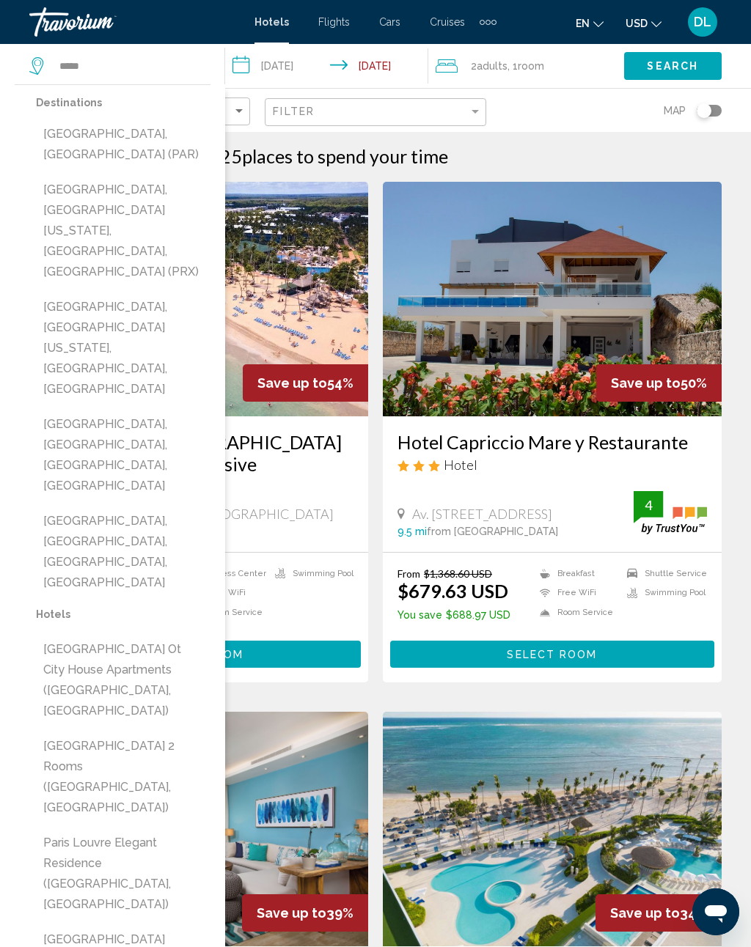
click at [157, 137] on button "[GEOGRAPHIC_DATA], [GEOGRAPHIC_DATA] (PAR)" at bounding box center [123, 144] width 175 height 48
type input "**********"
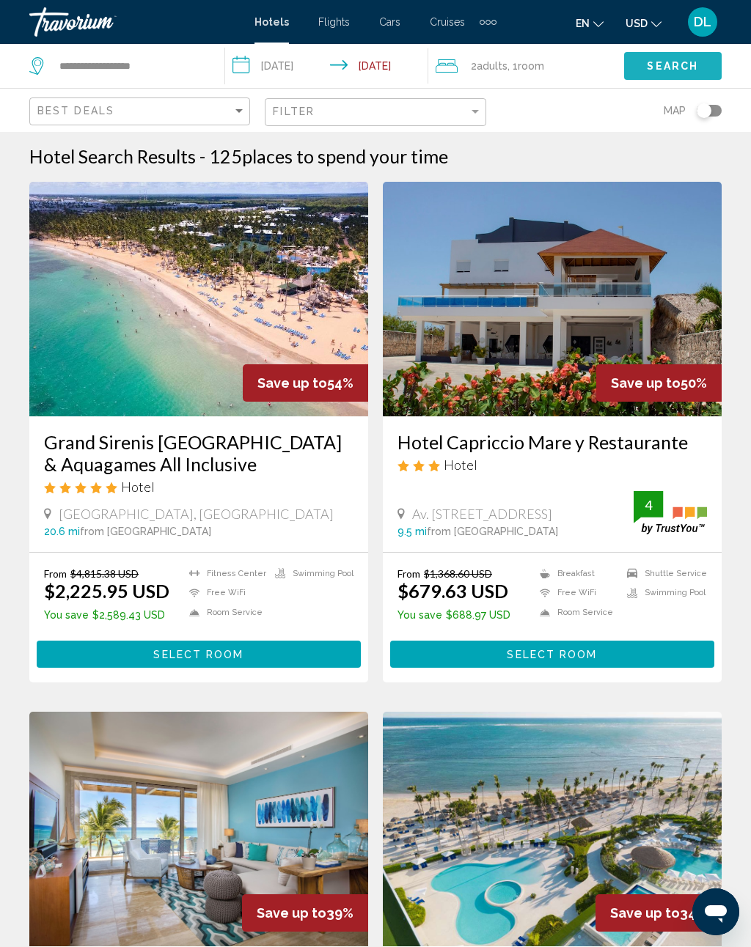
click at [675, 58] on button "Search" at bounding box center [673, 65] width 98 height 27
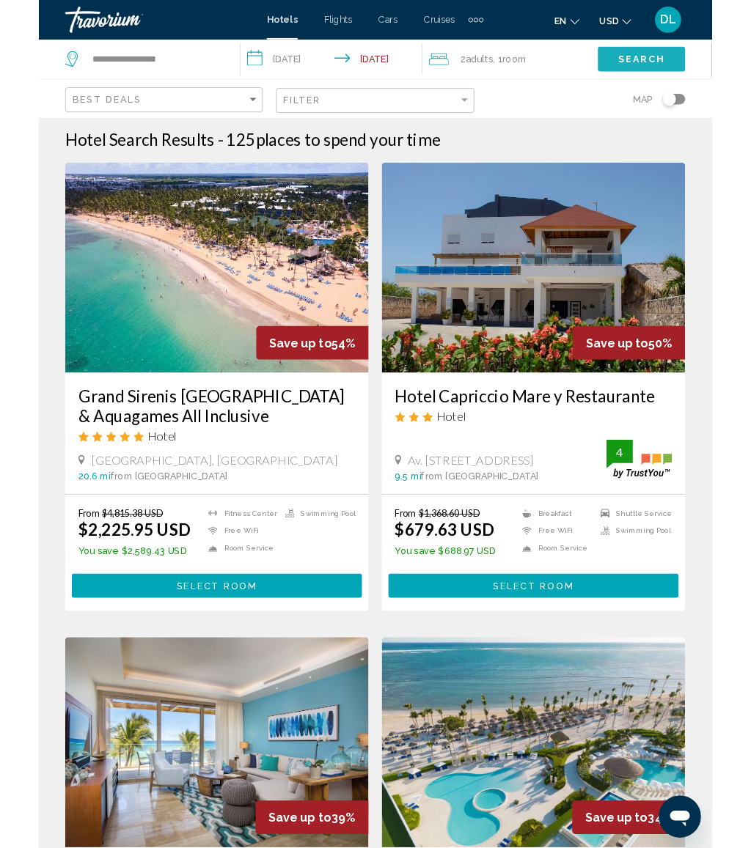
scroll to position [0, 0]
